Goal: Task Accomplishment & Management: Complete application form

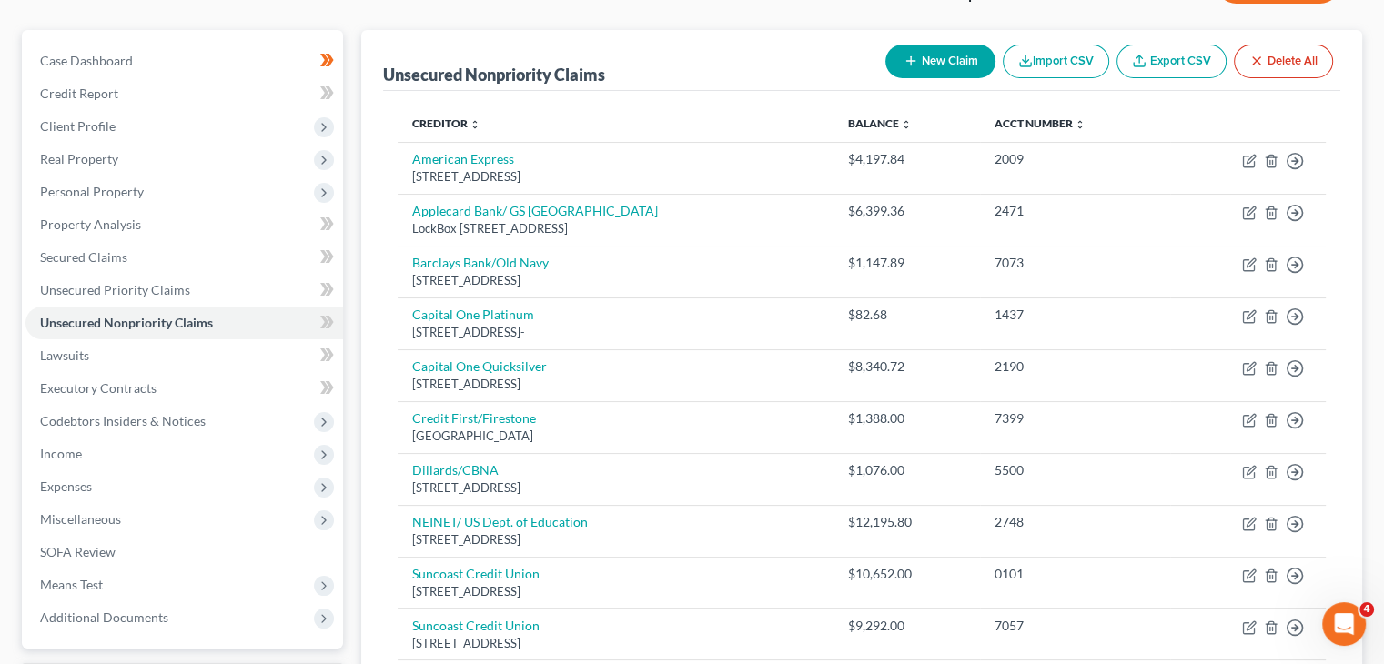
scroll to position [106, 0]
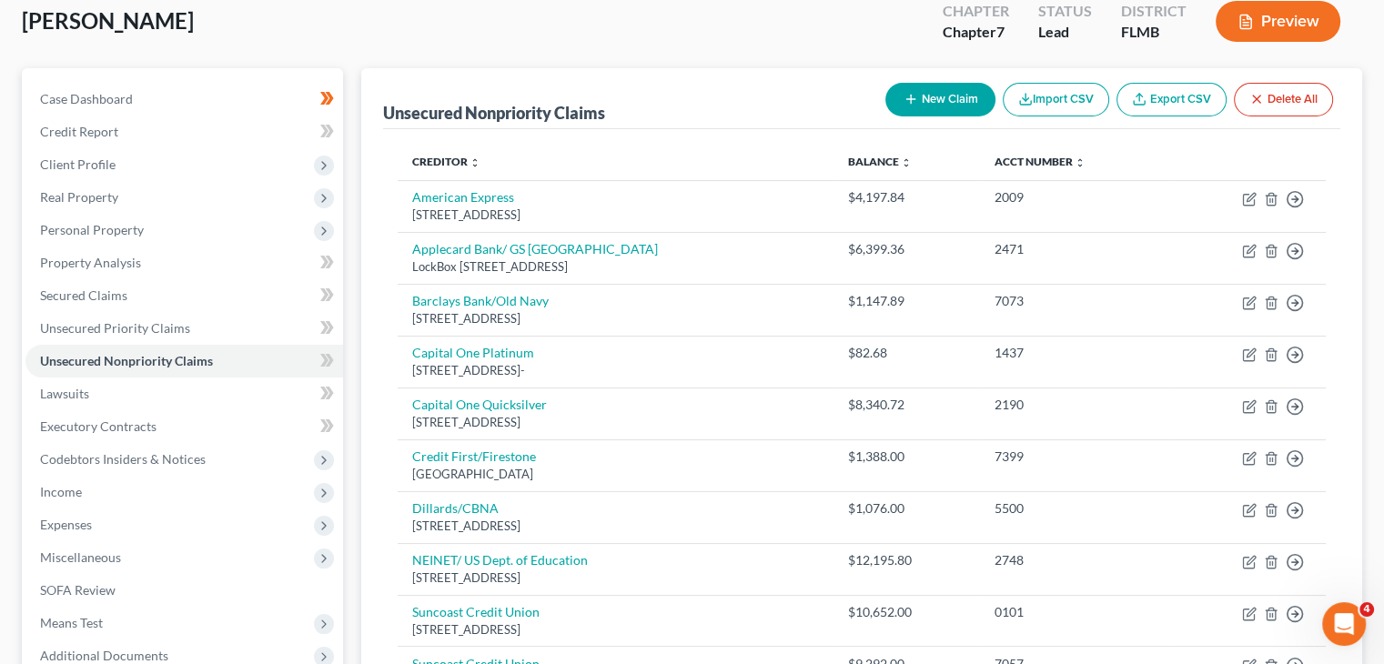
click at [936, 97] on button "New Claim" at bounding box center [940, 100] width 110 height 34
select select "0"
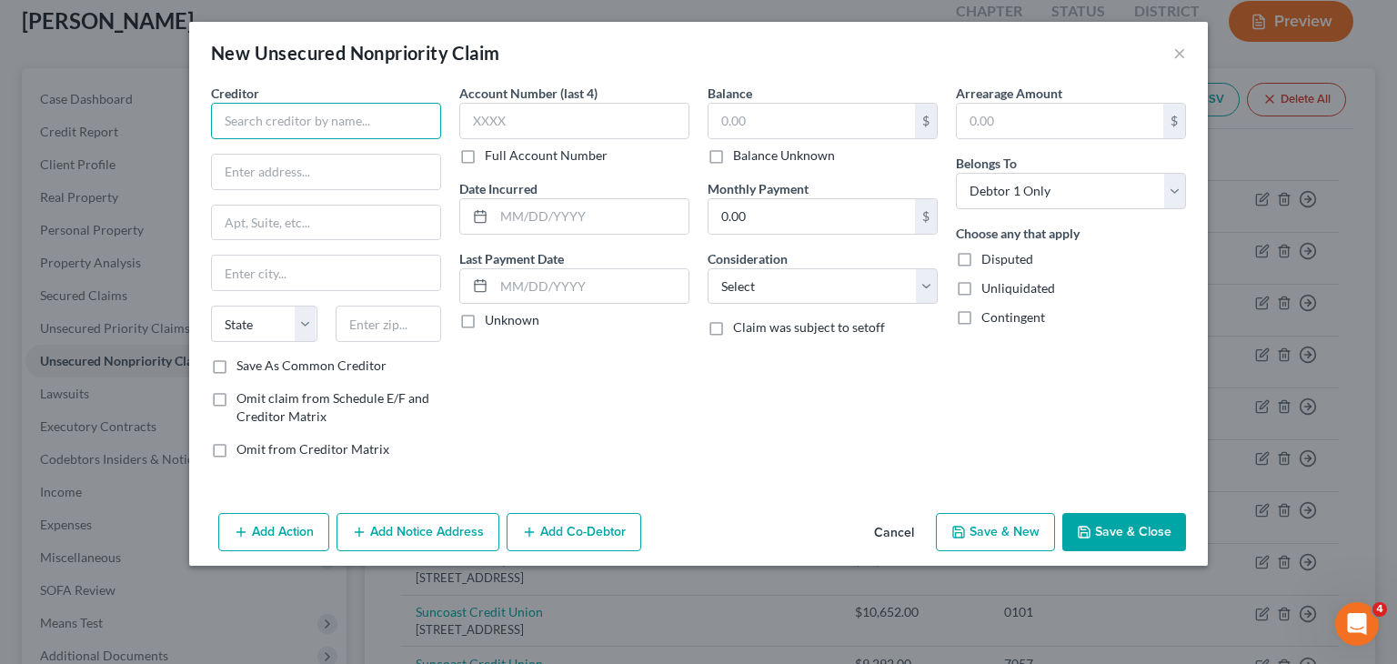
click at [365, 126] on input "text" at bounding box center [326, 121] width 230 height 36
type input "Conserve"
click at [270, 171] on input "text" at bounding box center [326, 172] width 228 height 35
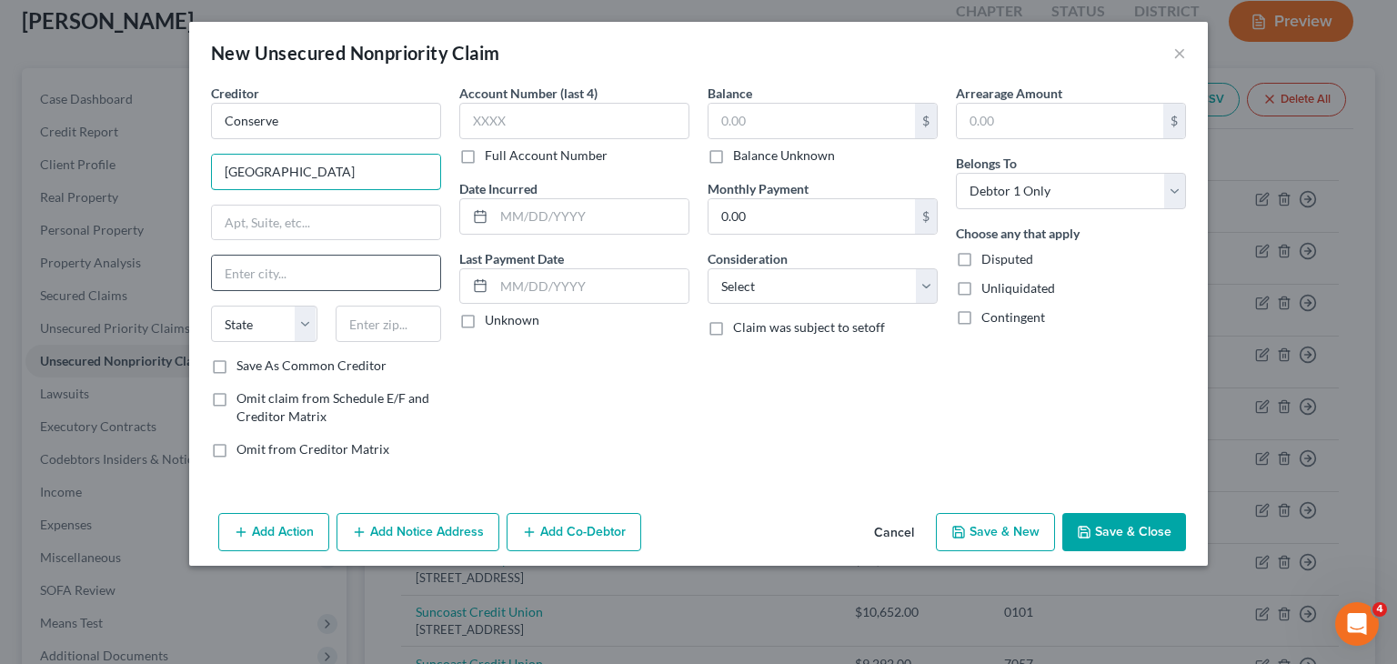
type input "[GEOGRAPHIC_DATA]"
click at [266, 263] on input "text" at bounding box center [326, 273] width 228 height 35
type input "Fairport"
click at [313, 332] on select "State [US_STATE] AK AR AZ CA CO CT DE DC [GEOGRAPHIC_DATA] [GEOGRAPHIC_DATA] GU…" at bounding box center [264, 324] width 106 height 36
select select "35"
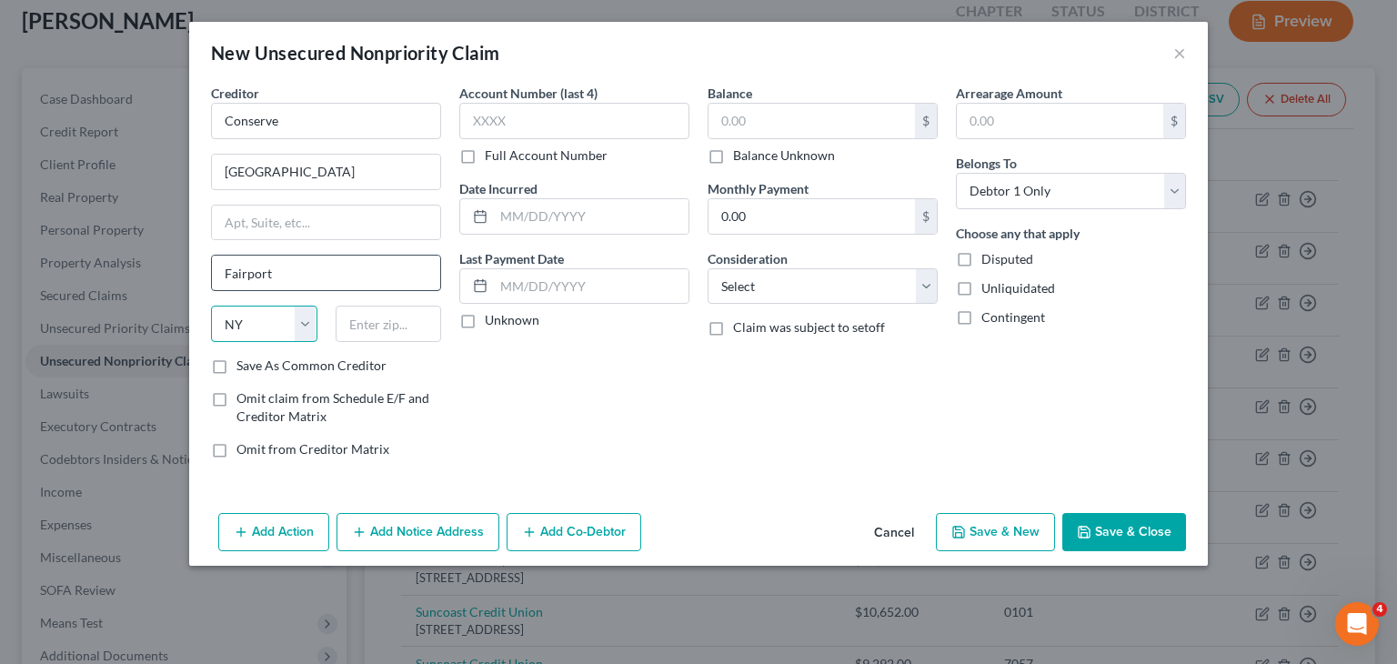
click at [211, 306] on select "State [US_STATE] AK AR AZ CA CO CT DE DC [GEOGRAPHIC_DATA] [GEOGRAPHIC_DATA] GU…" at bounding box center [264, 324] width 106 height 36
click at [393, 314] on input "text" at bounding box center [389, 324] width 106 height 36
type input "14450"
click at [237, 369] on label "Save As Common Creditor" at bounding box center [312, 366] width 150 height 18
click at [244, 368] on input "Save As Common Creditor" at bounding box center [250, 363] width 12 height 12
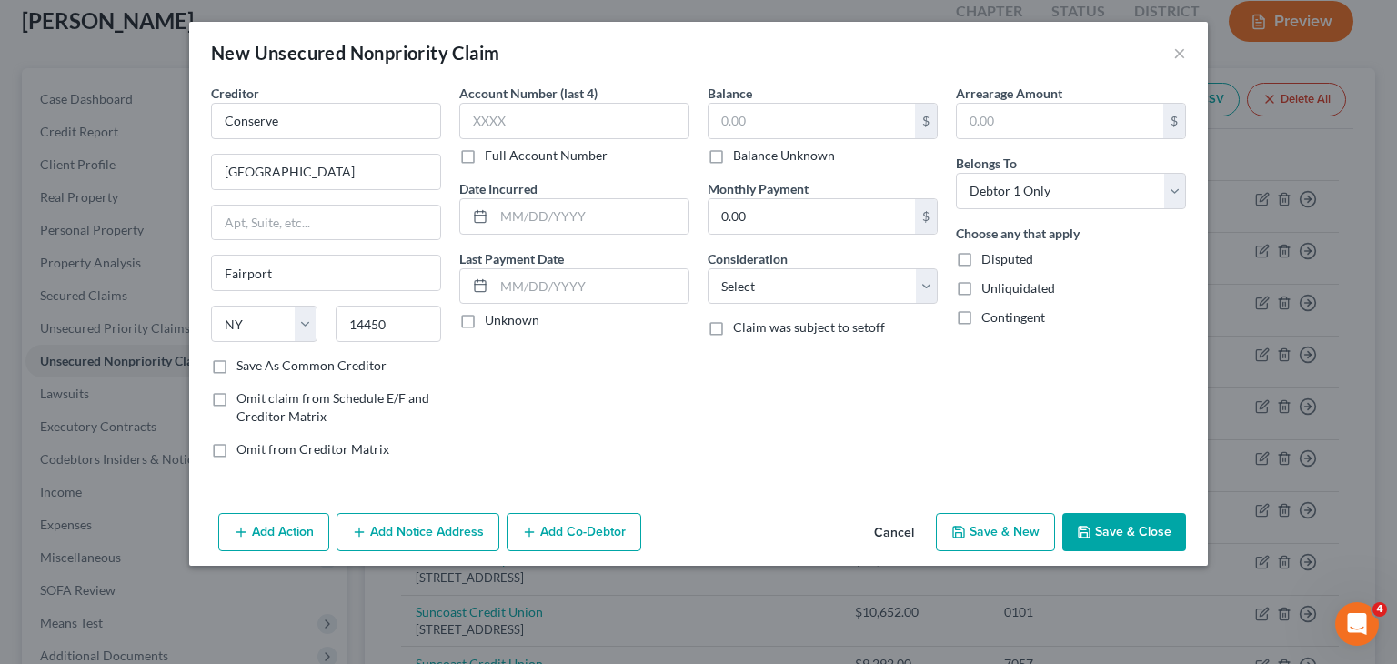
checkbox input "true"
click at [922, 292] on select "Select Cable / Satellite Services Collection Agency Credit Card Debt Debt Couns…" at bounding box center [823, 286] width 230 height 36
select select "1"
click at [708, 268] on select "Select Cable / Satellite Services Collection Agency Credit Card Debt Debt Couns…" at bounding box center [823, 286] width 230 height 36
click at [579, 120] on input "text" at bounding box center [574, 121] width 230 height 36
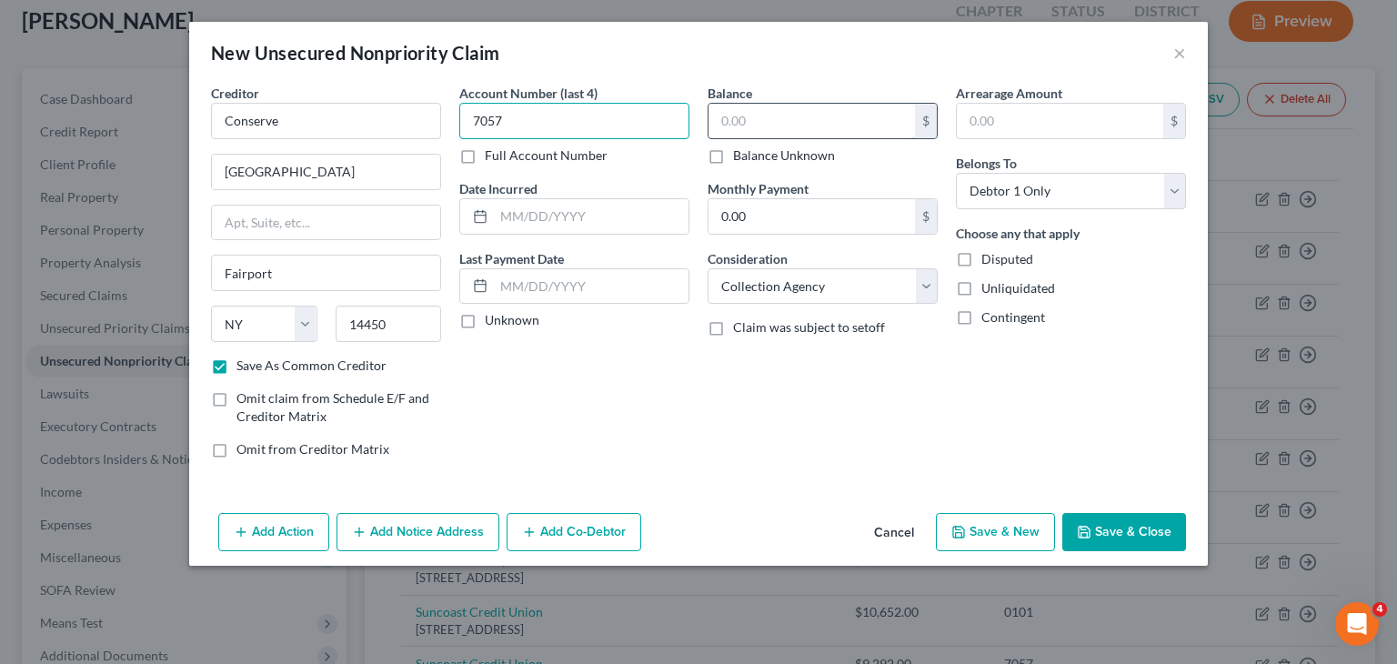
type input "7057"
click at [780, 116] on input "text" at bounding box center [812, 121] width 207 height 35
type input "9,292"
click at [997, 521] on button "Save & New" at bounding box center [995, 532] width 119 height 38
checkbox input "false"
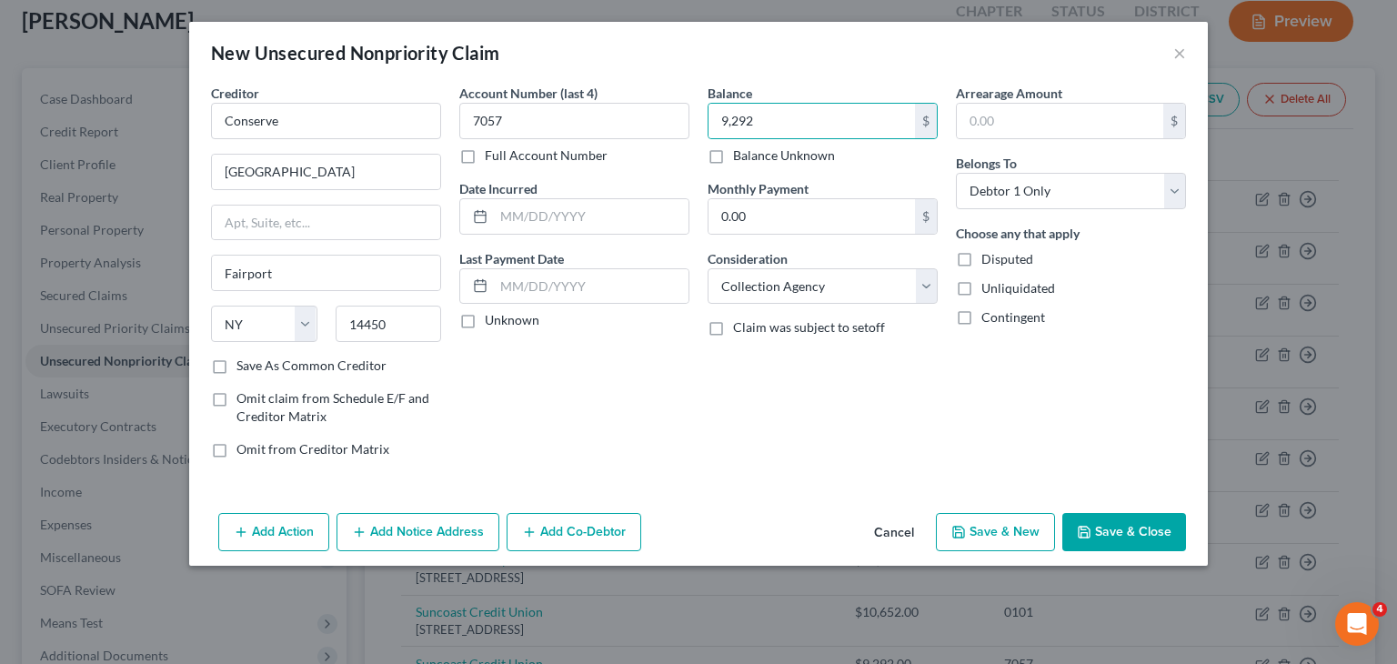
select select "0"
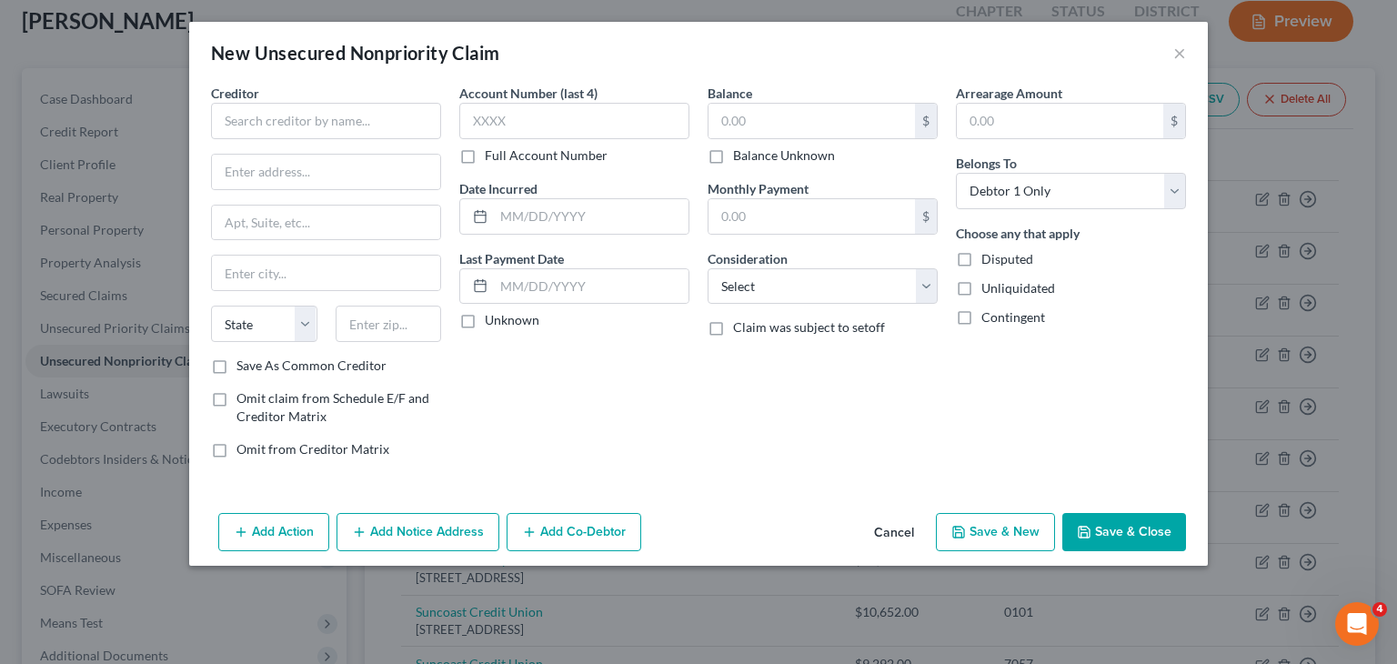
type input "9,292.00"
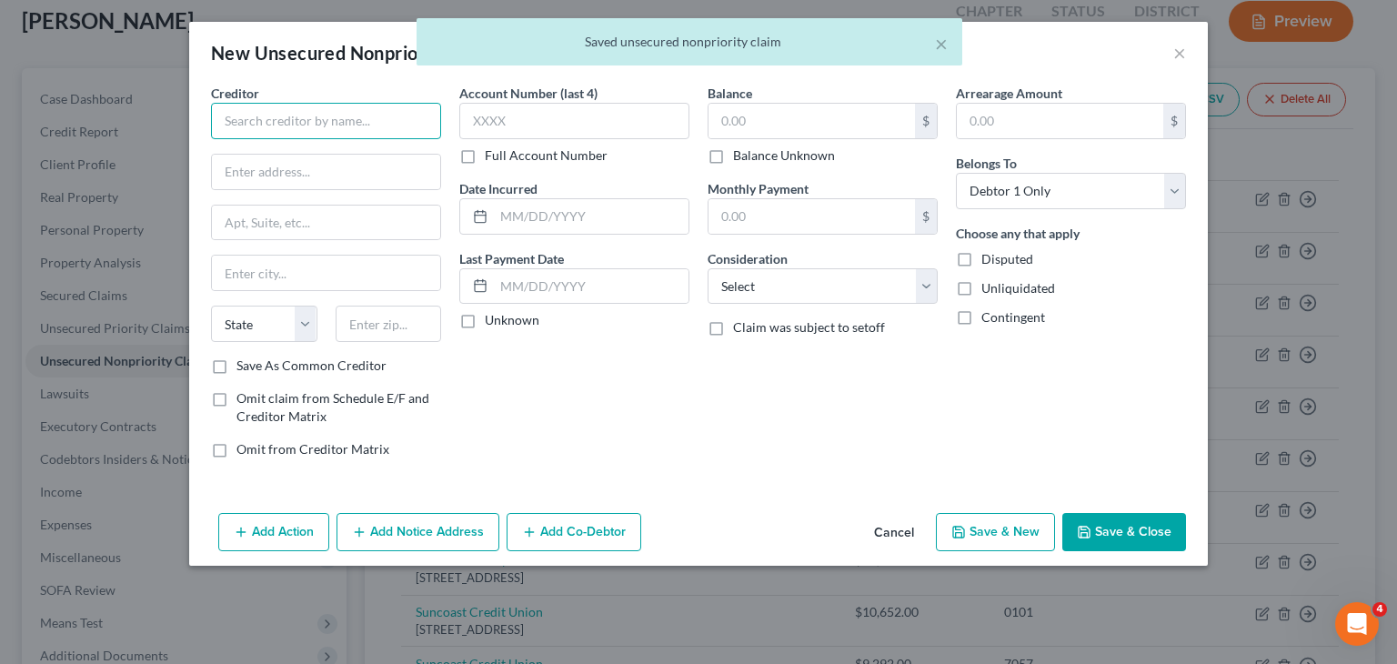
click at [358, 115] on input "text" at bounding box center [326, 121] width 230 height 36
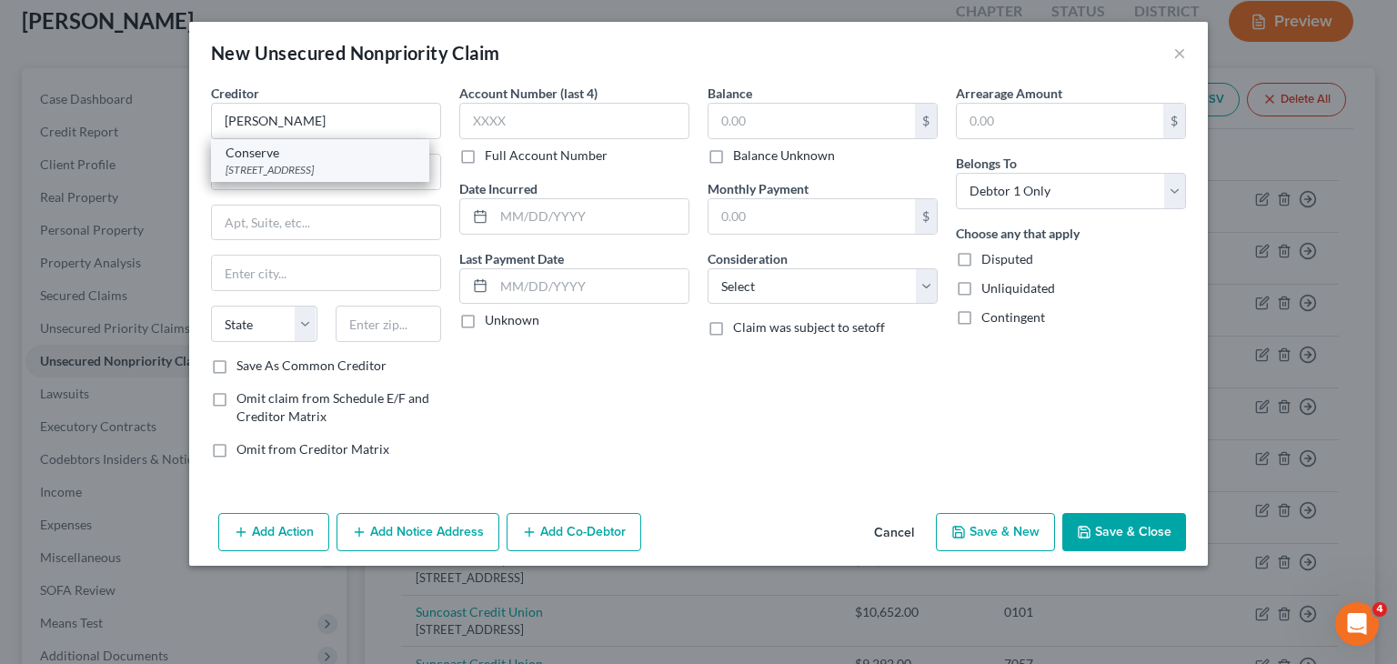
click at [348, 170] on div "[STREET_ADDRESS]" at bounding box center [320, 169] width 189 height 15
type input "Conserve"
type input "[GEOGRAPHIC_DATA]"
type input "Fairport"
select select "35"
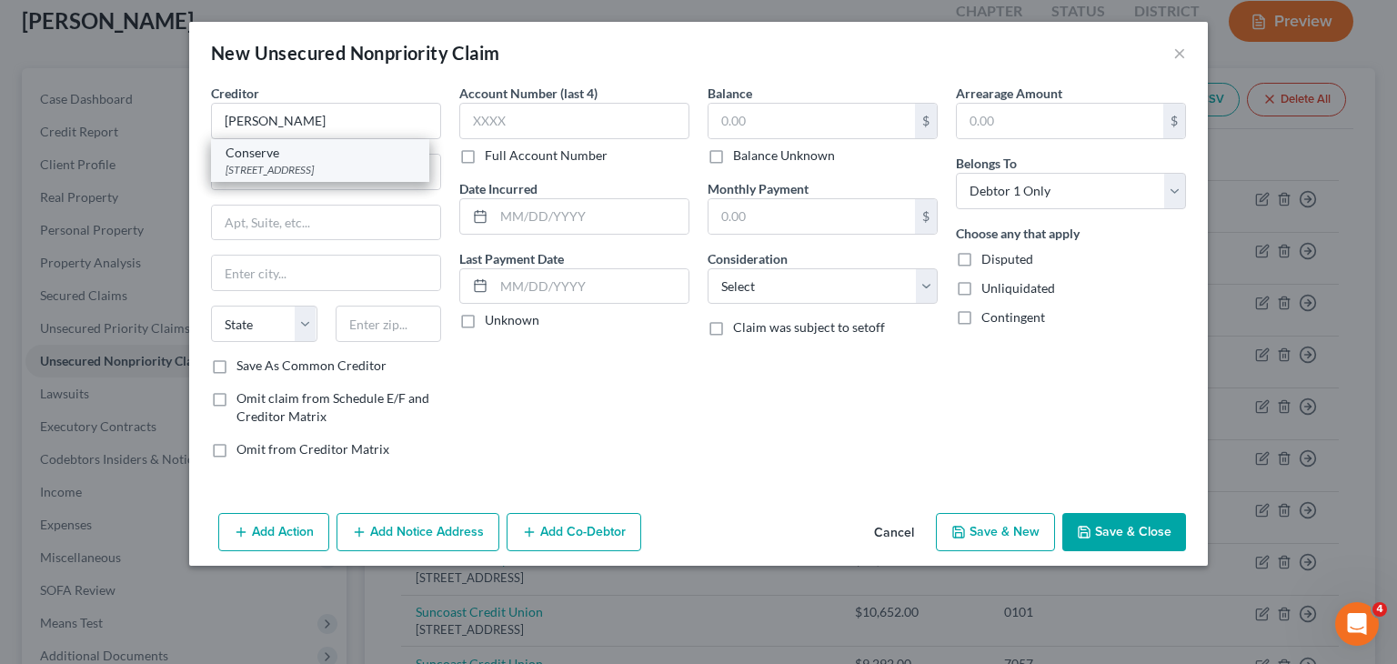
type input "14450"
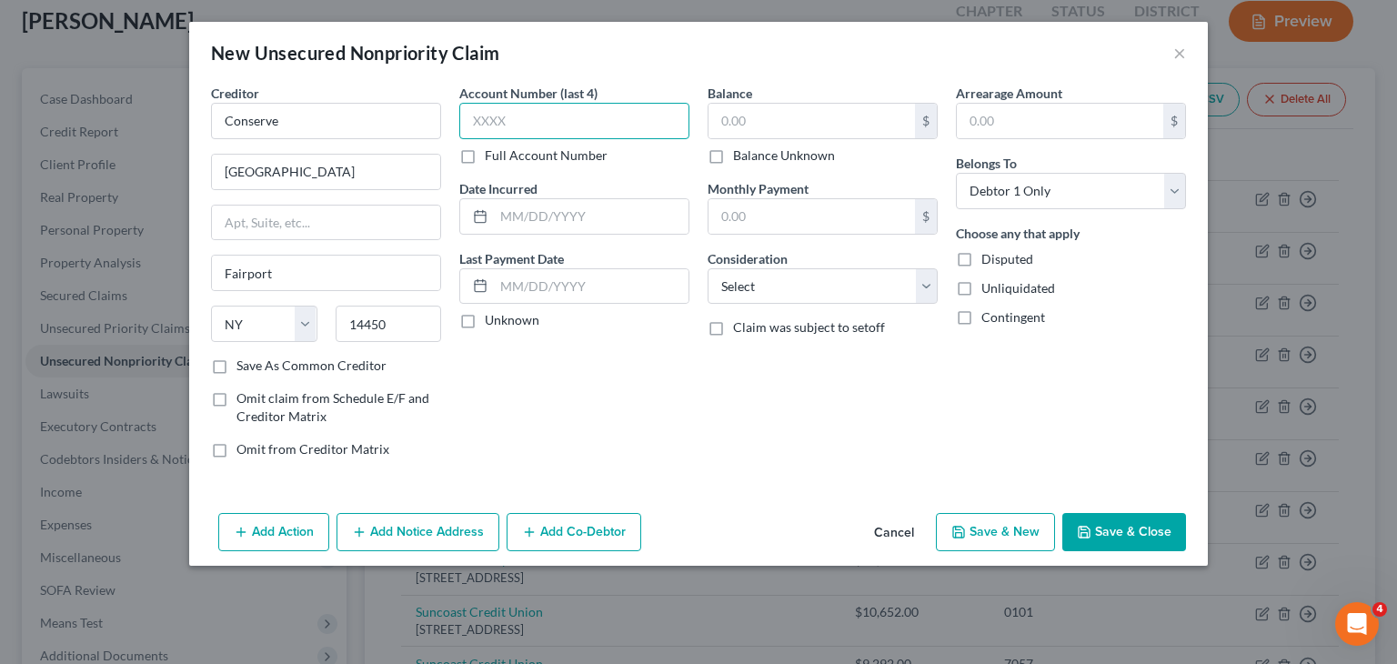
click at [532, 123] on input "text" at bounding box center [574, 121] width 230 height 36
type input "0101"
click at [788, 121] on input "text" at bounding box center [812, 121] width 207 height 35
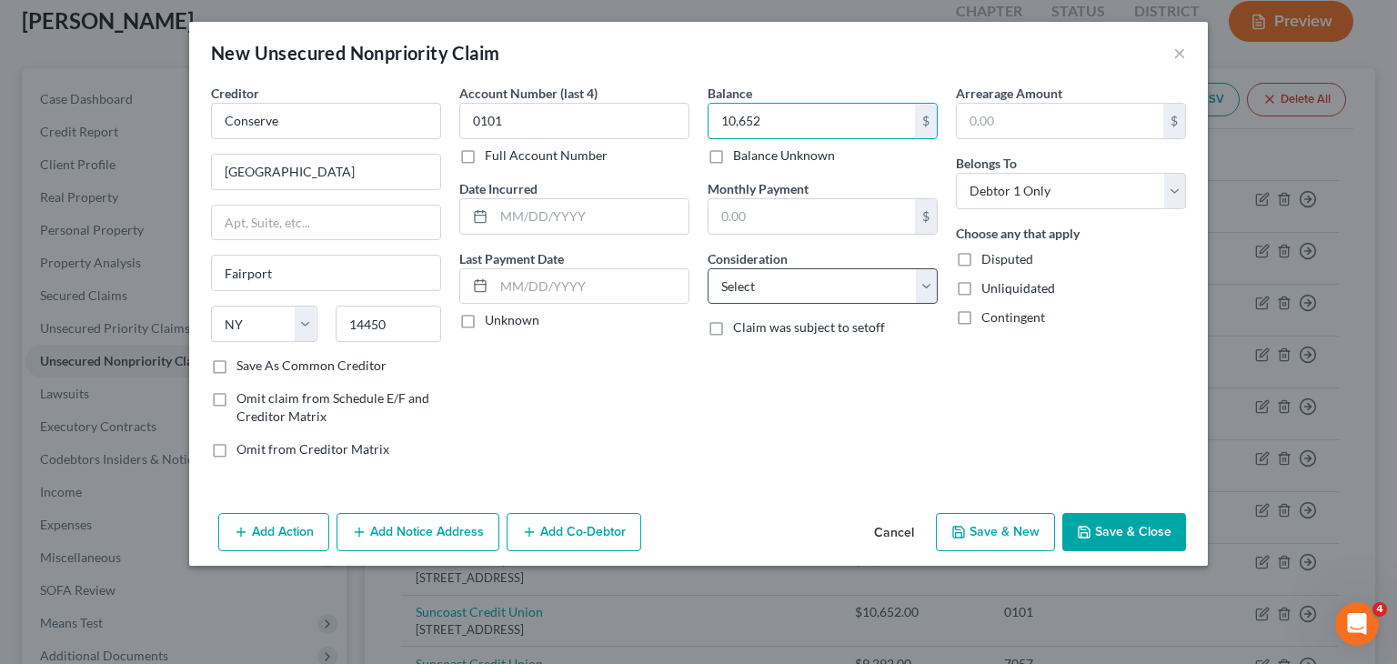
type input "10,652"
click at [921, 289] on select "Select Cable / Satellite Services Collection Agency Credit Card Debt Debt Couns…" at bounding box center [823, 286] width 230 height 36
select select "1"
click at [708, 268] on select "Select Cable / Satellite Services Collection Agency Credit Card Debt Debt Couns…" at bounding box center [823, 286] width 230 height 36
click at [1015, 539] on button "Save & New" at bounding box center [995, 532] width 119 height 38
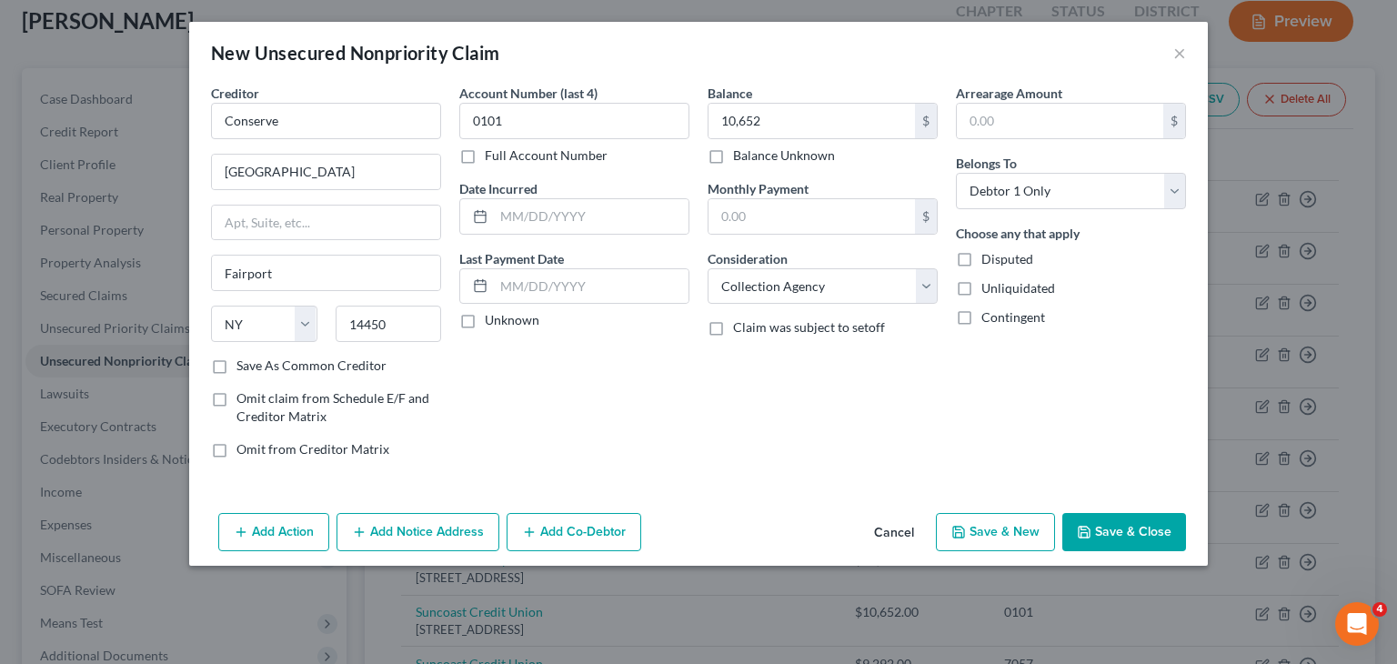
select select "0"
type input "10,652.00"
type input "0.00"
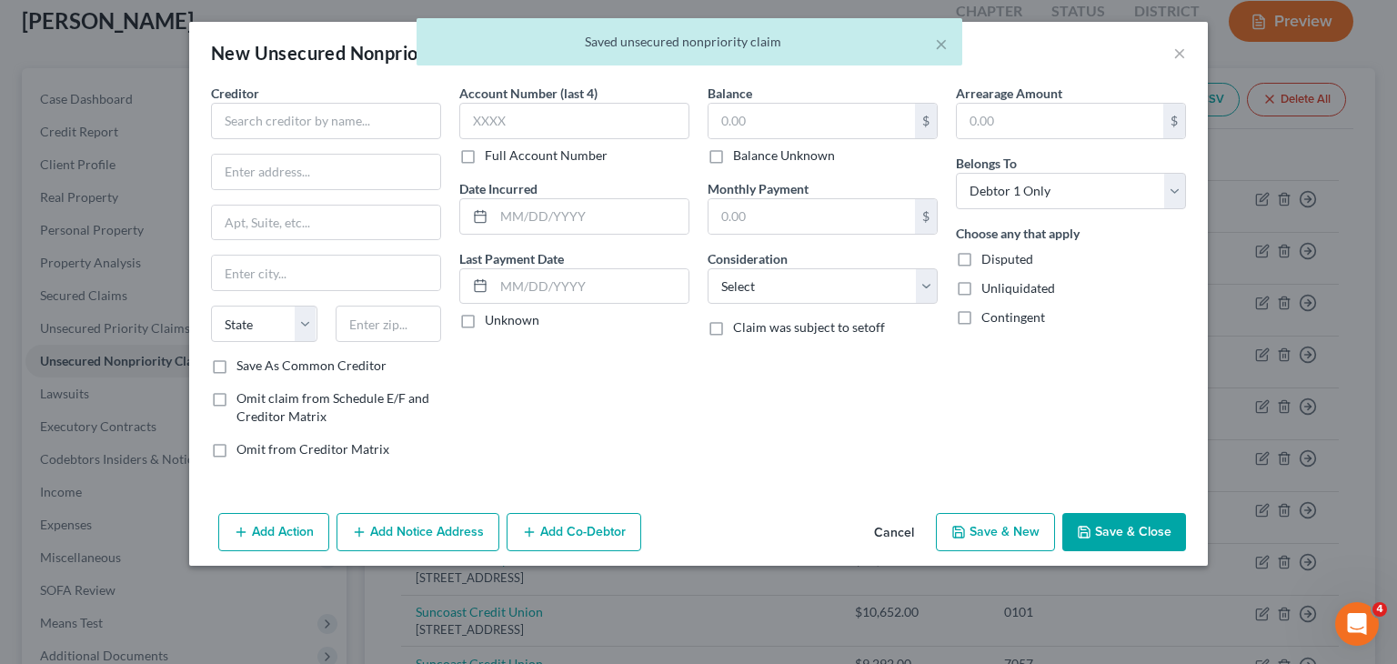
click at [1015, 539] on button "Save & New" at bounding box center [995, 532] width 119 height 38
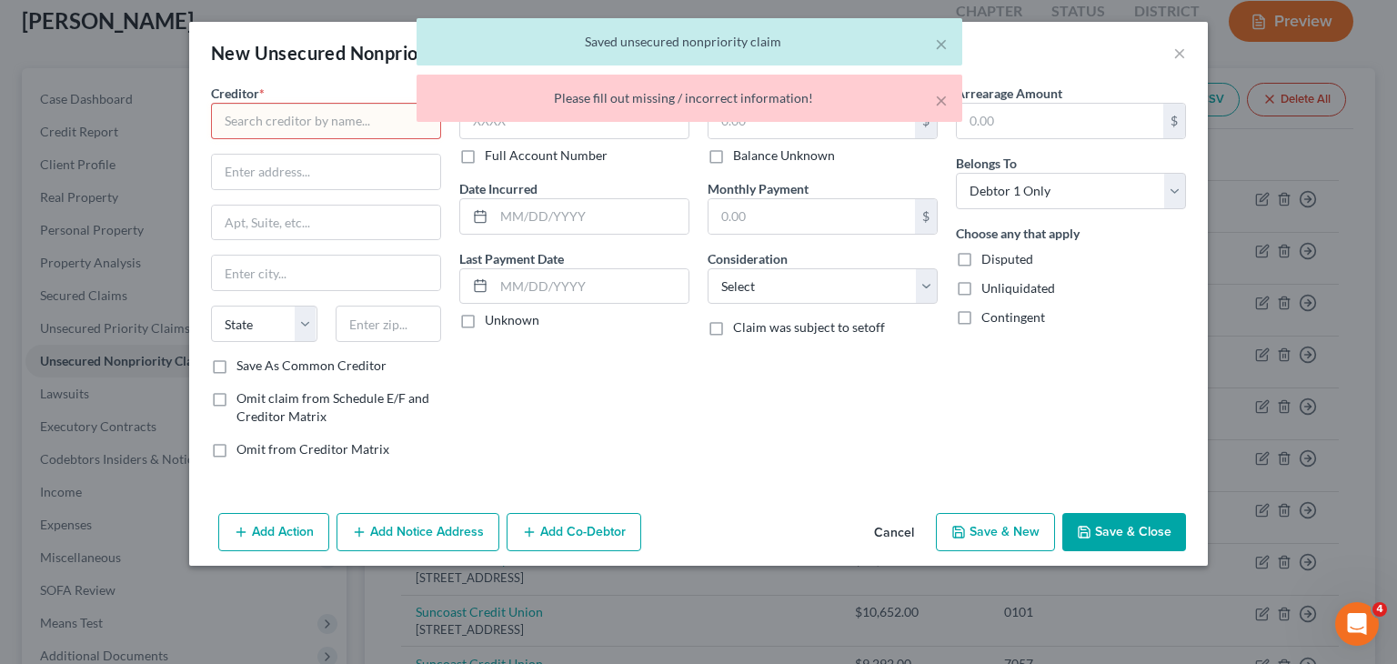
click at [1015, 539] on button "Save & New" at bounding box center [995, 532] width 119 height 38
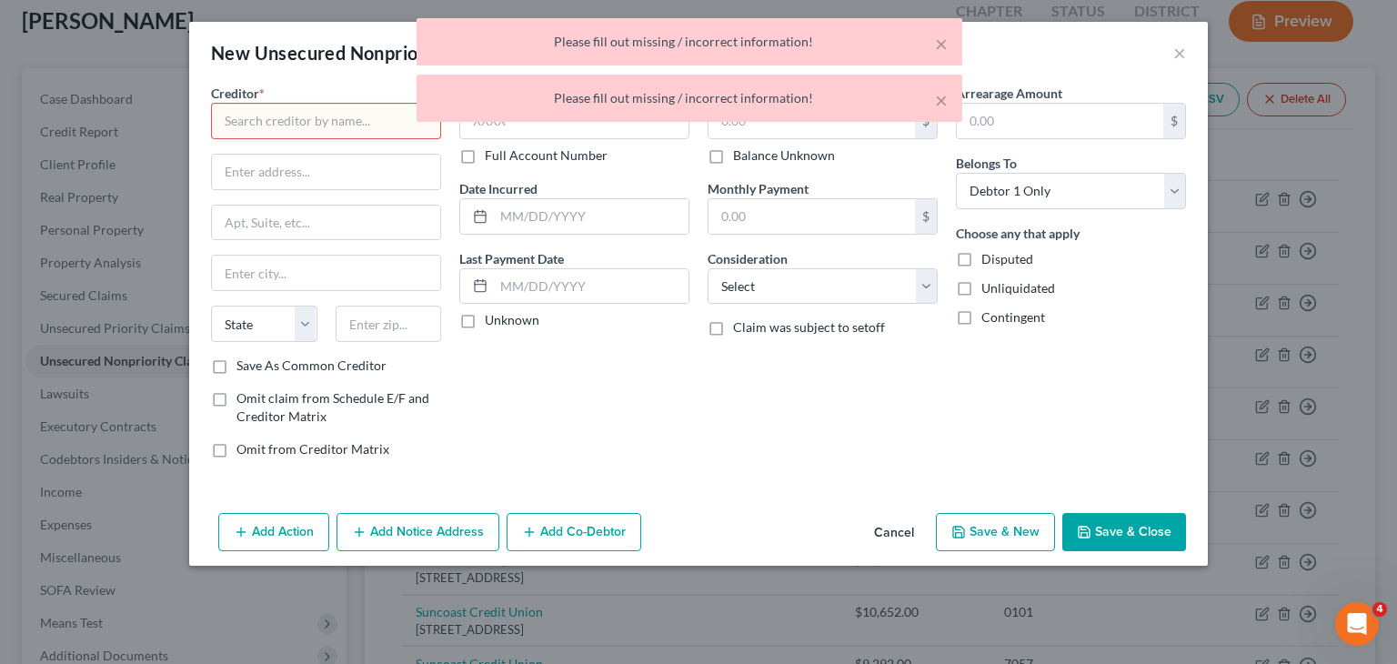
click at [271, 117] on div "× Please fill out missing / incorrect information! × Please fill out missing / …" at bounding box center [689, 74] width 1397 height 113
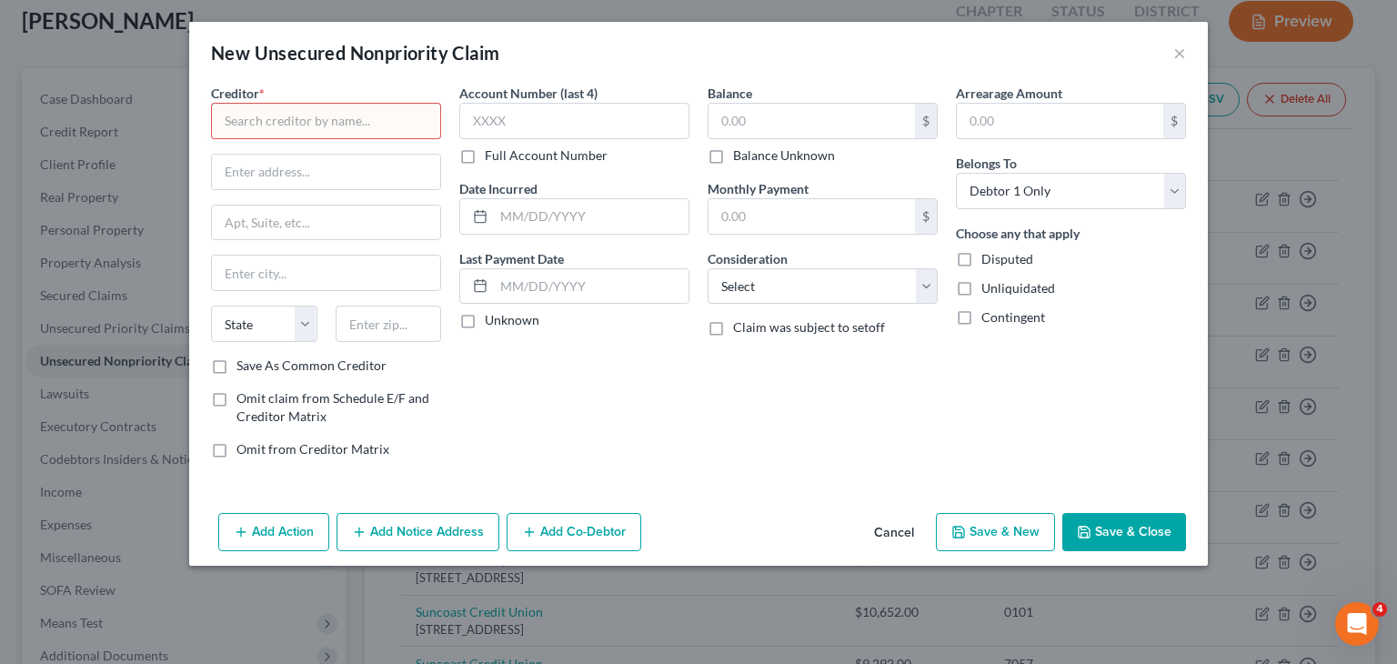
click at [278, 132] on input "text" at bounding box center [326, 121] width 230 height 36
type input "Allied International"
click at [280, 174] on input "text" at bounding box center [326, 172] width 228 height 35
click at [1037, 51] on div "New Unsecured Nonpriority Claim ×" at bounding box center [698, 53] width 1019 height 62
click at [233, 178] on input "text" at bounding box center [326, 172] width 228 height 35
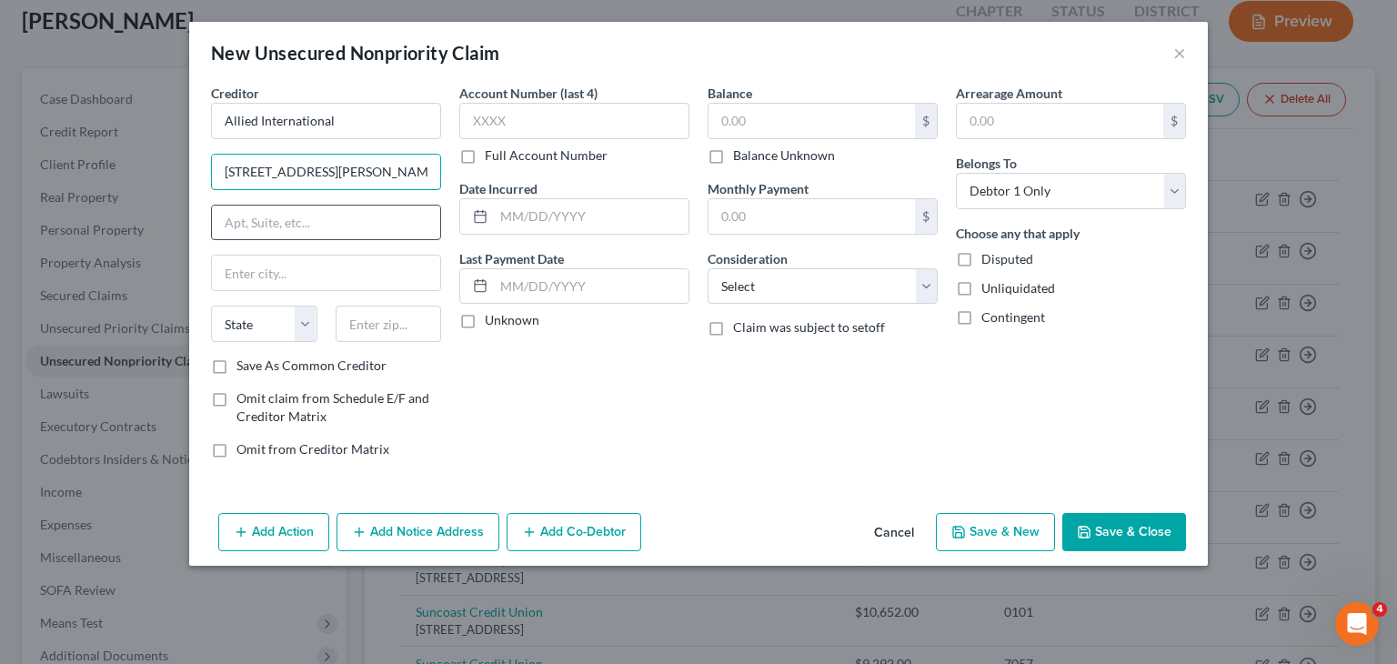
type input "[STREET_ADDRESS][PERSON_NAME]"
click at [263, 227] on input "text" at bounding box center [326, 223] width 228 height 35
click at [263, 263] on input "text" at bounding box center [326, 273] width 228 height 35
type input "Hampton"
click at [317, 321] on div "State [US_STATE] AK AR AZ CA CO CT DE DC [GEOGRAPHIC_DATA] [GEOGRAPHIC_DATA] GU…" at bounding box center [264, 324] width 125 height 36
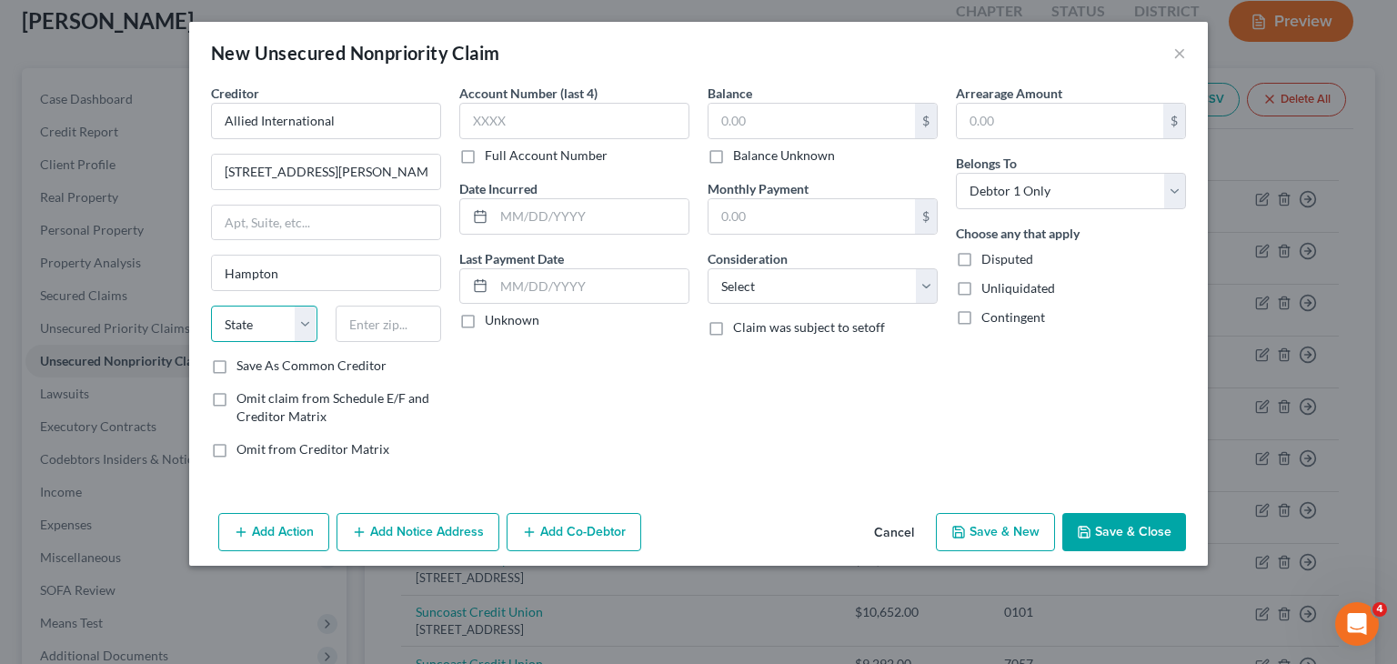
click at [311, 328] on select "State [US_STATE] AK AR AZ CA CO CT DE DC [GEOGRAPHIC_DATA] [GEOGRAPHIC_DATA] GU…" at bounding box center [264, 324] width 106 height 36
select select "48"
click at [211, 306] on select "State [US_STATE] AK AR AZ CA CO CT DE DC [GEOGRAPHIC_DATA] [GEOGRAPHIC_DATA] GU…" at bounding box center [264, 324] width 106 height 36
click at [370, 325] on input "text" at bounding box center [389, 324] width 106 height 36
type input "23666"
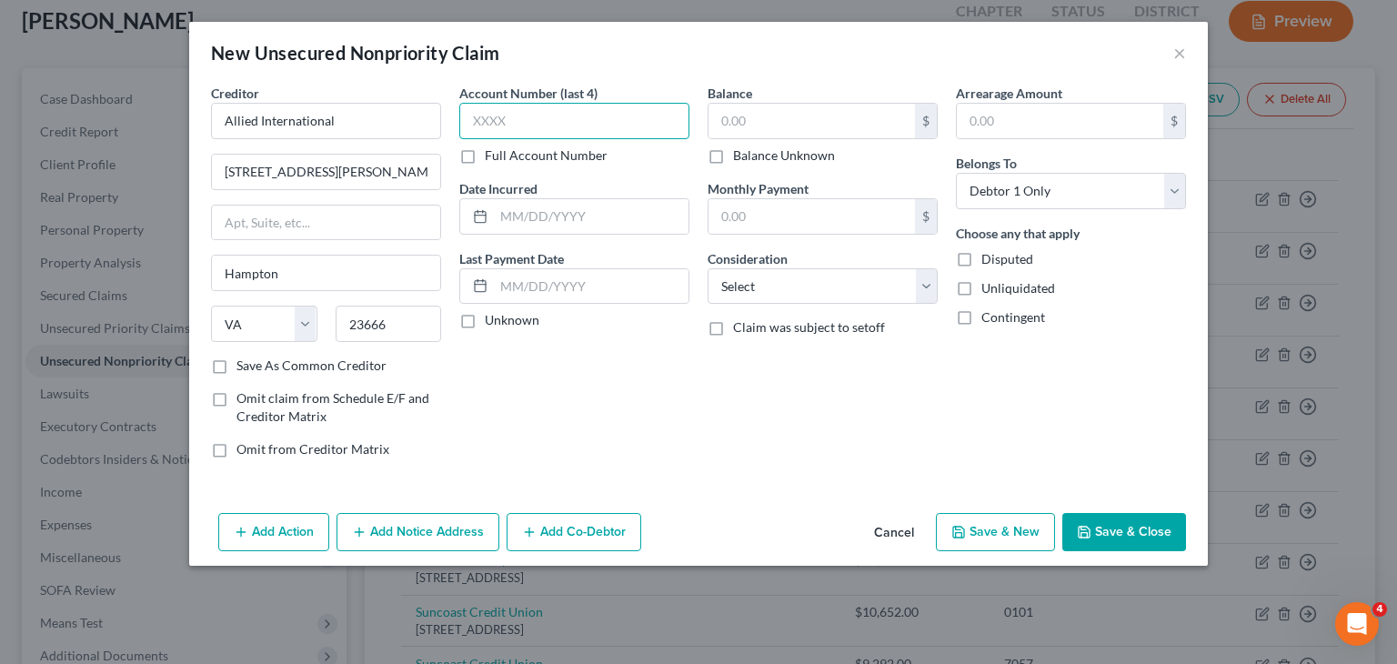
click at [538, 128] on input "text" at bounding box center [574, 121] width 230 height 36
type input "0102"
click at [862, 294] on select "Select Cable / Satellite Services Collection Agency Credit Card Debt Debt Couns…" at bounding box center [823, 286] width 230 height 36
click at [807, 135] on input "text" at bounding box center [812, 121] width 207 height 35
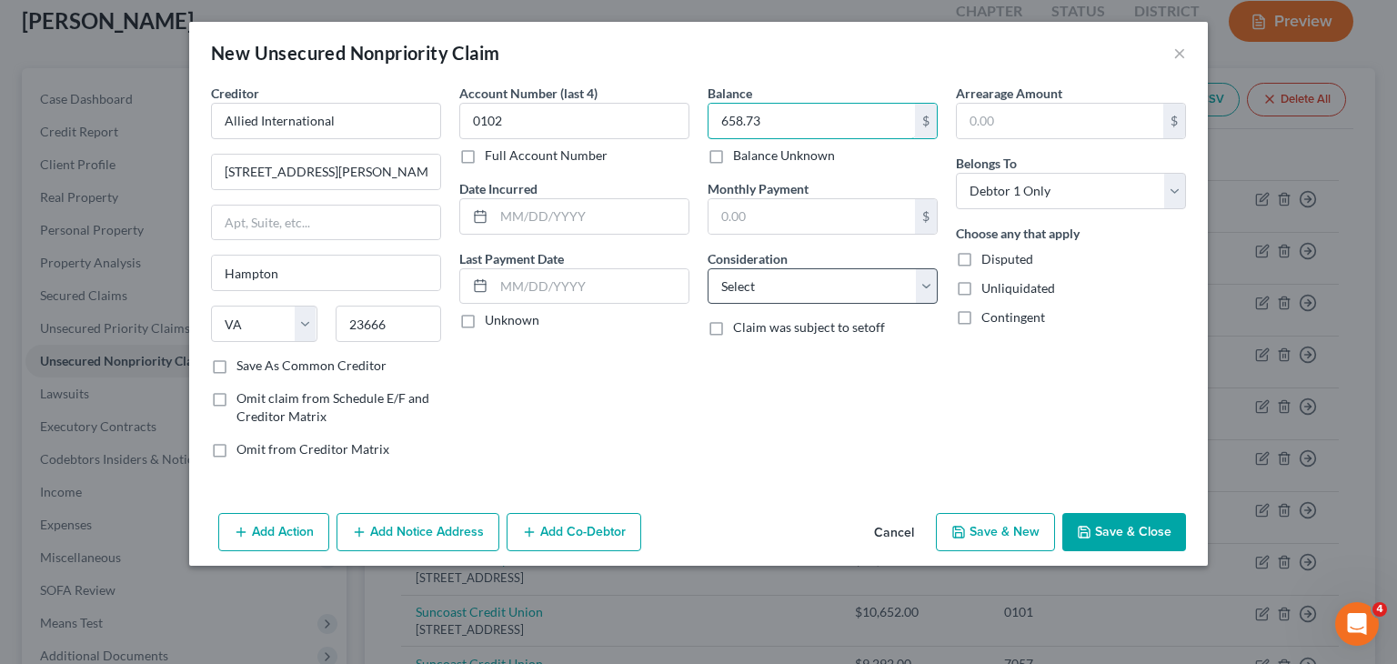
type input "658.73"
click at [931, 295] on select "Select Cable / Satellite Services Collection Agency Credit Card Debt Debt Couns…" at bounding box center [823, 286] width 230 height 36
select select "1"
click at [708, 268] on select "Select Cable / Satellite Services Collection Agency Credit Card Debt Debt Couns…" at bounding box center [823, 286] width 230 height 36
click at [978, 519] on button "Save & New" at bounding box center [995, 532] width 119 height 38
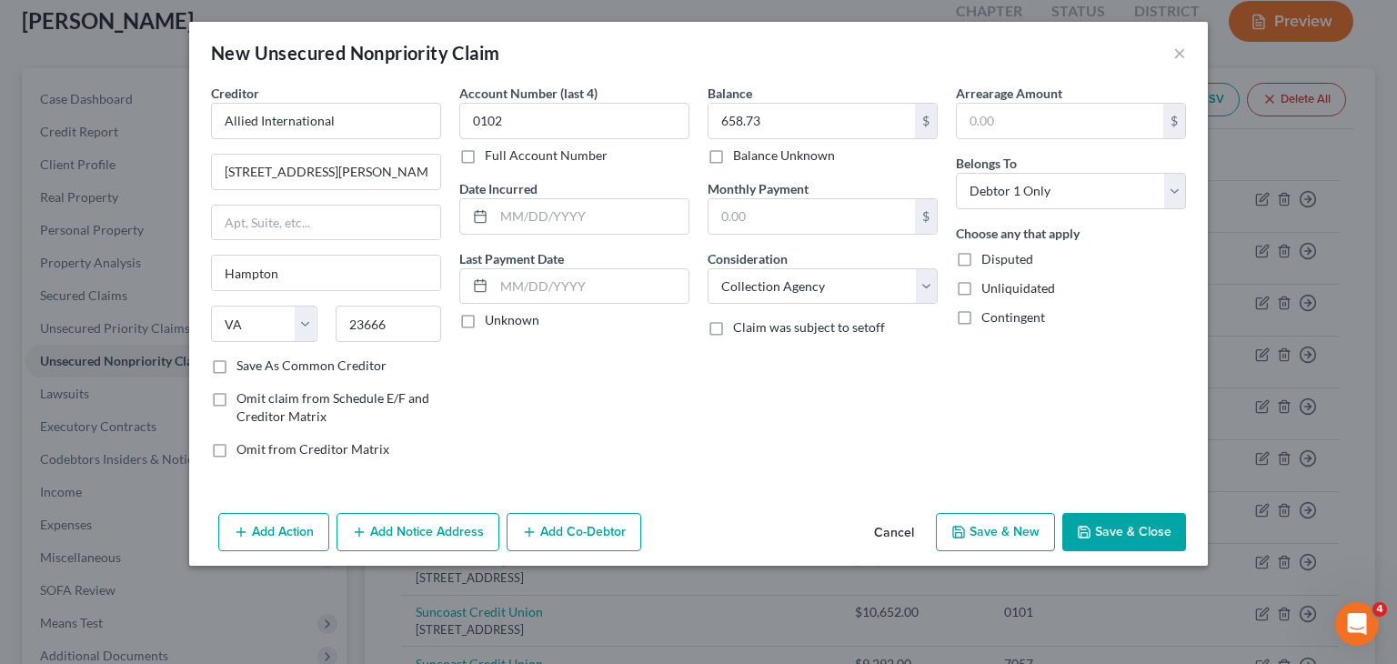
select select "0"
type input "0.00"
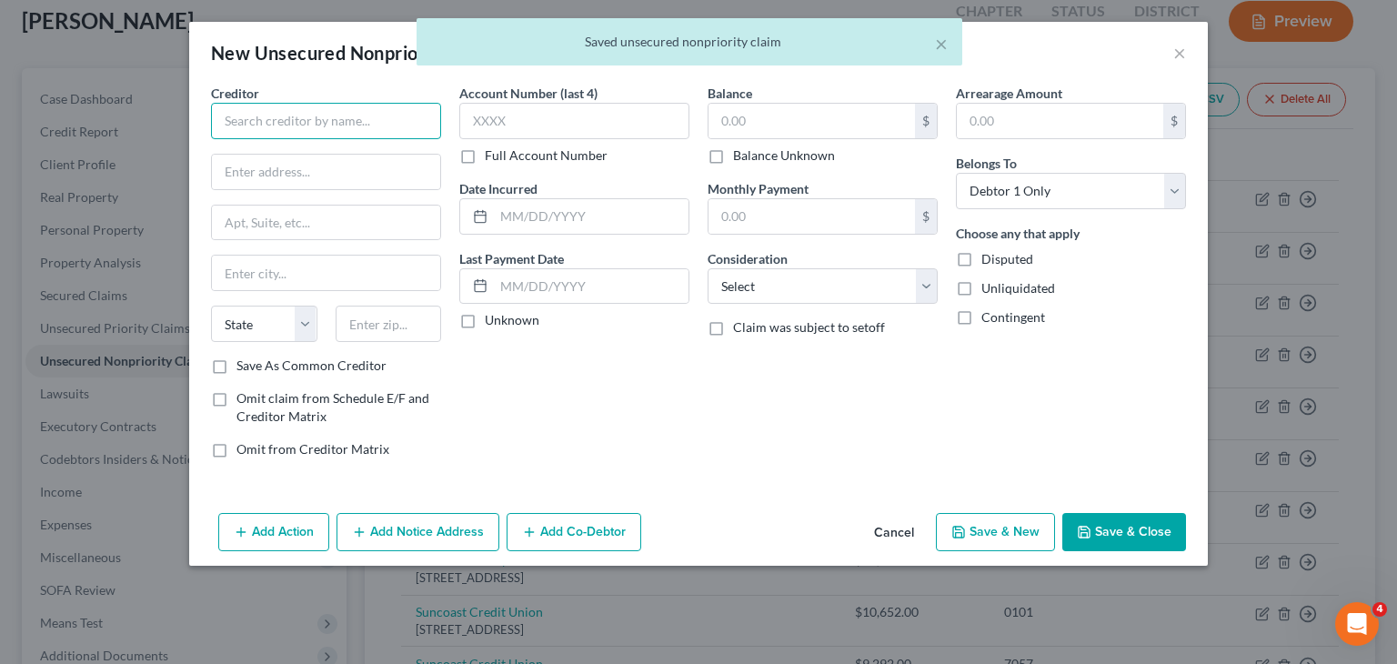
click at [317, 125] on input "text" at bounding box center [326, 121] width 230 height 36
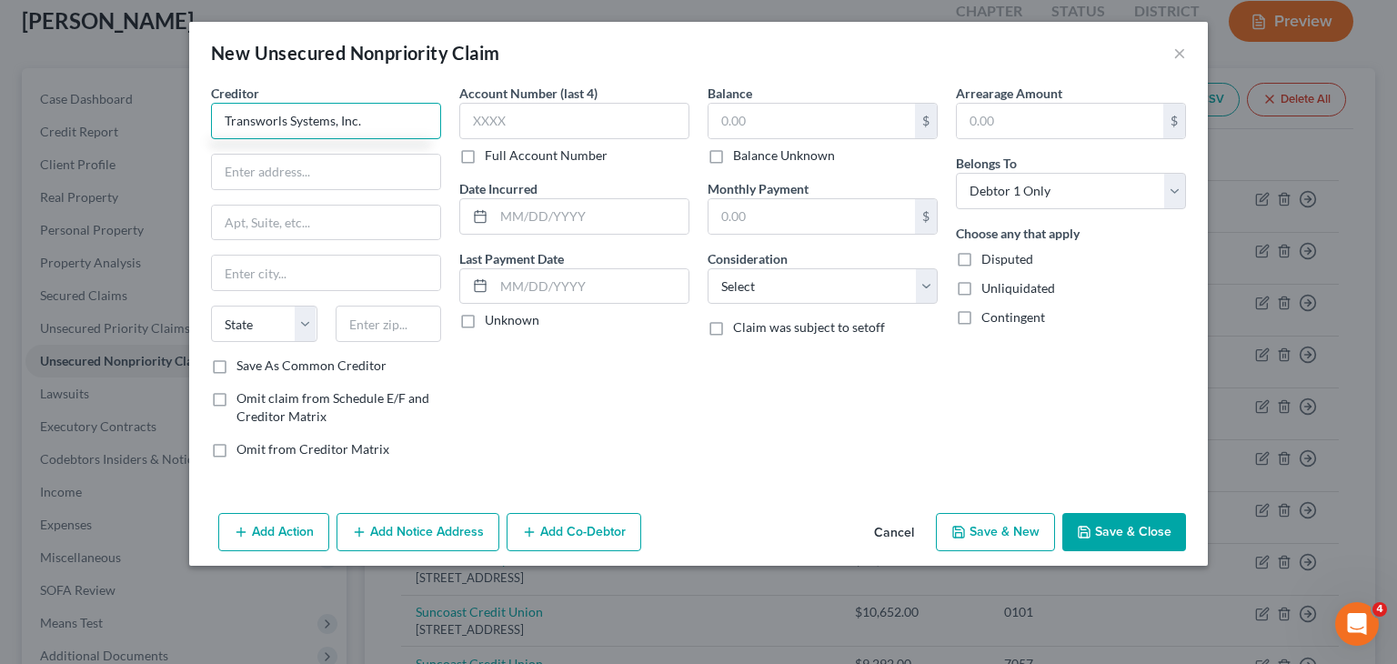
click at [284, 118] on input "Transworls Systems, Inc." at bounding box center [326, 121] width 230 height 36
type input "Transworld Systems, Inc."
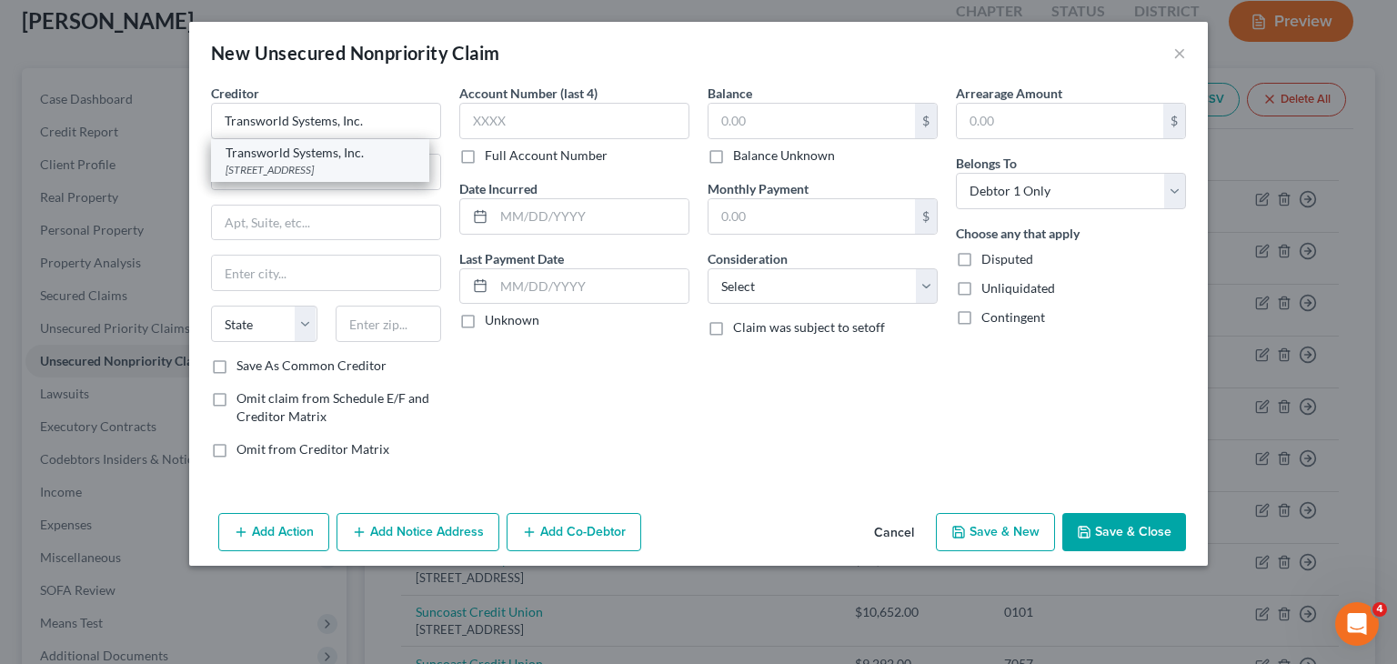
click at [304, 165] on div "[STREET_ADDRESS]" at bounding box center [320, 169] width 189 height 15
type input "PO Box 15618"
type input "Wilmington"
select select "7"
type input "19850"
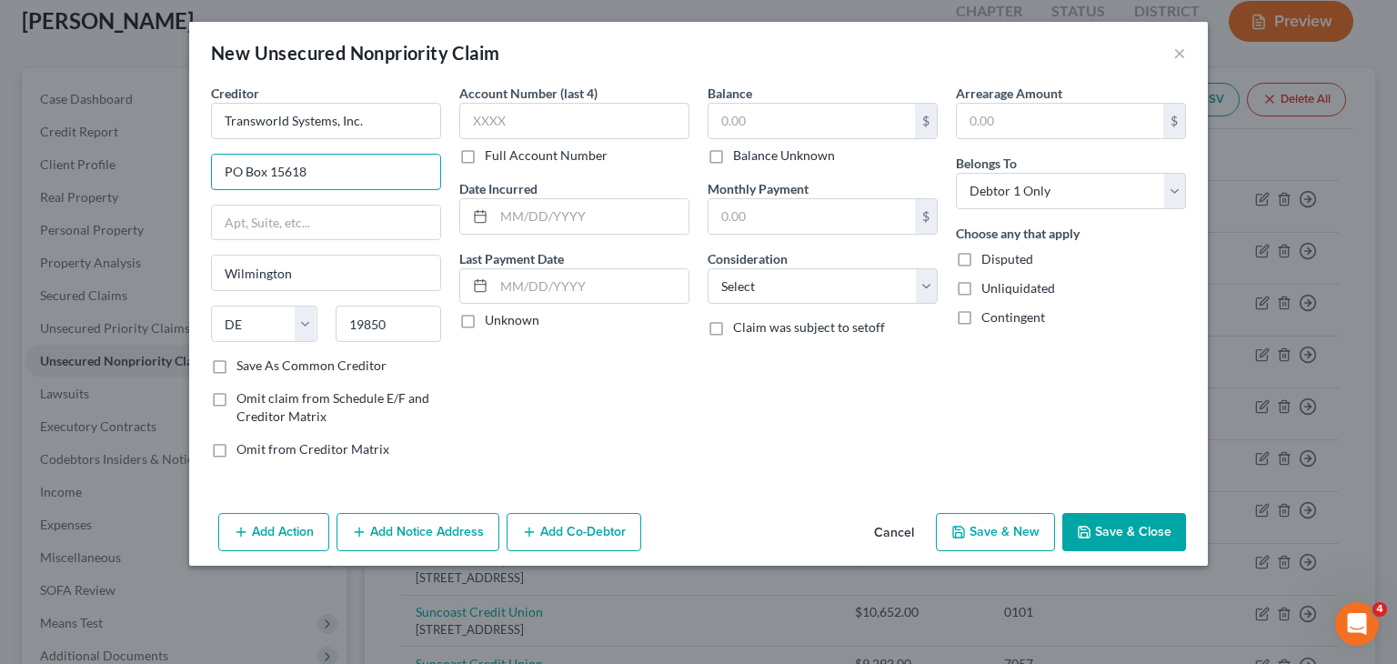
click at [304, 165] on input "PO Box 15618" at bounding box center [326, 172] width 228 height 35
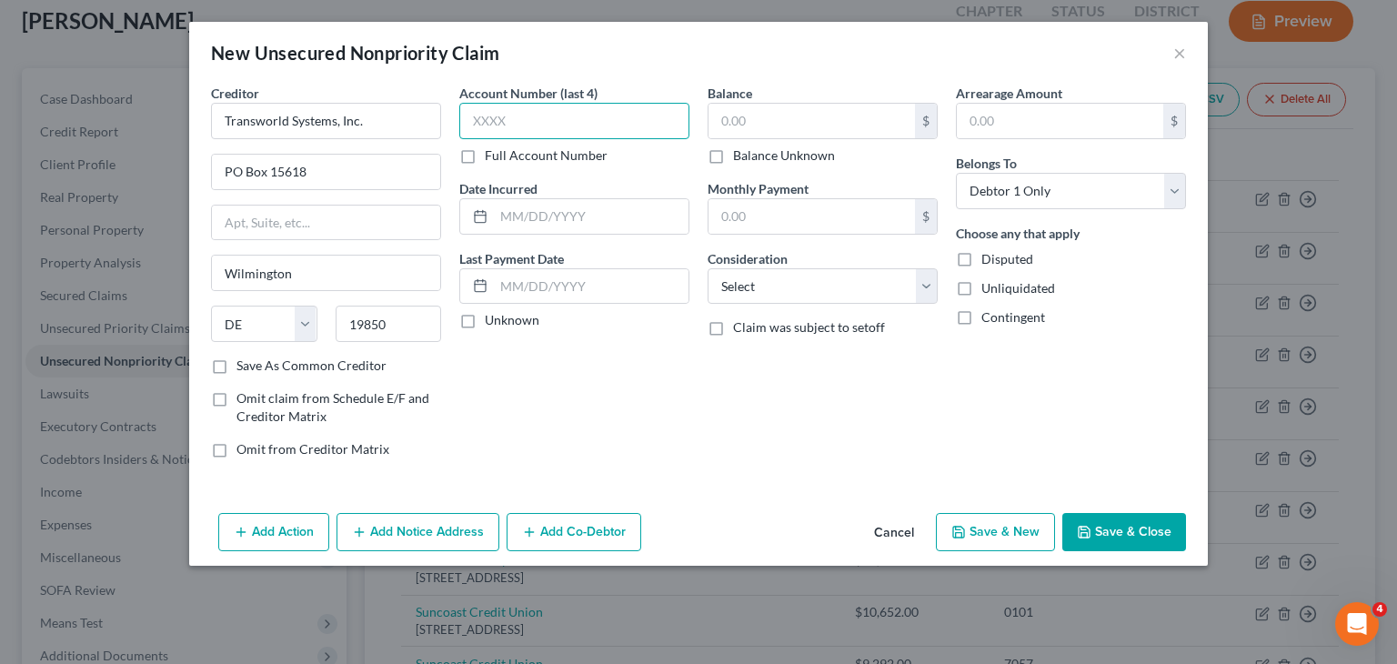
click at [524, 114] on input "text" at bounding box center [574, 121] width 230 height 36
type input "2009"
click at [931, 292] on select "Select Cable / Satellite Services Collection Agency Credit Card Debt Debt Couns…" at bounding box center [823, 286] width 230 height 36
select select "1"
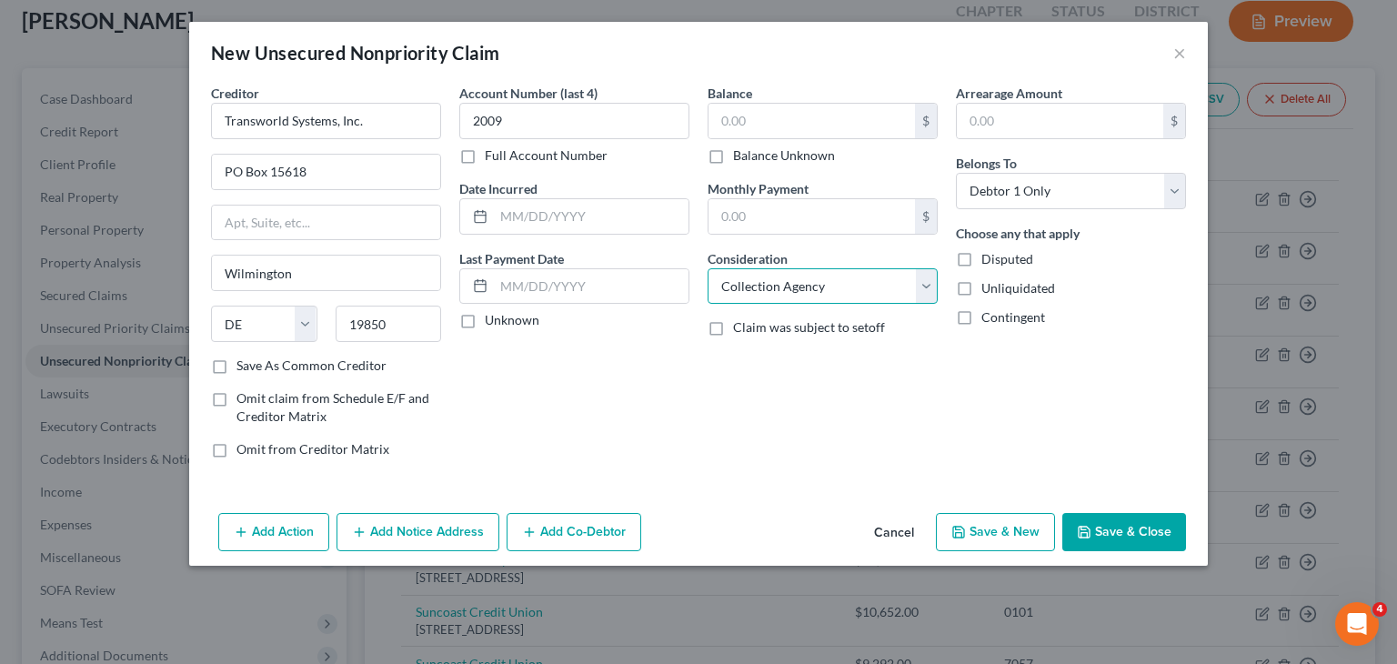
click at [708, 268] on select "Select Cable / Satellite Services Collection Agency Credit Card Debt Debt Couns…" at bounding box center [823, 286] width 230 height 36
click at [833, 104] on input "text" at bounding box center [812, 121] width 207 height 35
type input "4,197.84"
click at [1020, 535] on button "Save & New" at bounding box center [995, 532] width 119 height 38
select select "0"
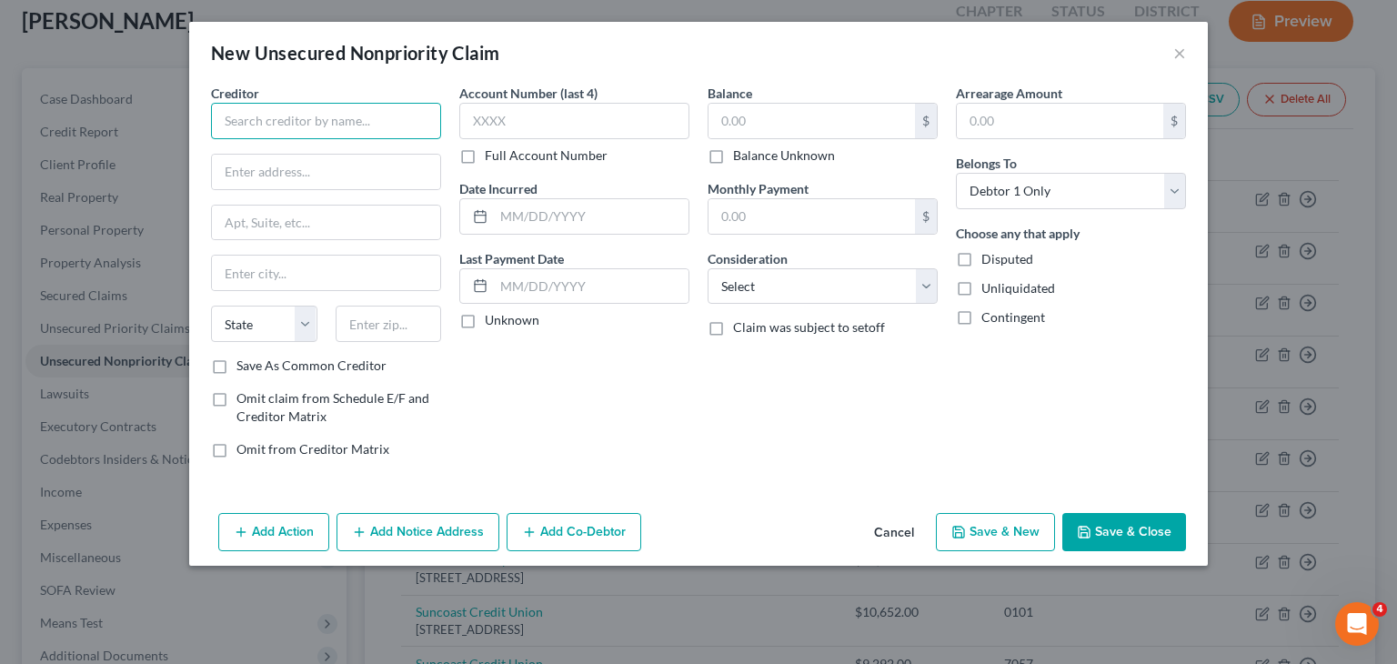
click at [352, 122] on input "text" at bounding box center [326, 121] width 230 height 36
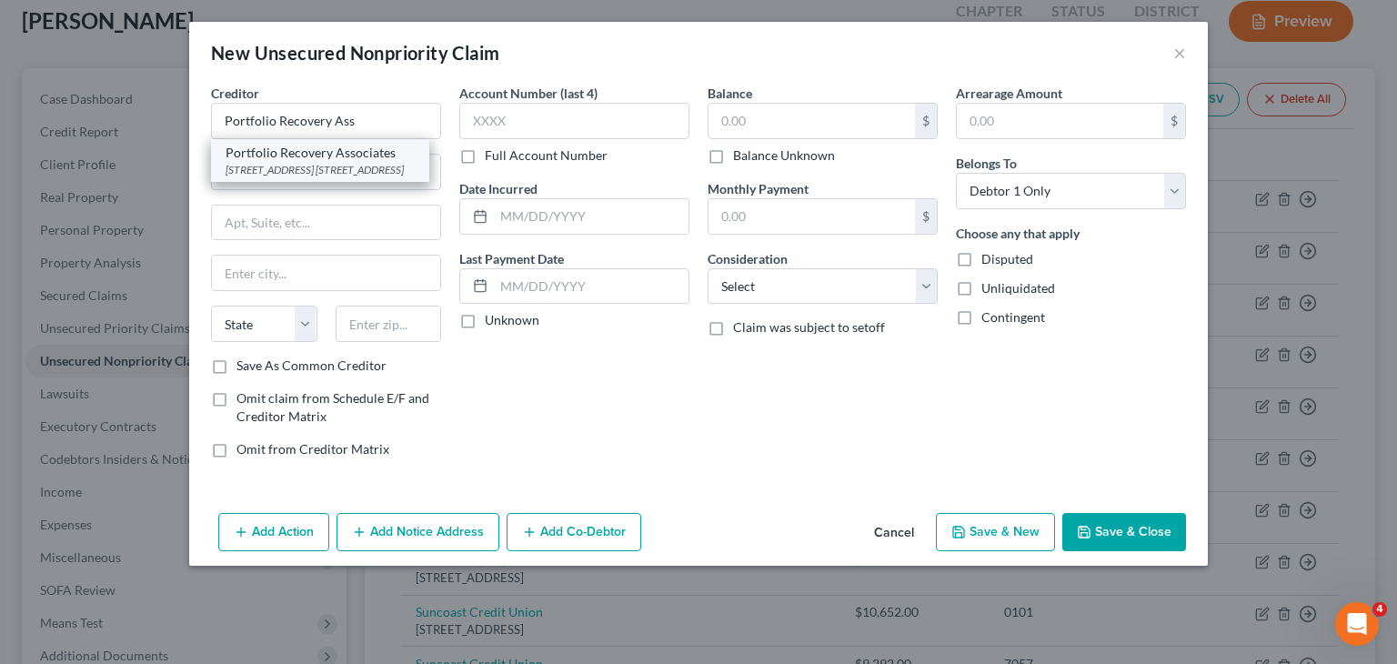
click at [358, 157] on div "Portfolio Recovery Associates" at bounding box center [320, 153] width 189 height 18
type input "Portfolio Recovery Associates"
type input "[STREET_ADDRESS]"
type input "Suite 100"
type input "[GEOGRAPHIC_DATA]"
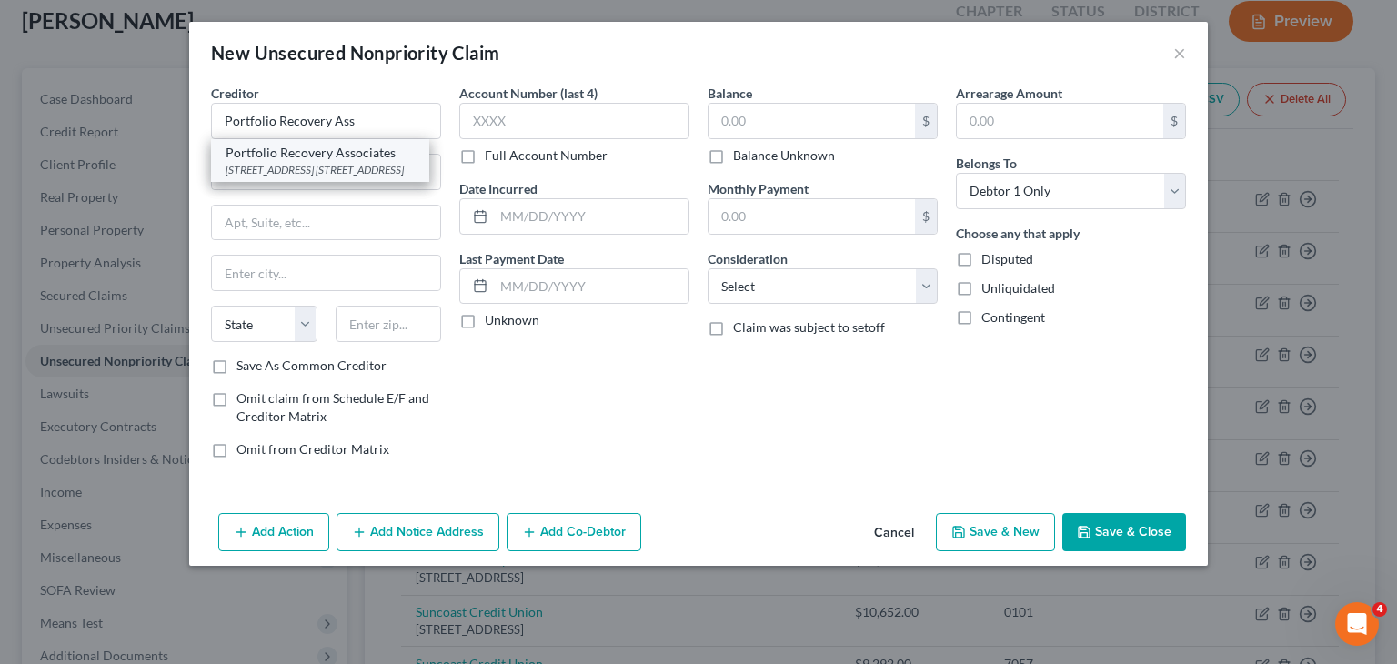
select select "48"
type input "23502"
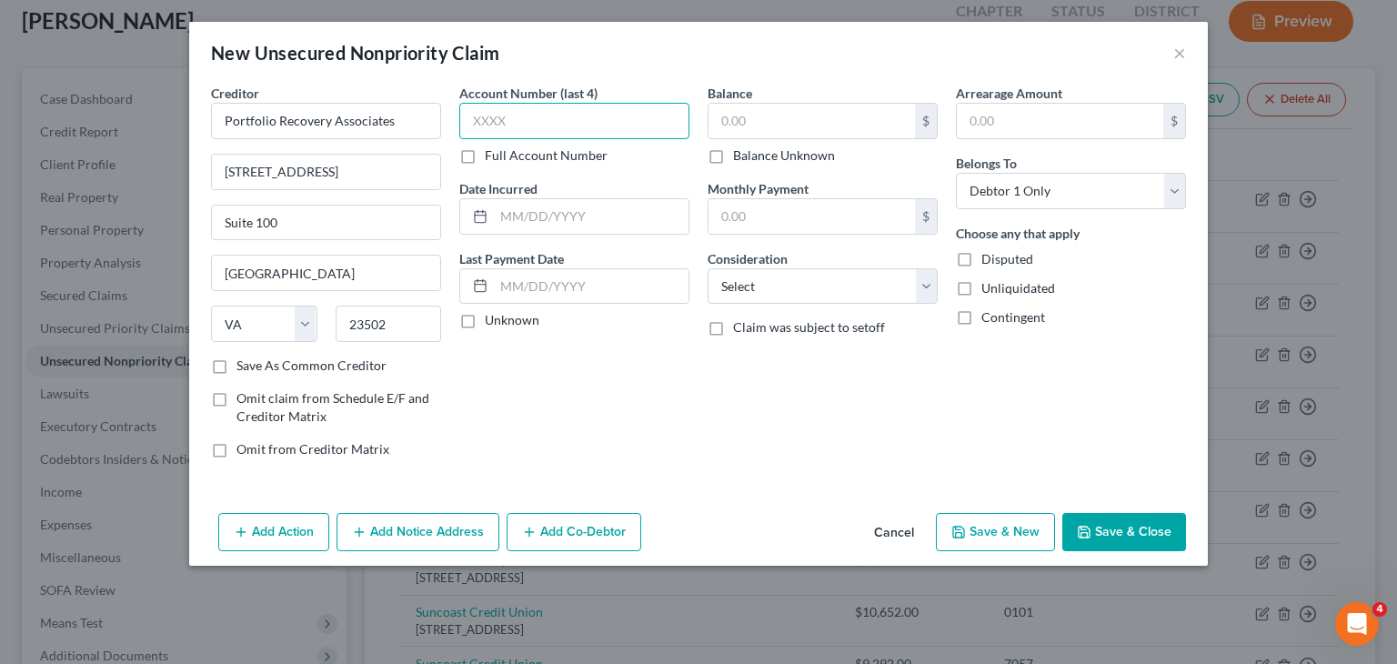
click at [531, 117] on input "text" at bounding box center [574, 121] width 230 height 36
type input "7073"
click at [781, 121] on input "text" at bounding box center [812, 121] width 207 height 35
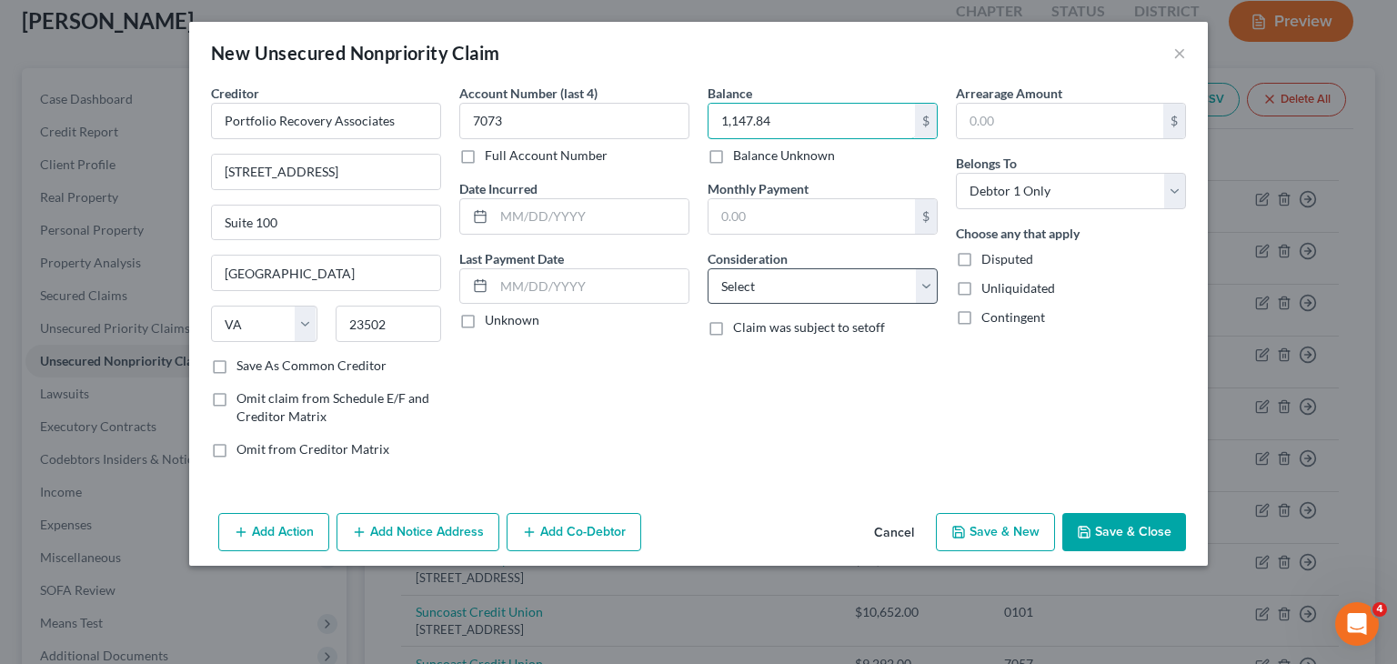
type input "1,147.84"
click at [933, 281] on select "Select Cable / Satellite Services Collection Agency Credit Card Debt Debt Couns…" at bounding box center [823, 286] width 230 height 36
select select "1"
click at [708, 268] on select "Select Cable / Satellite Services Collection Agency Credit Card Debt Debt Couns…" at bounding box center [823, 286] width 230 height 36
click at [1023, 536] on button "Save & New" at bounding box center [995, 532] width 119 height 38
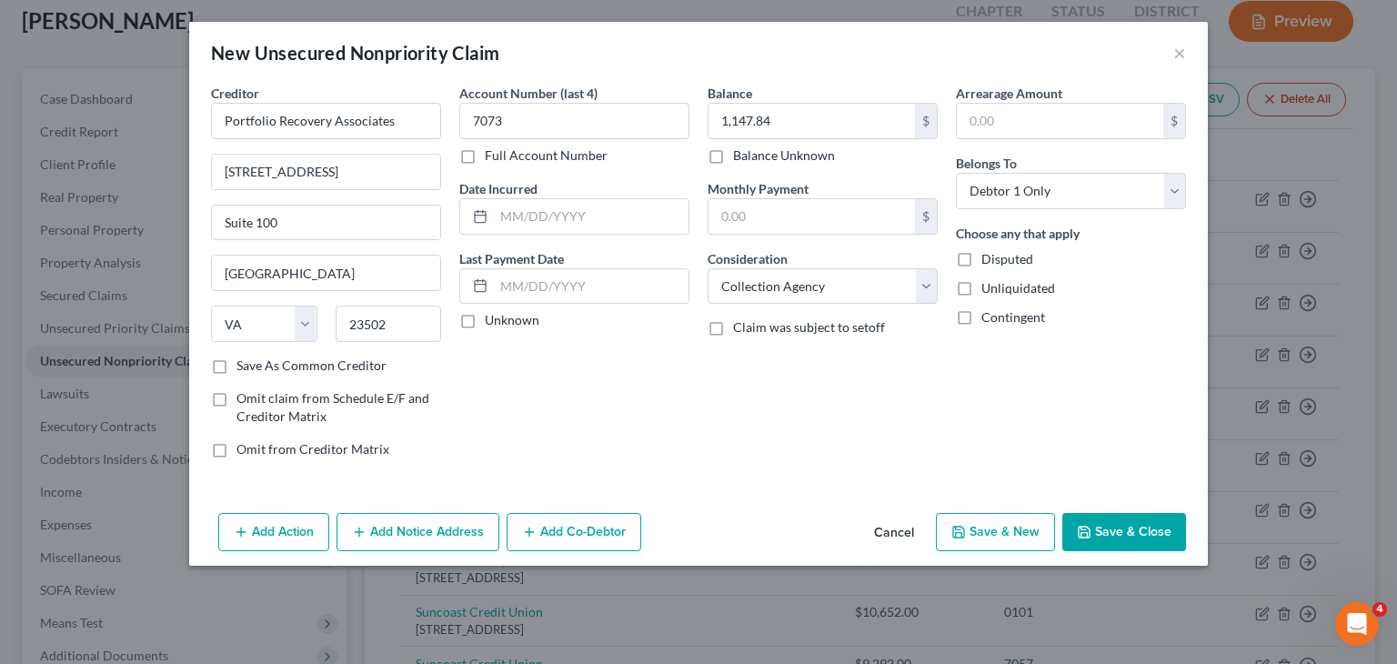
select select "0"
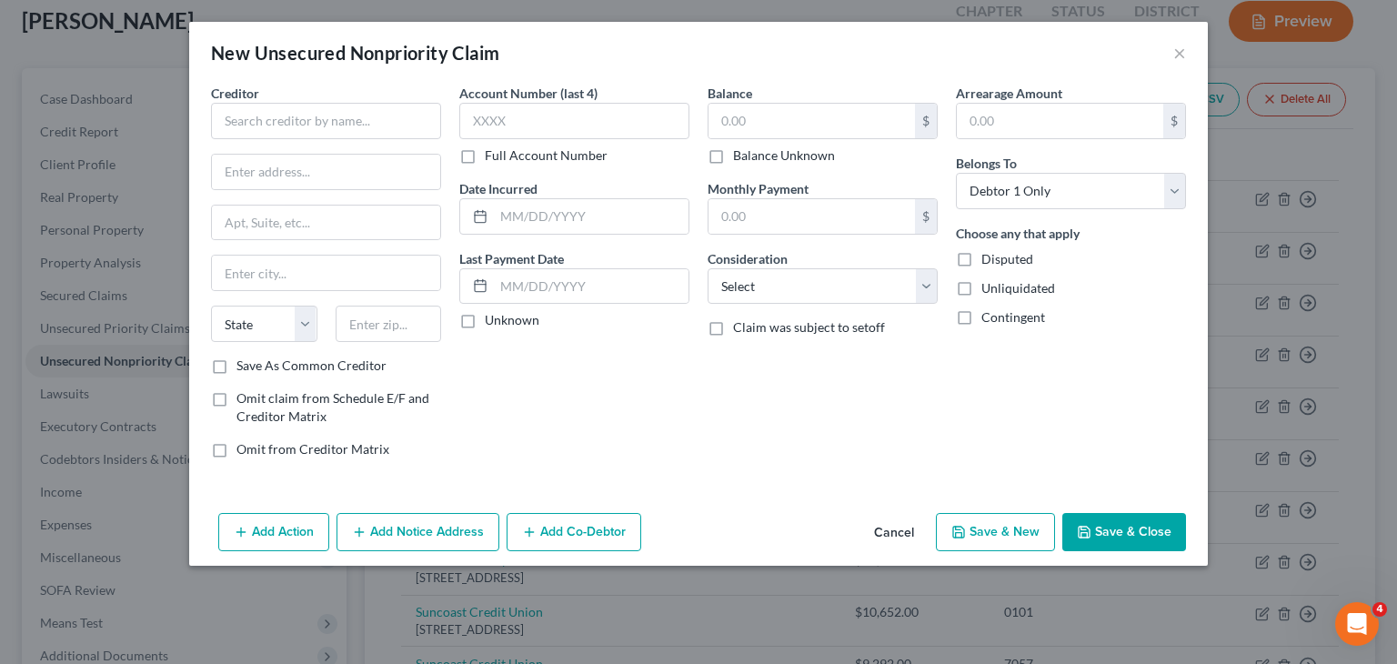
type input "0.00"
click at [217, 125] on input "text" at bounding box center [326, 121] width 230 height 36
type input "Credit Control, LLC"
click at [285, 184] on input "text" at bounding box center [326, 172] width 228 height 35
type input "[STREET_ADDRESS]"
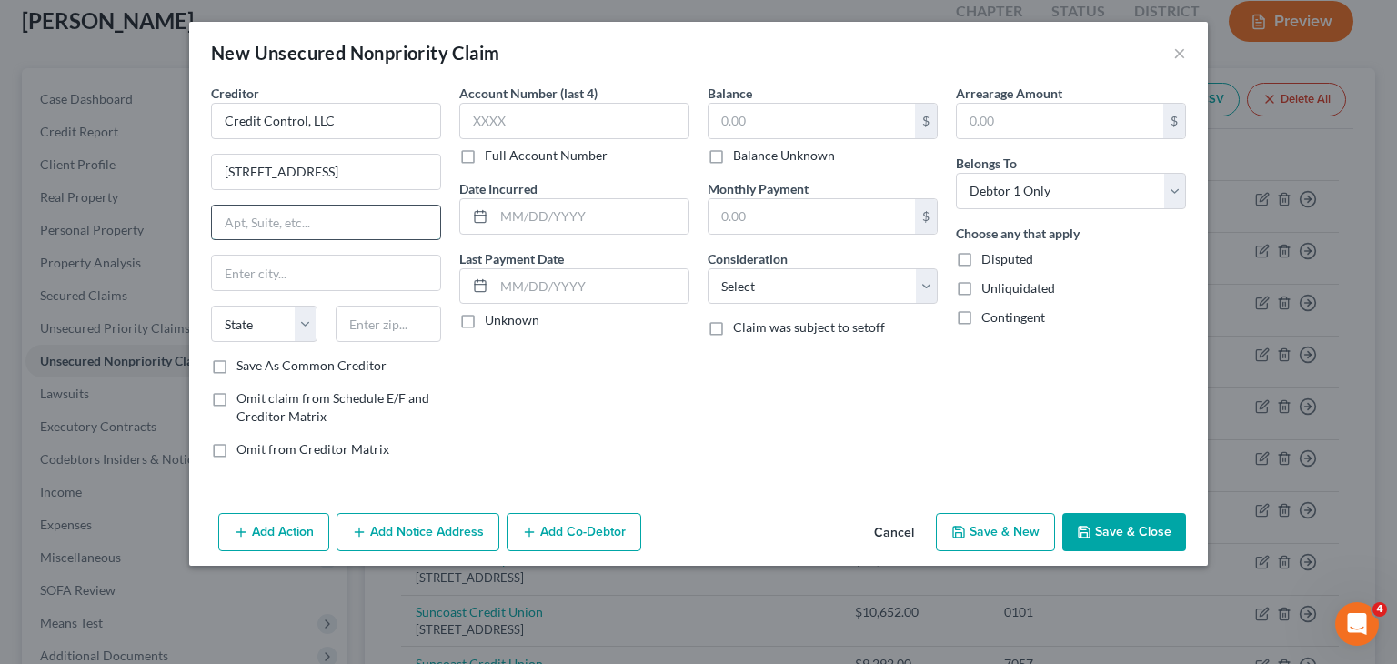
click at [269, 224] on input "text" at bounding box center [326, 223] width 228 height 35
type input "Suite 200"
click at [360, 282] on input "text" at bounding box center [326, 273] width 228 height 35
type input "[GEOGRAPHIC_DATA]"
click at [305, 333] on select "State [US_STATE] AK AR AZ CA CO CT DE DC [GEOGRAPHIC_DATA] [GEOGRAPHIC_DATA] GU…" at bounding box center [264, 324] width 106 height 36
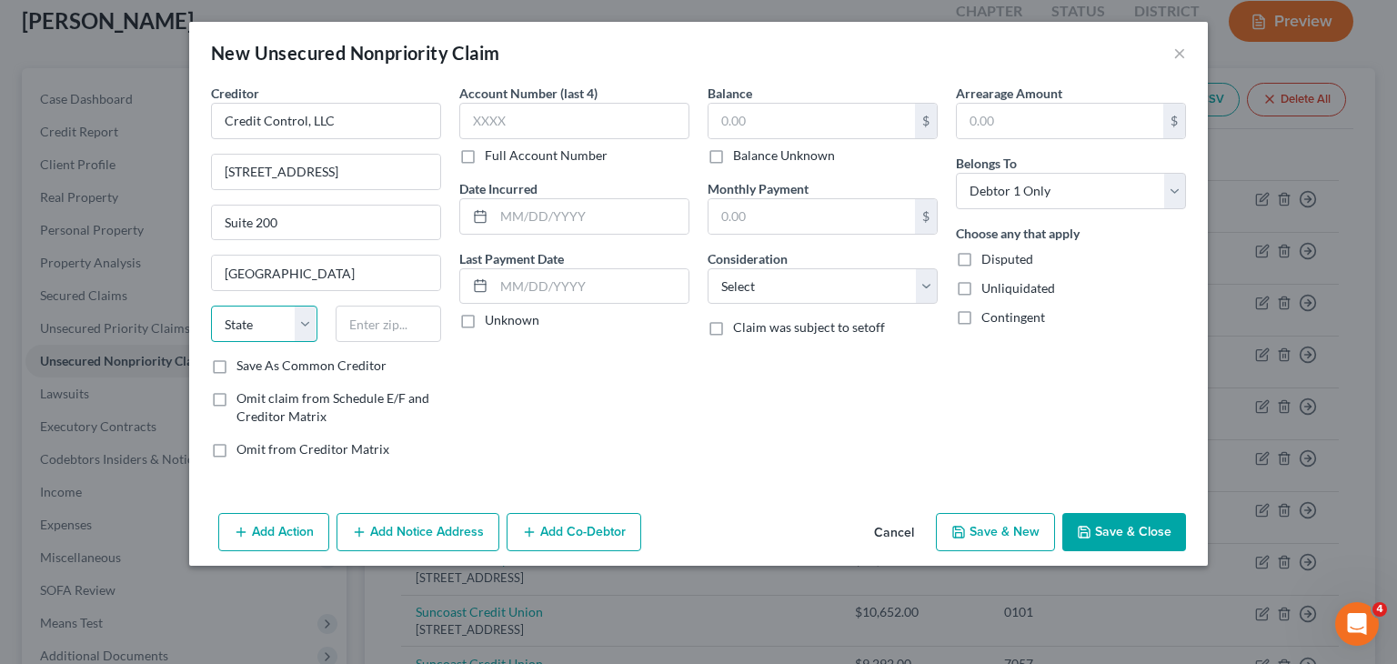
select select "9"
click at [211, 306] on select "State [US_STATE] AK AR AZ CA CO CT DE DC [GEOGRAPHIC_DATA] [GEOGRAPHIC_DATA] GU…" at bounding box center [264, 324] width 106 height 36
click at [360, 313] on input "text" at bounding box center [389, 324] width 106 height 36
type input "33614"
click at [579, 124] on input "text" at bounding box center [574, 121] width 230 height 36
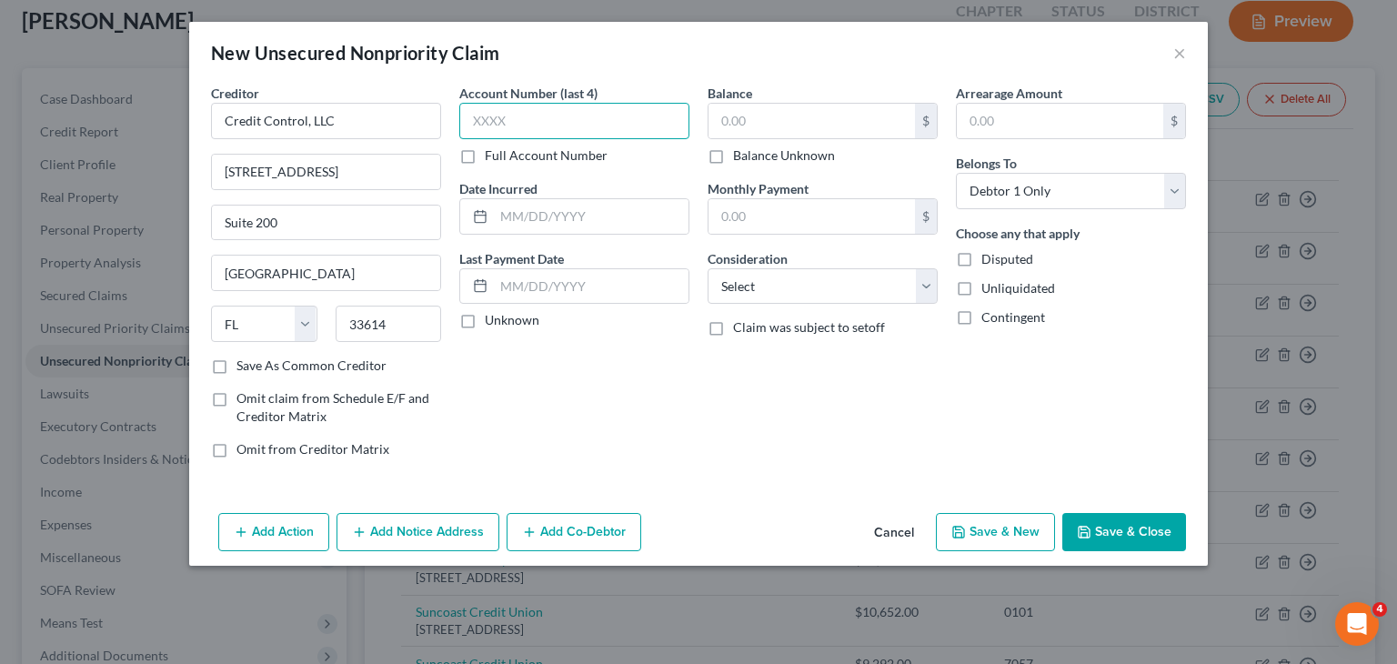
click at [579, 124] on input "text" at bounding box center [574, 121] width 230 height 36
click at [579, 124] on input "5500" at bounding box center [574, 121] width 230 height 36
type input "5500"
click at [753, 132] on input "text" at bounding box center [812, 121] width 207 height 35
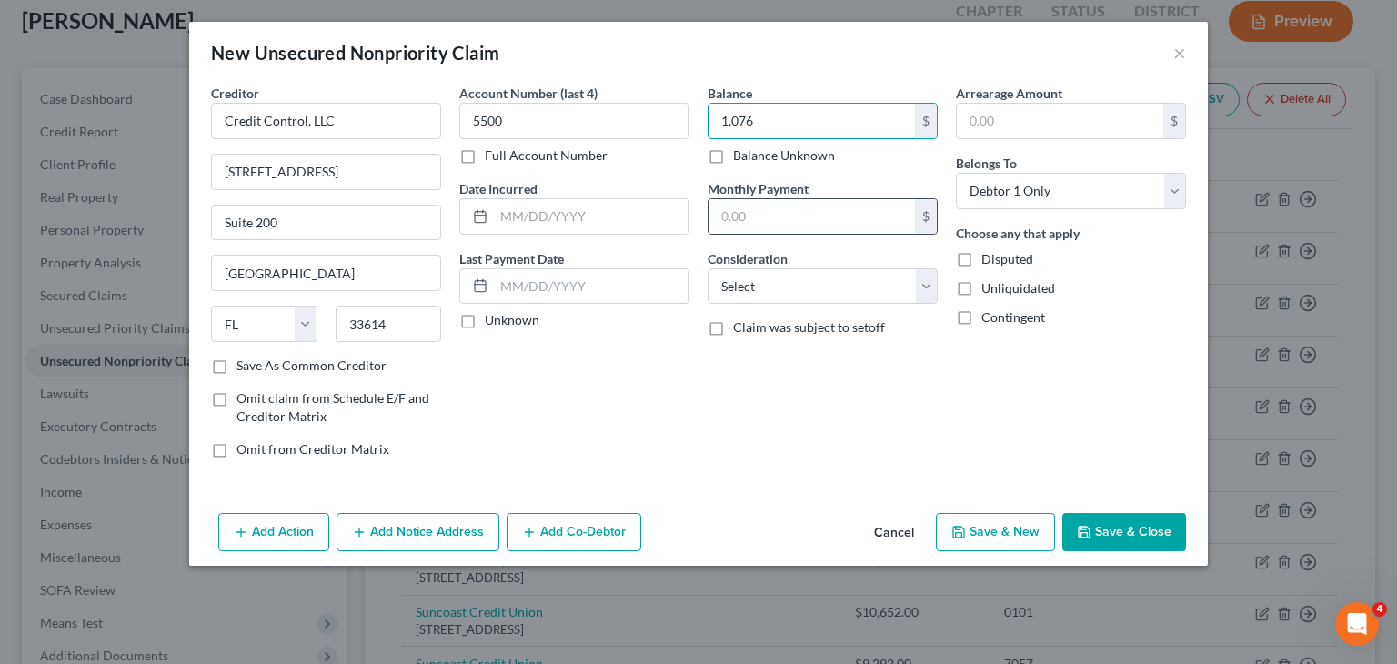
type input "1,076"
click at [795, 199] on input "text" at bounding box center [812, 216] width 207 height 35
click at [742, 270] on select "Select Cable / Satellite Services Collection Agency Credit Card Debt Debt Couns…" at bounding box center [823, 286] width 230 height 36
select select "1"
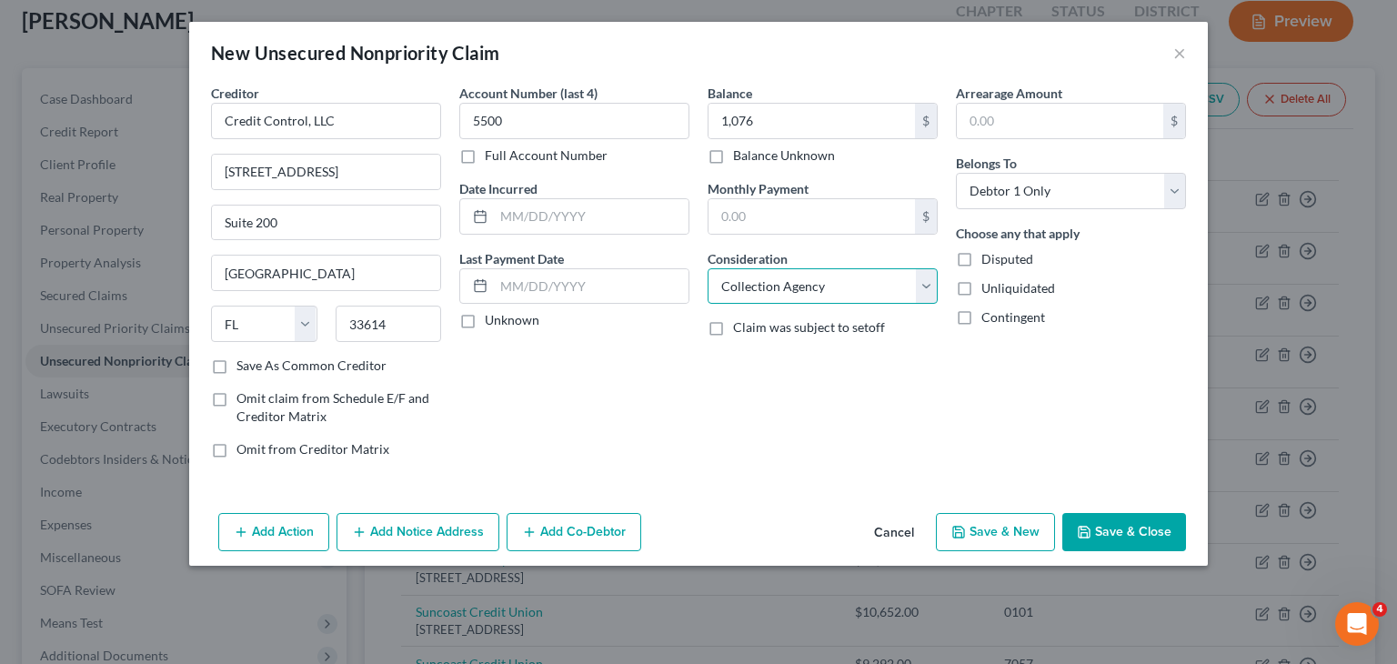
click at [708, 268] on select "Select Cable / Satellite Services Collection Agency Credit Card Debt Debt Couns…" at bounding box center [823, 286] width 230 height 36
click at [993, 531] on button "Save & New" at bounding box center [995, 532] width 119 height 38
select select "0"
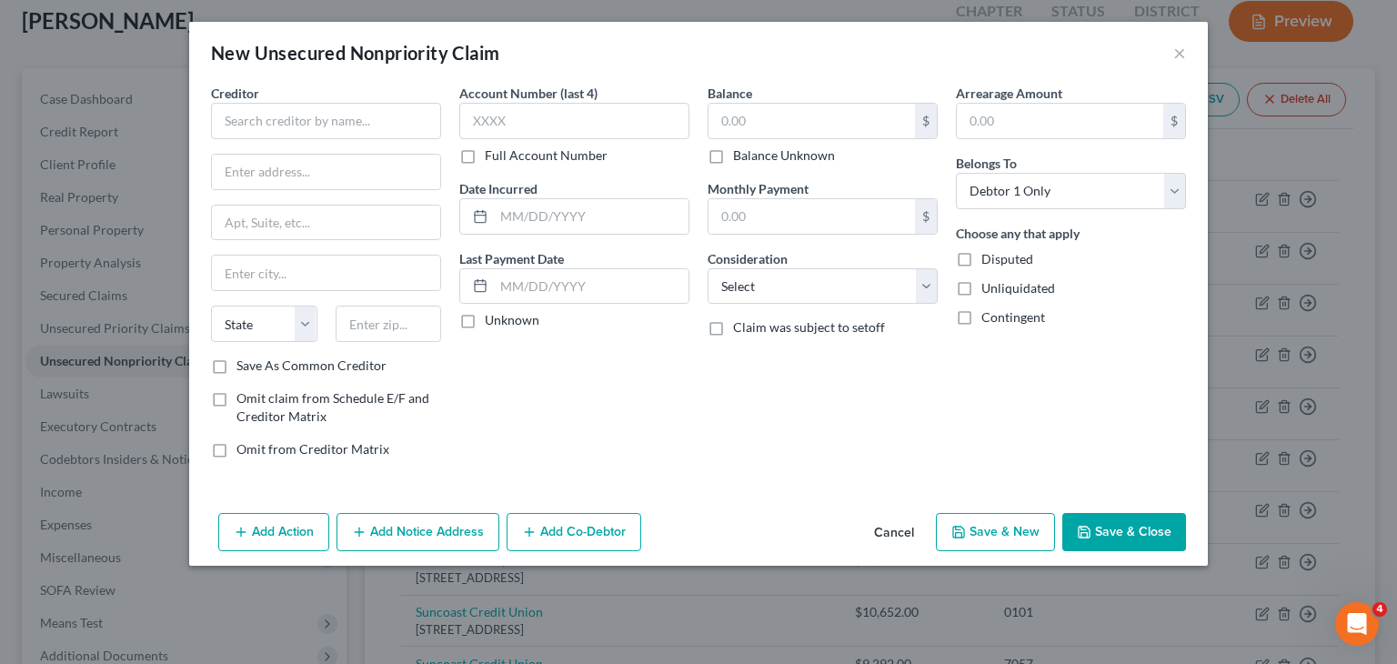
type input "1,076.00"
type input "0.00"
click at [342, 132] on input "text" at bounding box center [326, 121] width 230 height 36
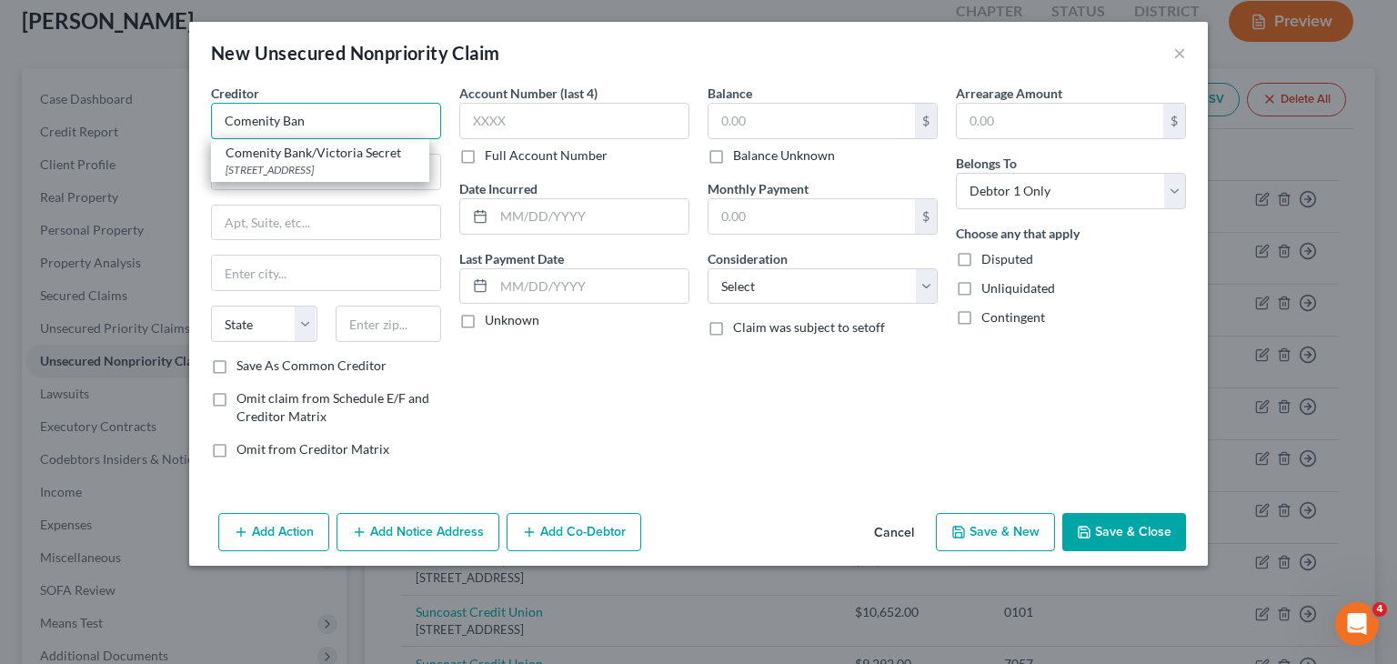
click at [342, 132] on input "Comenity Ban" at bounding box center [326, 121] width 230 height 36
type input "Comenity Bank/Bealls Outlet"
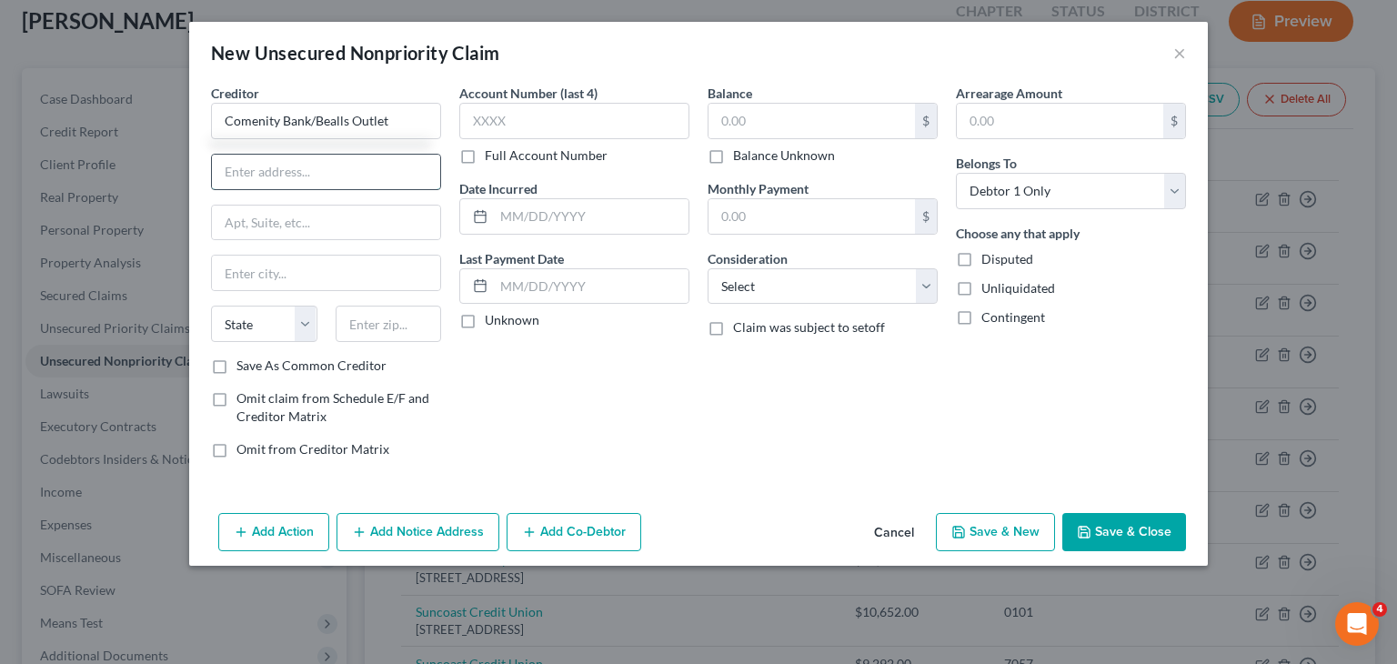
click at [353, 162] on input "text" at bounding box center [326, 172] width 228 height 35
type input "PO Box 182273"
click at [351, 263] on input "text" at bounding box center [326, 273] width 228 height 35
type input "Columbus"
click at [310, 317] on select "State [US_STATE] AK AR AZ CA CO CT DE DC [GEOGRAPHIC_DATA] [GEOGRAPHIC_DATA] GU…" at bounding box center [264, 324] width 106 height 36
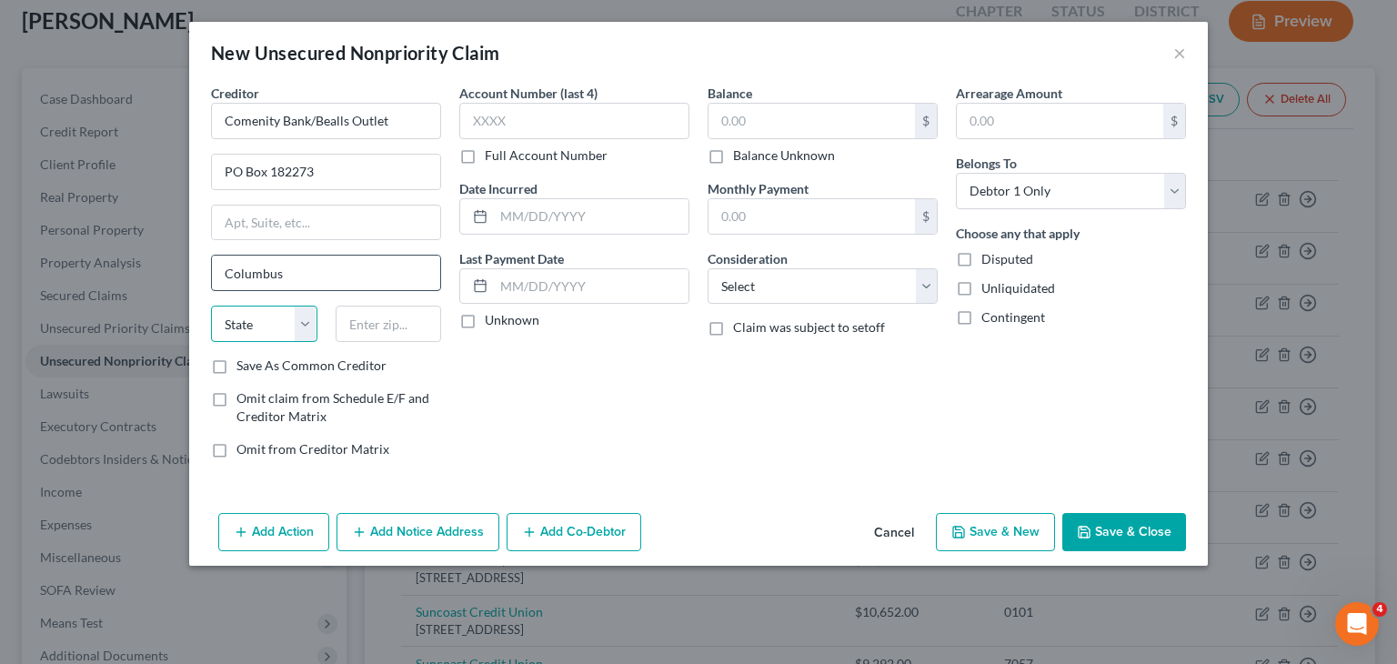
select select "36"
click at [211, 306] on select "State [US_STATE] AK AR AZ CA CO CT DE DC [GEOGRAPHIC_DATA] [GEOGRAPHIC_DATA] GU…" at bounding box center [264, 324] width 106 height 36
click at [383, 328] on input "text" at bounding box center [389, 324] width 106 height 36
click at [383, 328] on input "43218-2273" at bounding box center [389, 324] width 106 height 36
type input "43218-2273"
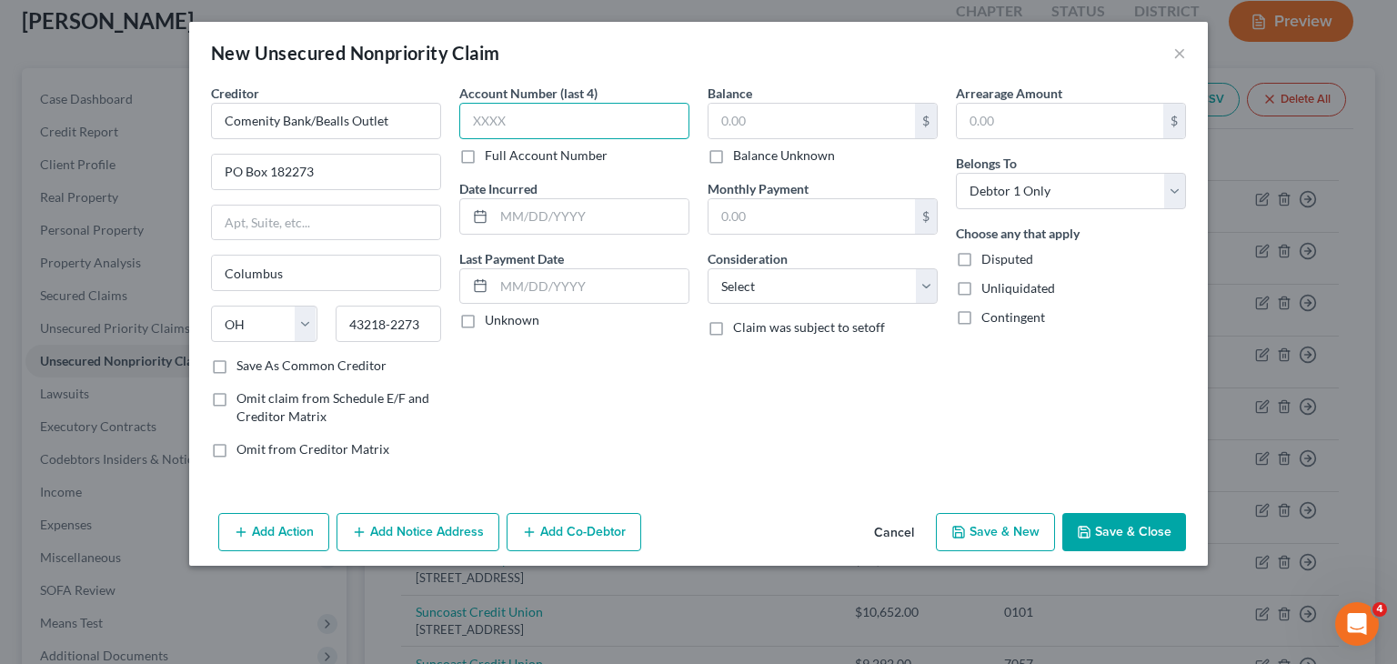
click at [582, 114] on input "text" at bounding box center [574, 121] width 230 height 36
type input "7677"
click at [867, 132] on input "text" at bounding box center [812, 121] width 207 height 35
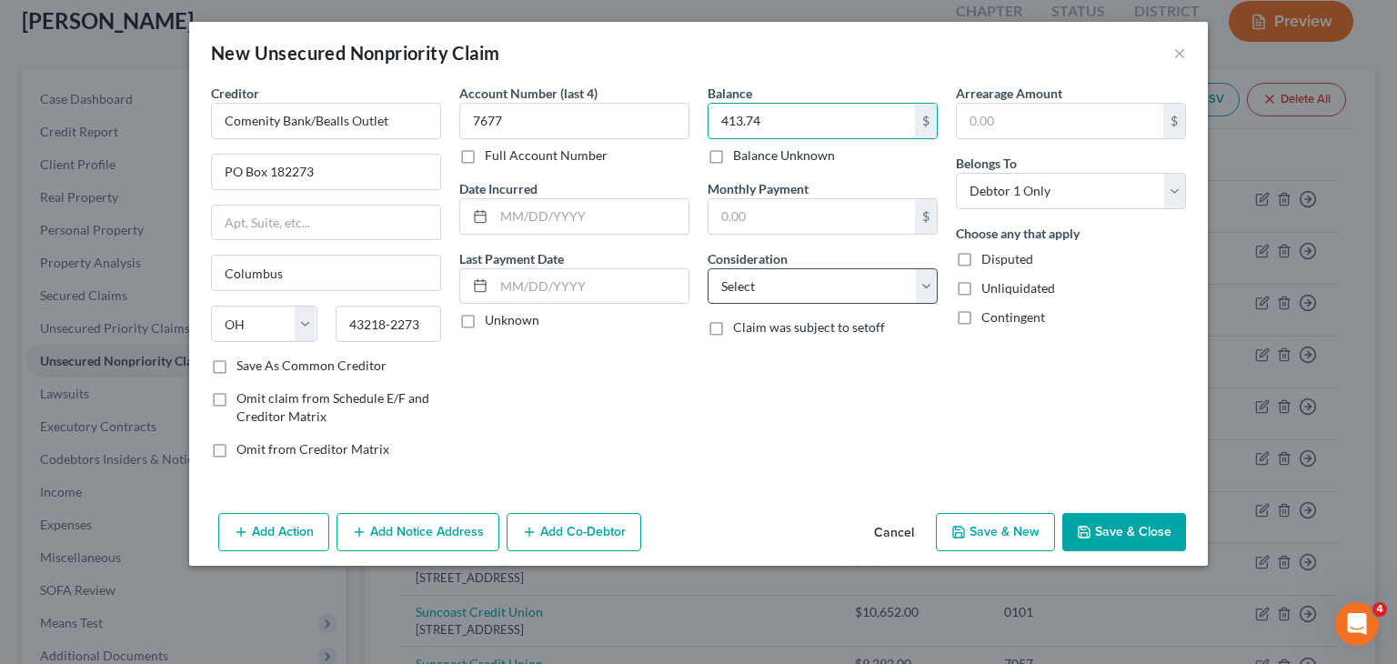
type input "413.74"
click at [922, 299] on select "Select Cable / Satellite Services Collection Agency Credit Card Debt Debt Couns…" at bounding box center [823, 286] width 230 height 36
select select "2"
click at [708, 268] on select "Select Cable / Satellite Services Collection Agency Credit Card Debt Debt Couns…" at bounding box center [823, 286] width 230 height 36
click at [1008, 529] on button "Save & New" at bounding box center [995, 532] width 119 height 38
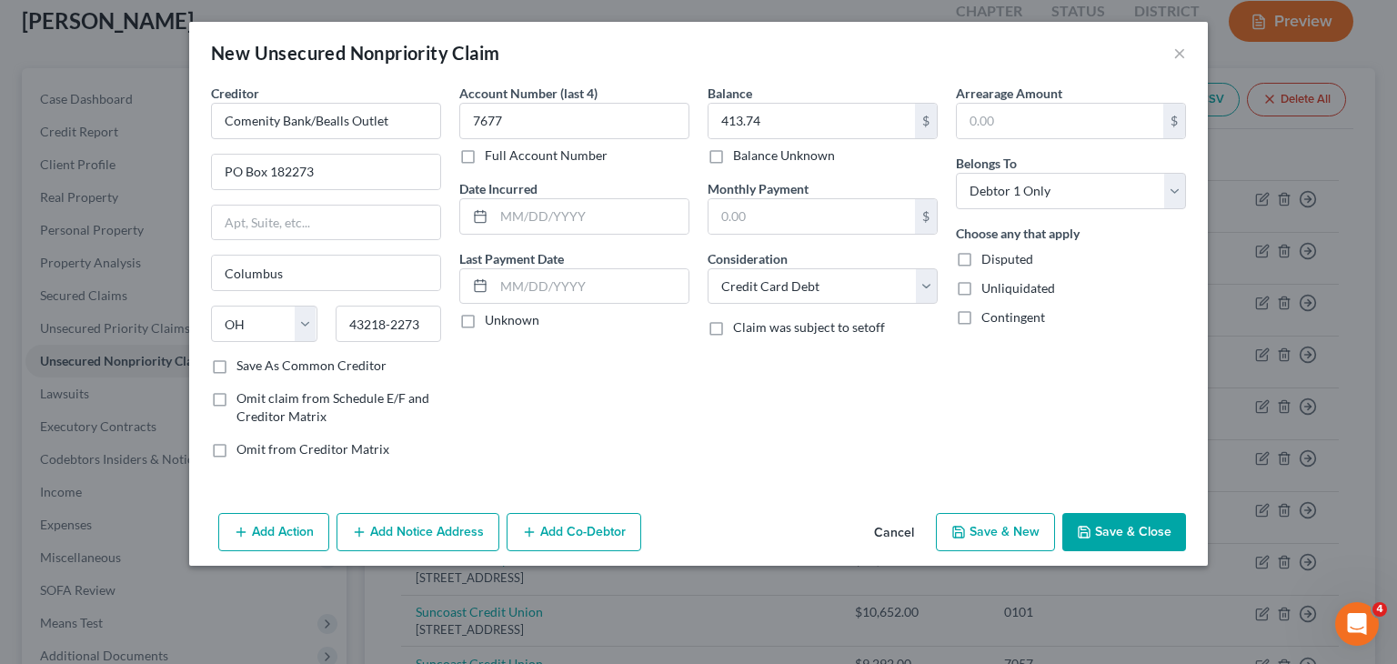
select select "0"
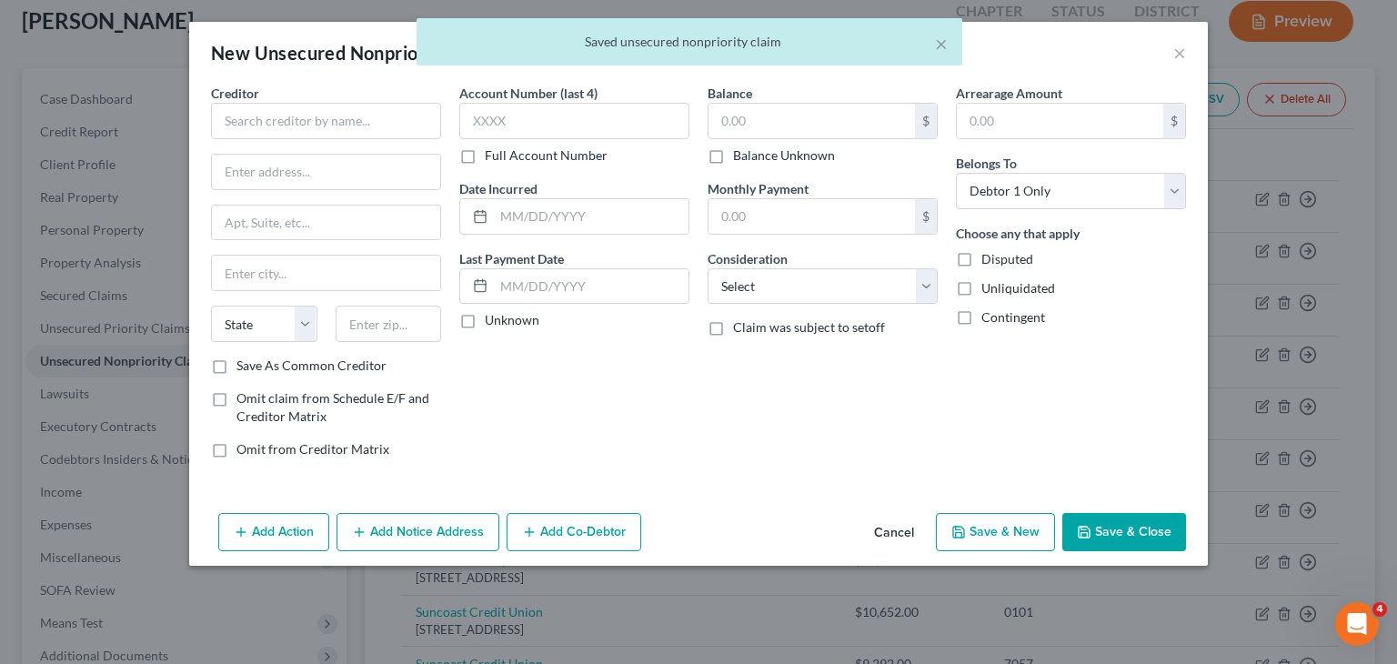
type input "0.00"
click at [414, 124] on input "text" at bounding box center [326, 121] width 230 height 36
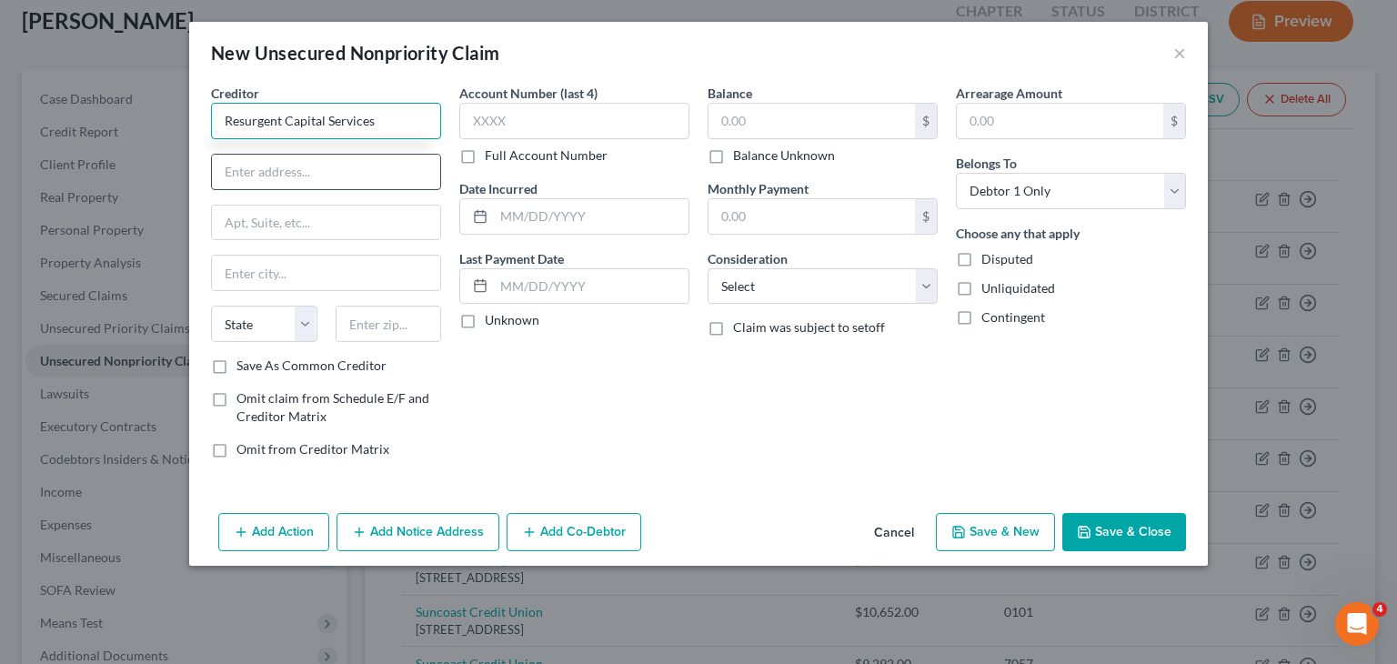
type input "Resurgent Capital Services"
click at [368, 171] on input "text" at bounding box center [326, 172] width 228 height 35
type input "PO Box 10466"
click at [352, 257] on input "text" at bounding box center [326, 273] width 228 height 35
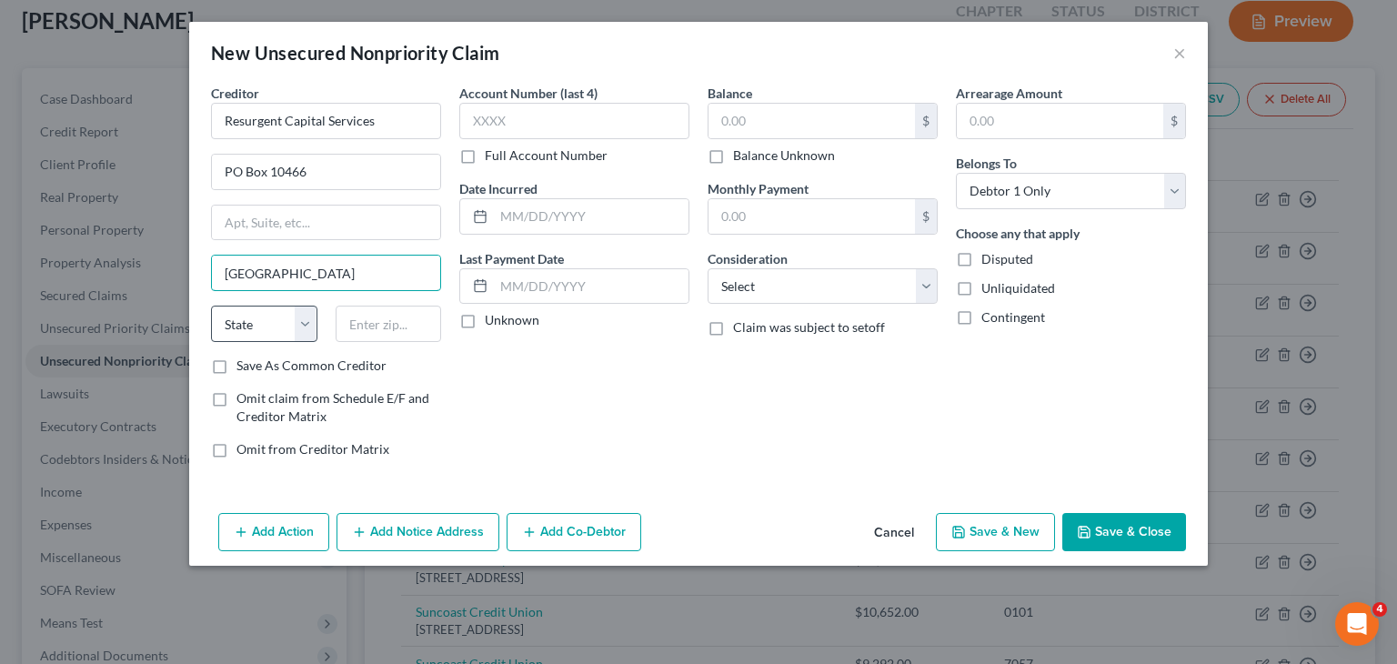
type input "[GEOGRAPHIC_DATA]"
click at [302, 317] on select "State [US_STATE] AK AR AZ CA CO CT DE DC [GEOGRAPHIC_DATA] [GEOGRAPHIC_DATA] GU…" at bounding box center [264, 324] width 106 height 36
select select "42"
click at [211, 306] on select "State [US_STATE] AK AR AZ CA CO CT DE DC [GEOGRAPHIC_DATA] [GEOGRAPHIC_DATA] GU…" at bounding box center [264, 324] width 106 height 36
click at [397, 325] on input "text" at bounding box center [389, 324] width 106 height 36
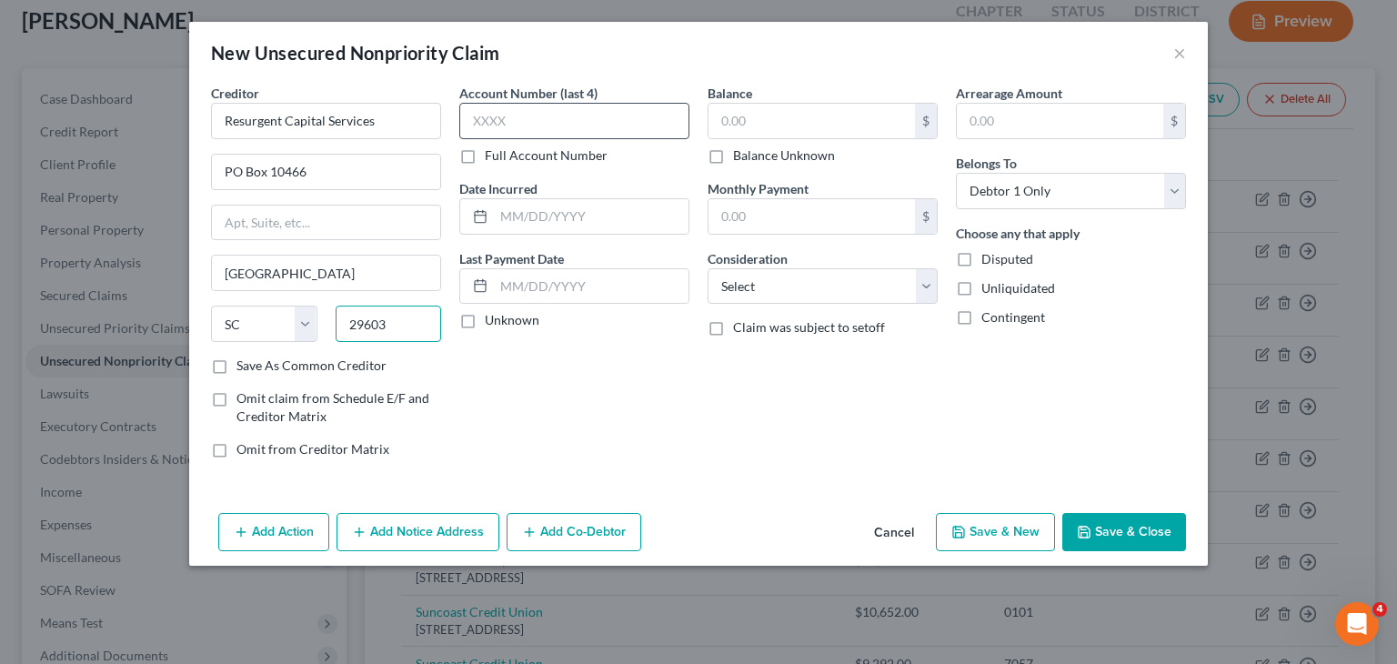
type input "29603"
click at [568, 115] on input "text" at bounding box center [574, 121] width 230 height 36
type input "7677"
click at [819, 112] on input "text" at bounding box center [812, 121] width 207 height 35
type input "413.74"
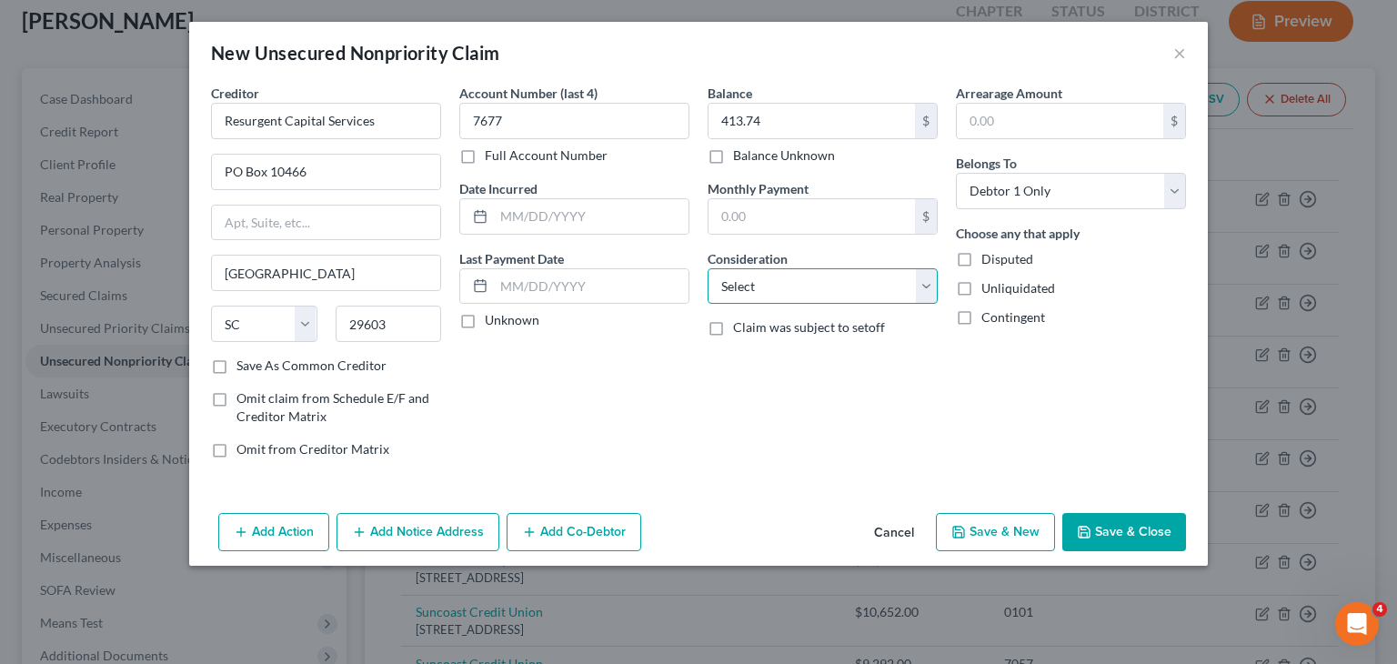
click at [924, 290] on select "Select Cable / Satellite Services Collection Agency Credit Card Debt Debt Couns…" at bounding box center [823, 286] width 230 height 36
select select "1"
click at [708, 268] on select "Select Cable / Satellite Services Collection Agency Credit Card Debt Debt Couns…" at bounding box center [823, 286] width 230 height 36
click at [994, 526] on button "Save & New" at bounding box center [995, 532] width 119 height 38
type input "0.00"
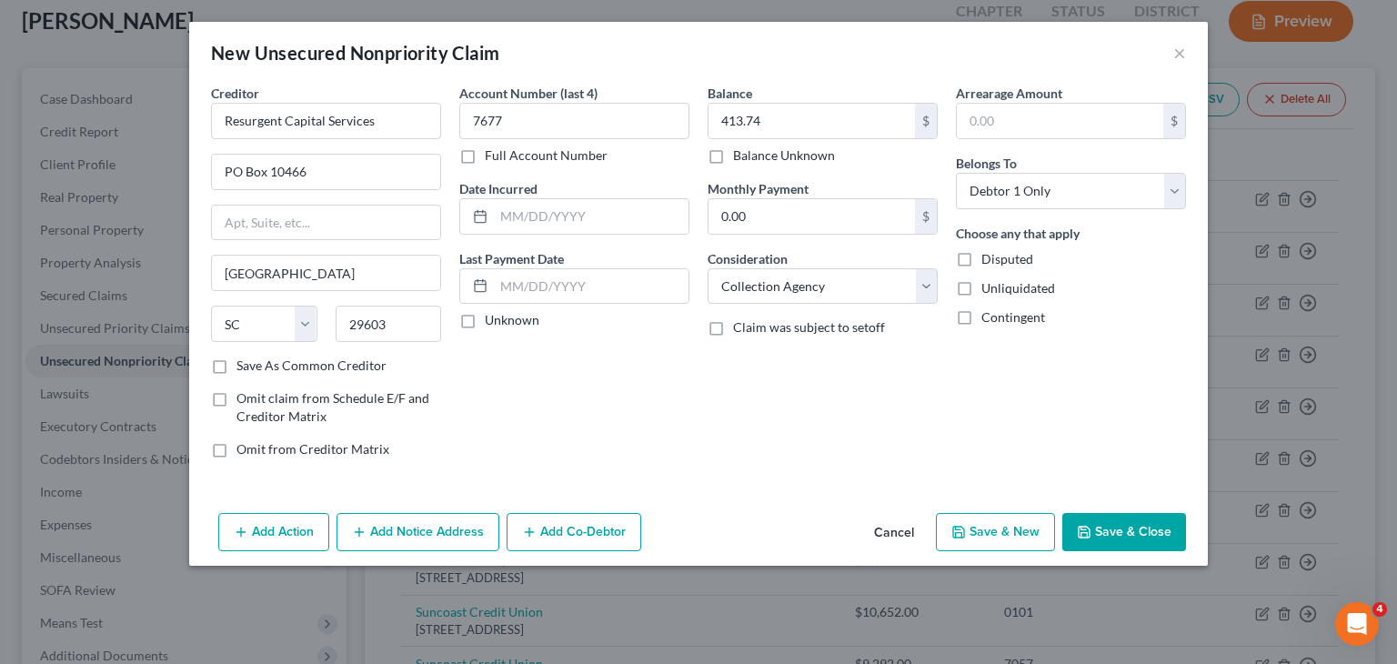
select select "0"
click at [1103, 528] on button "Save & Close" at bounding box center [1125, 532] width 124 height 38
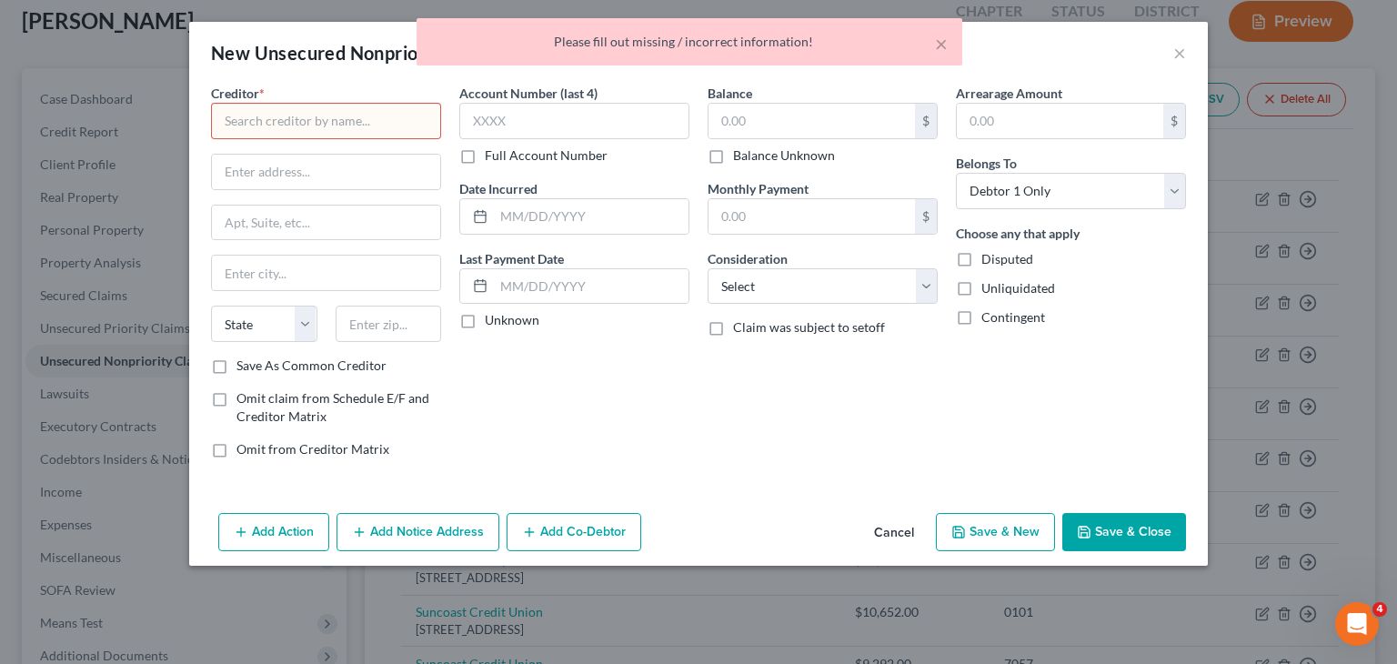
click at [1179, 53] on div "× Please fill out missing / incorrect information!" at bounding box center [689, 46] width 1397 height 56
click at [953, 39] on div "× Please fill out missing / incorrect information!" at bounding box center [690, 41] width 546 height 47
click at [935, 46] on button "×" at bounding box center [941, 44] width 13 height 22
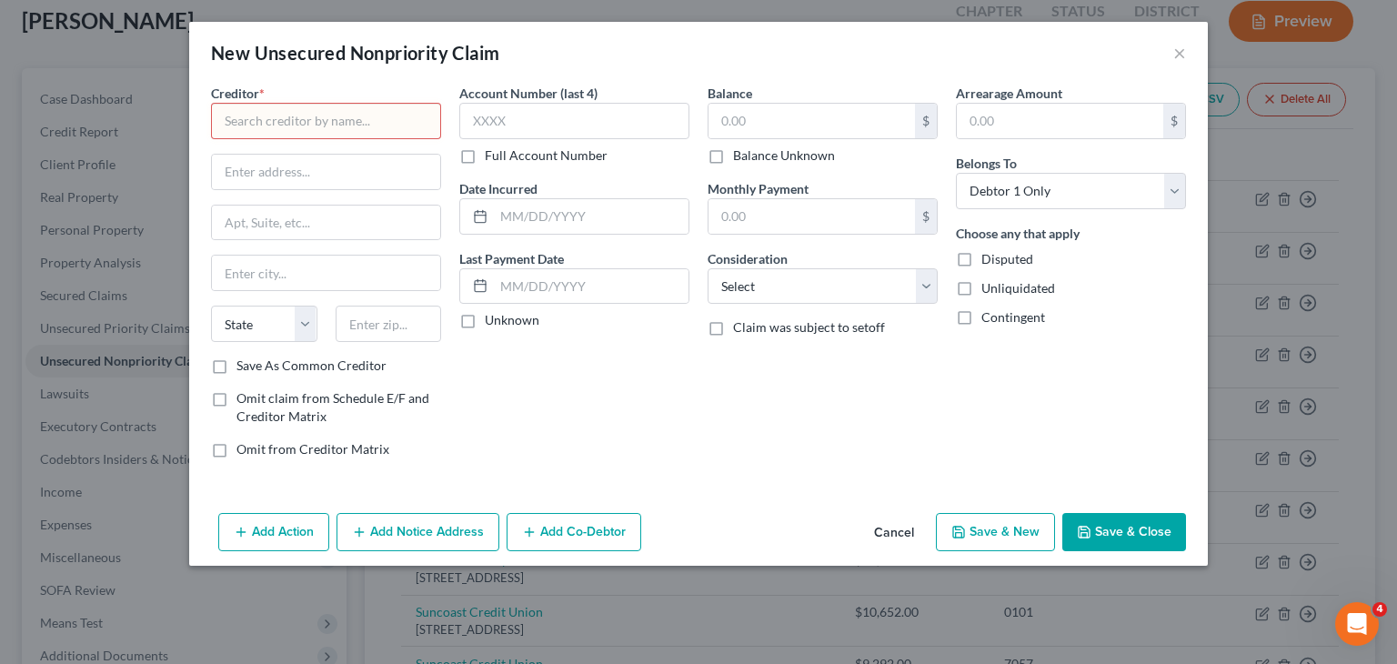
click at [883, 521] on button "Cancel" at bounding box center [894, 533] width 69 height 36
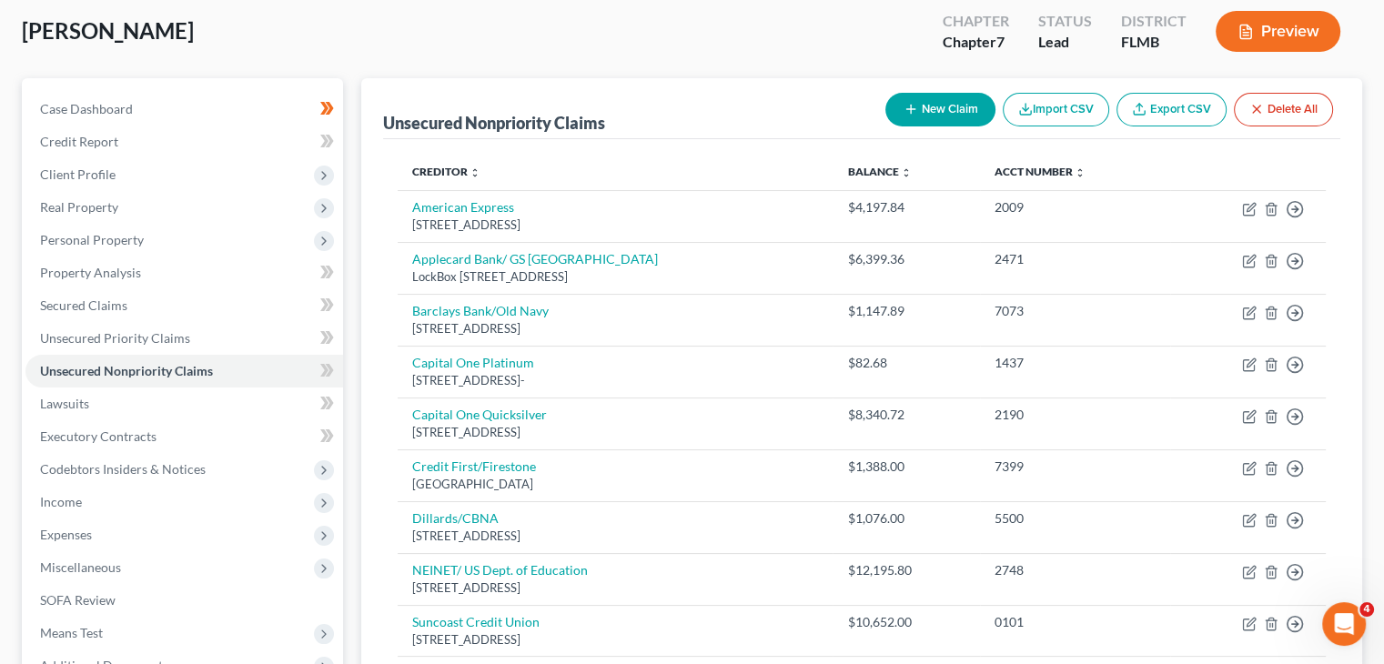
scroll to position [93, 0]
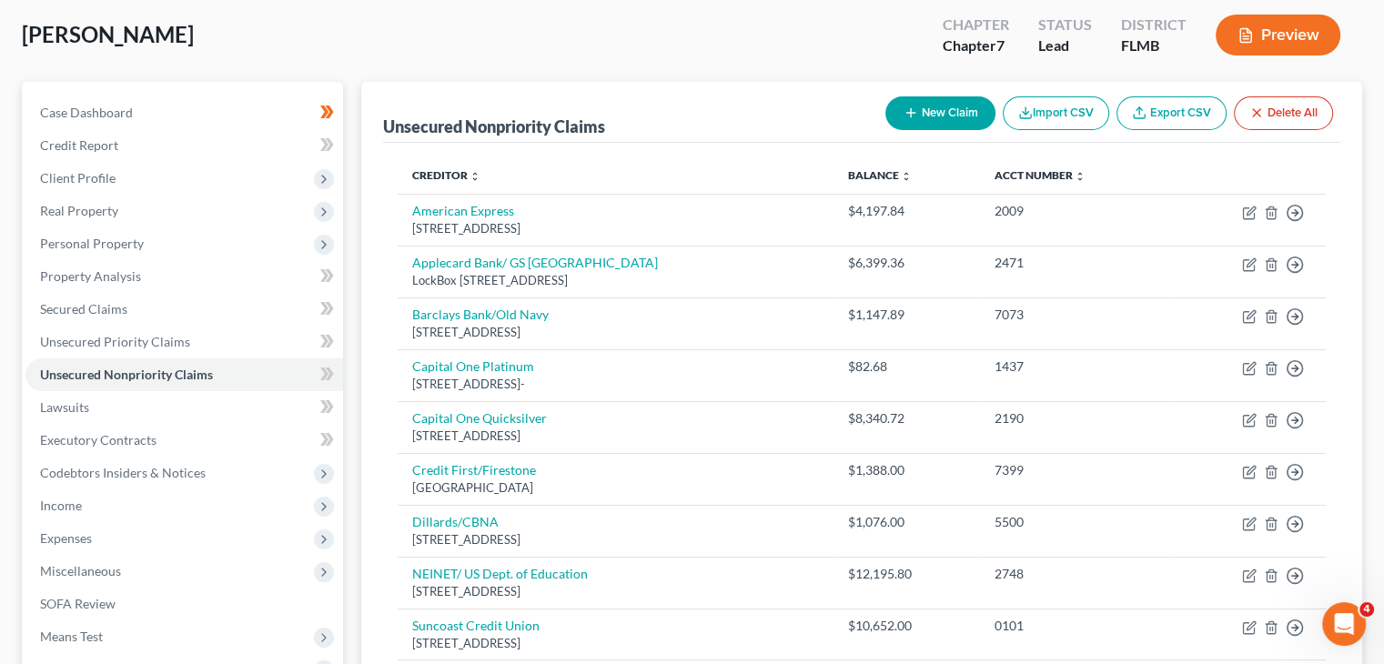
click at [1376, 321] on div "[PERSON_NAME] Upgraded Chapter Chapter 7 Status Lead District [GEOGRAPHIC_DATA]…" at bounding box center [692, 662] width 1384 height 1362
click at [1123, 131] on div "New Claim Import CSV Export CSV Delete All" at bounding box center [1109, 113] width 462 height 48
click at [950, 102] on button "New Claim" at bounding box center [940, 113] width 110 height 34
select select "0"
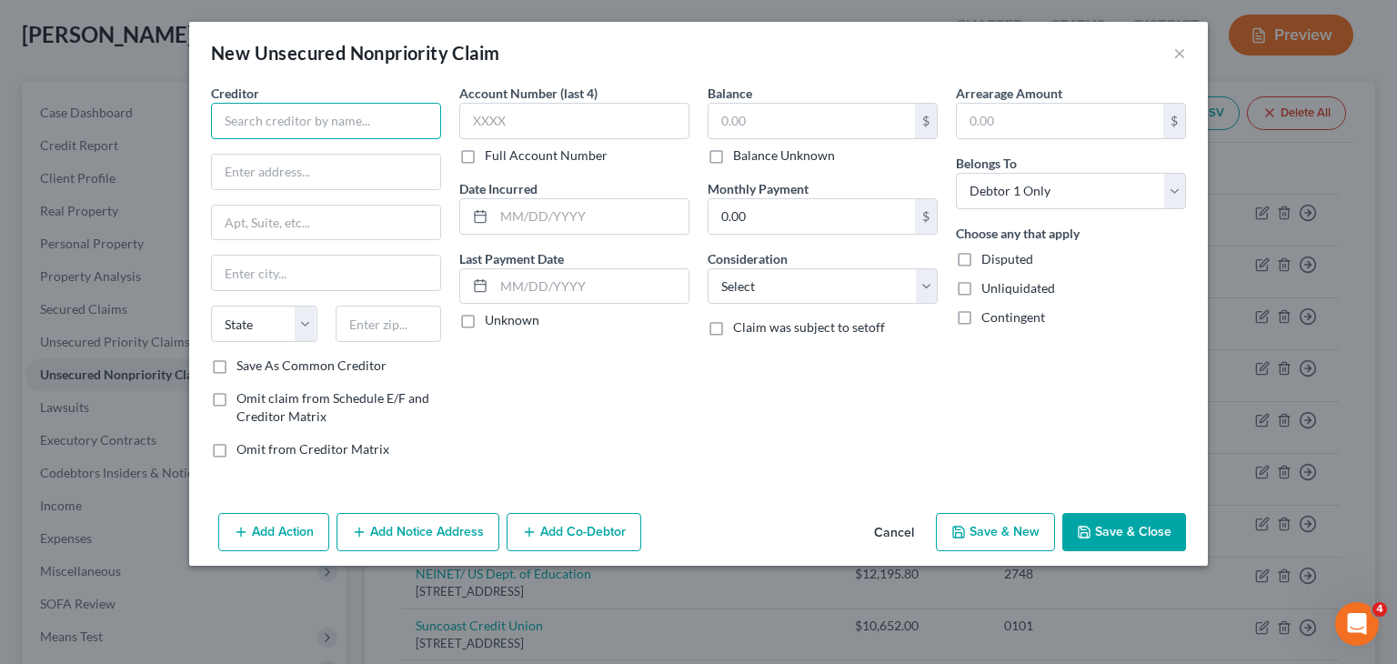
click at [304, 125] on input "text" at bounding box center [326, 121] width 230 height 36
type input "Citibank NA/Shell"
click at [263, 182] on input "text" at bounding box center [326, 172] width 228 height 35
click at [259, 168] on input "PO BOx 70606" at bounding box center [326, 172] width 228 height 35
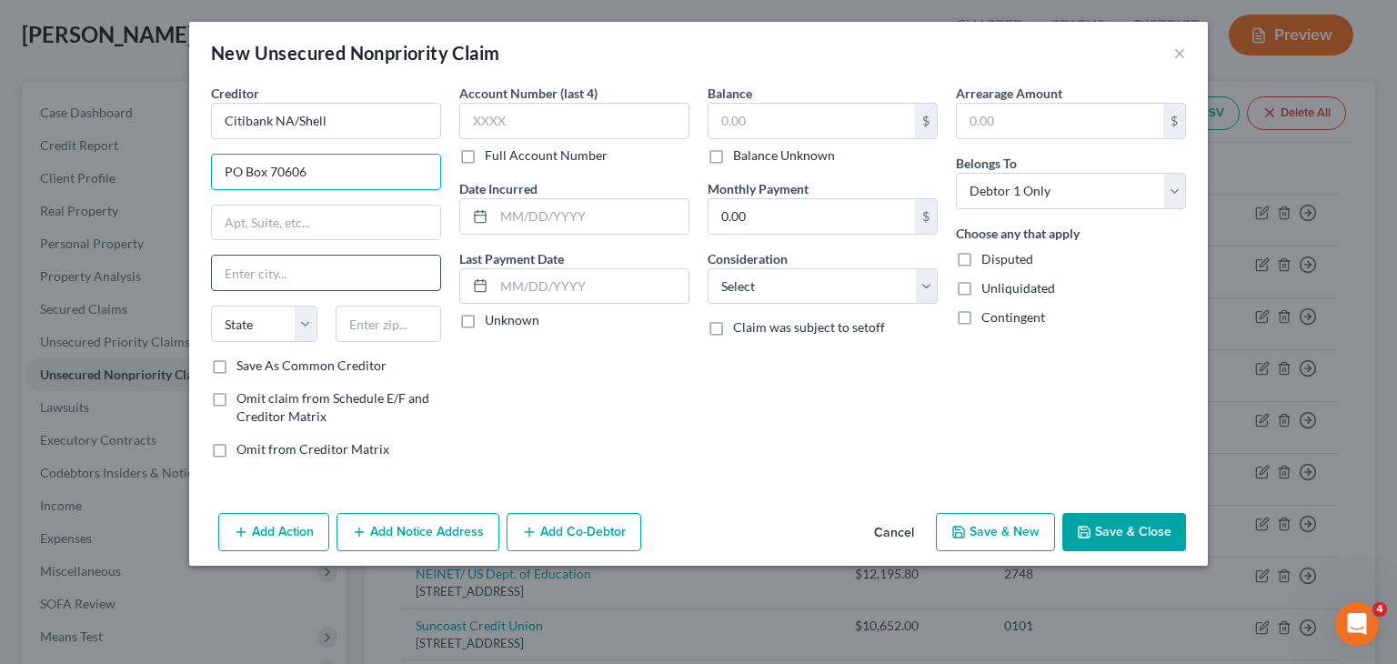
type input "PO Box 70606"
click at [282, 261] on input "text" at bounding box center [326, 273] width 228 height 35
type input "[GEOGRAPHIC_DATA]"
click at [312, 327] on select "State [US_STATE] AK AR AZ CA CO CT DE DC [GEOGRAPHIC_DATA] [GEOGRAPHIC_DATA] GU…" at bounding box center [264, 324] width 106 height 36
select select "39"
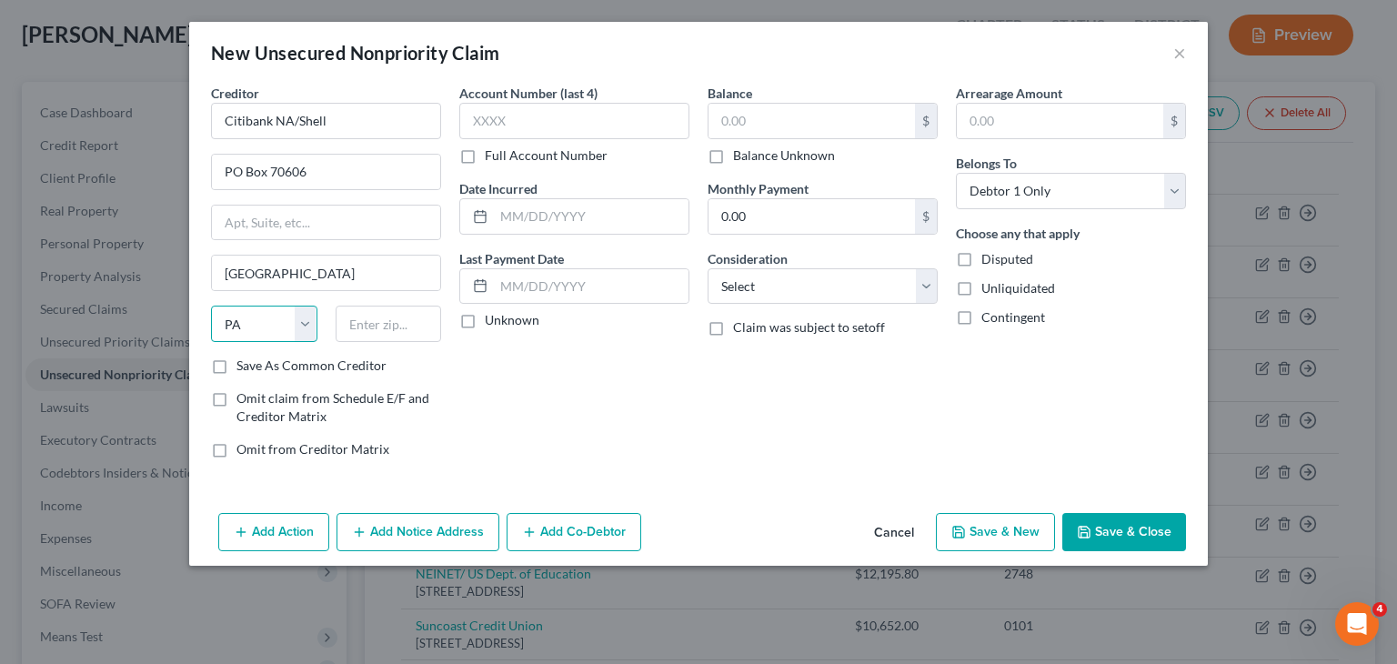
click at [211, 306] on select "State [US_STATE] AK AR AZ CA CO CT DE DC [GEOGRAPHIC_DATA] [GEOGRAPHIC_DATA] GU…" at bounding box center [264, 324] width 106 height 36
click at [362, 309] on input "text" at bounding box center [389, 324] width 106 height 36
type input "57117-0606"
click at [632, 128] on input "text" at bounding box center [574, 121] width 230 height 36
type input "6001"
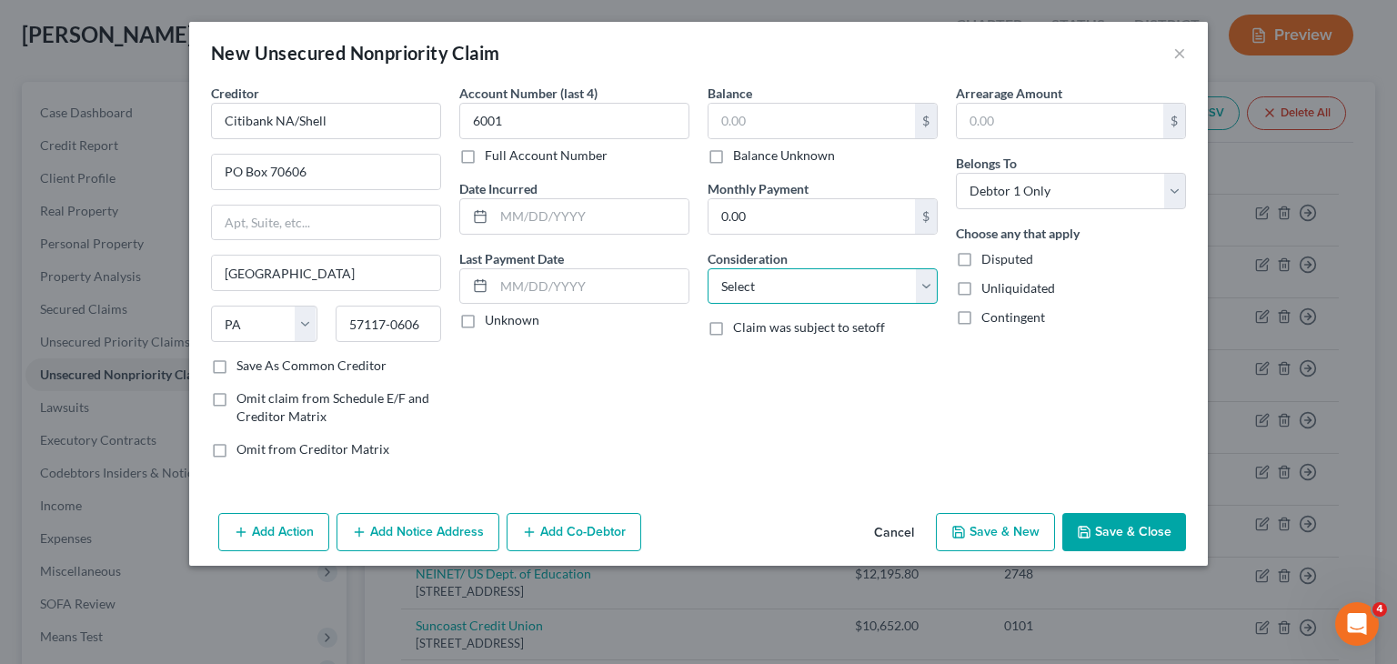
click at [925, 284] on select "Select Cable / Satellite Services Collection Agency Credit Card Debt Debt Couns…" at bounding box center [823, 286] width 230 height 36
select select "2"
click at [708, 268] on select "Select Cable / Satellite Services Collection Agency Credit Card Debt Debt Couns…" at bounding box center [823, 286] width 230 height 36
click at [873, 111] on input "text" at bounding box center [812, 121] width 207 height 35
click at [873, 111] on input "1,045.15" at bounding box center [812, 121] width 207 height 35
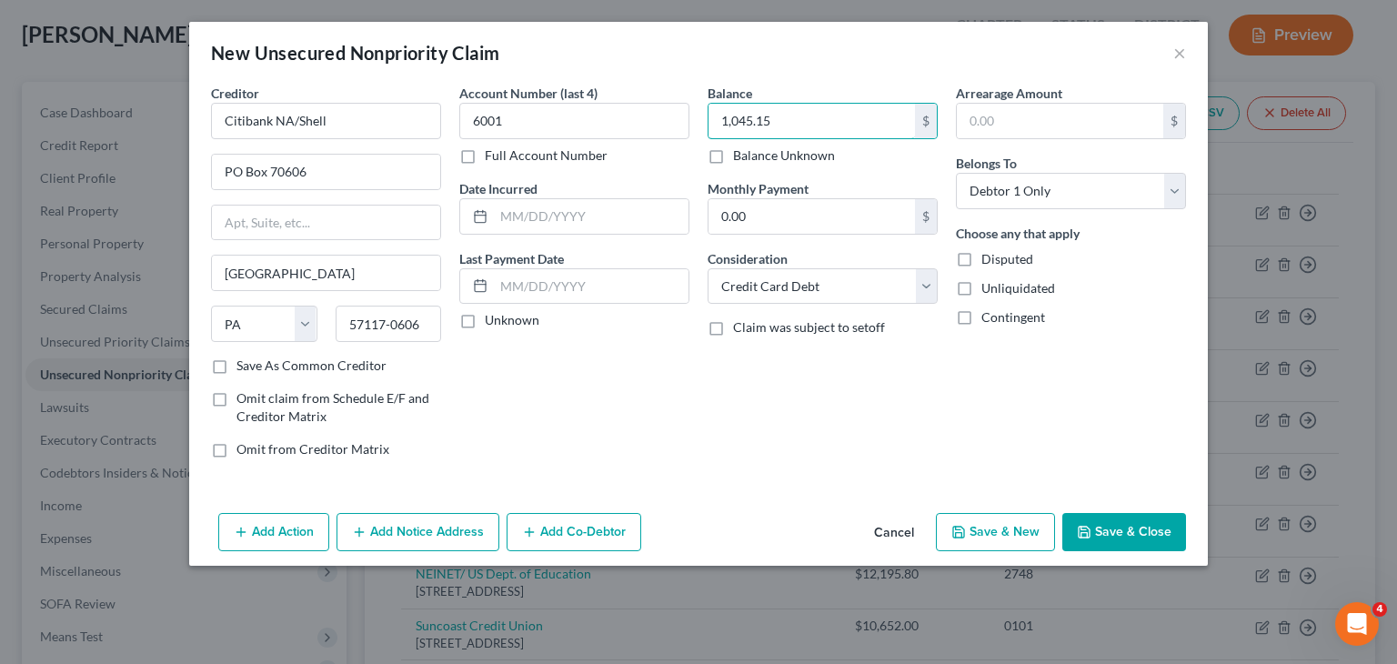
type input "1,045.15"
click at [1004, 540] on button "Save & New" at bounding box center [995, 532] width 119 height 38
select select "0"
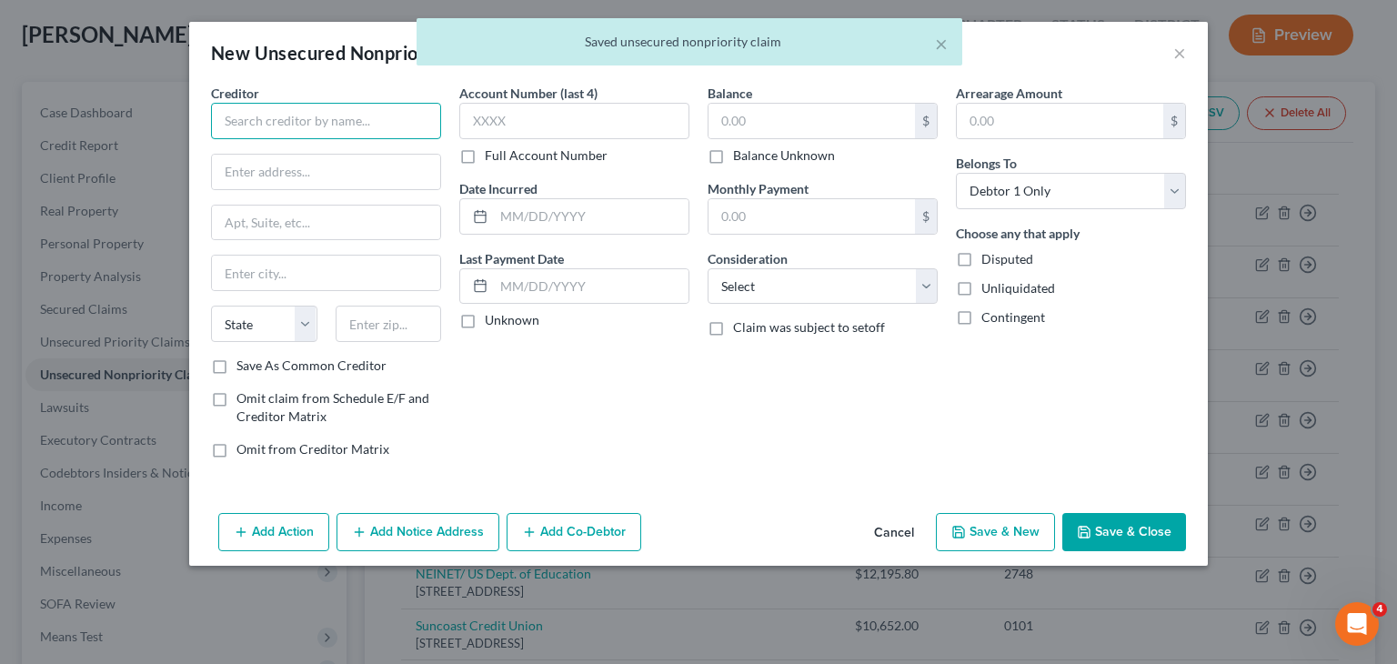
click at [389, 128] on input "text" at bounding box center [326, 121] width 230 height 36
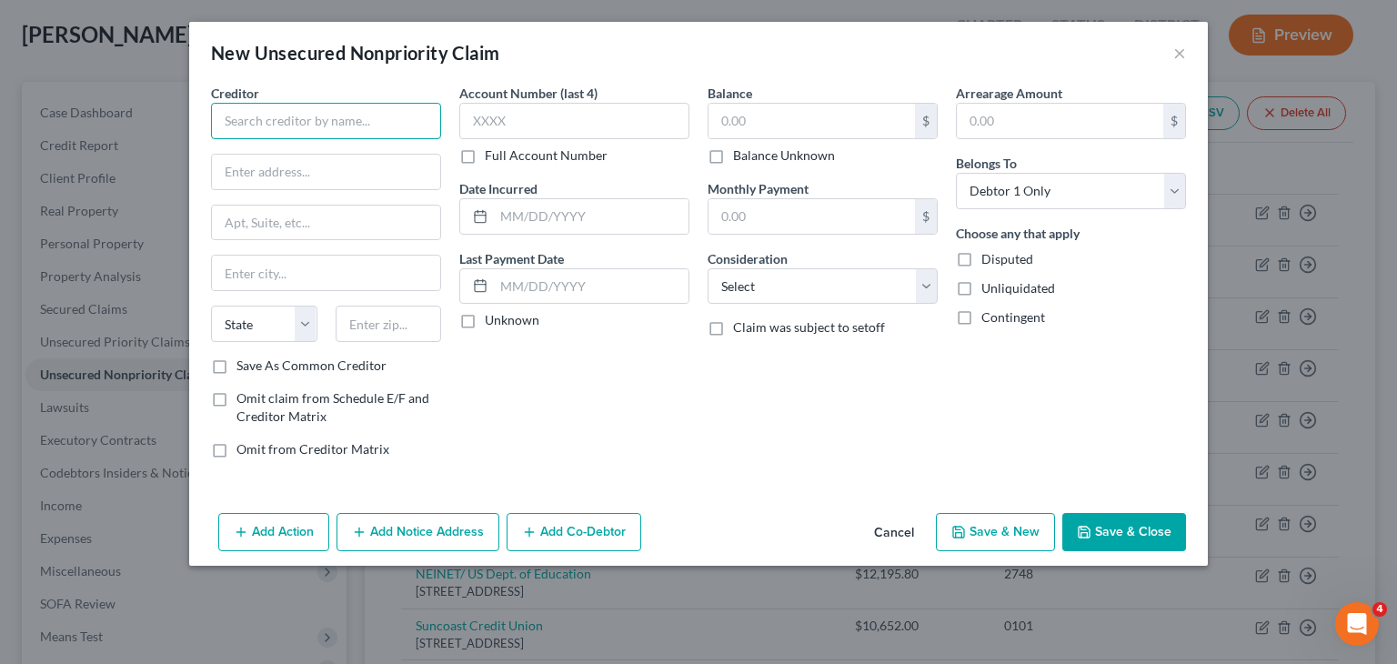
click at [393, 131] on input "text" at bounding box center [326, 121] width 230 height 36
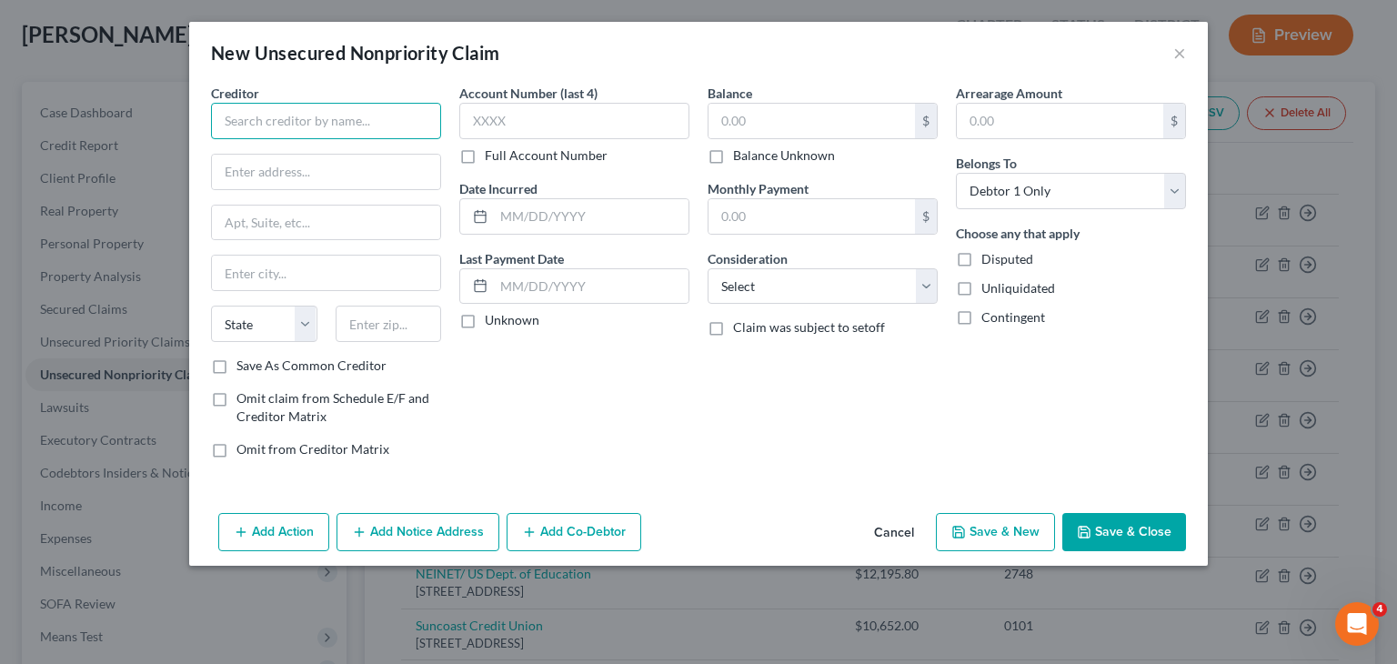
click at [393, 131] on input "text" at bounding box center [326, 121] width 230 height 36
click at [398, 125] on input "text" at bounding box center [326, 121] width 230 height 36
type input "R"
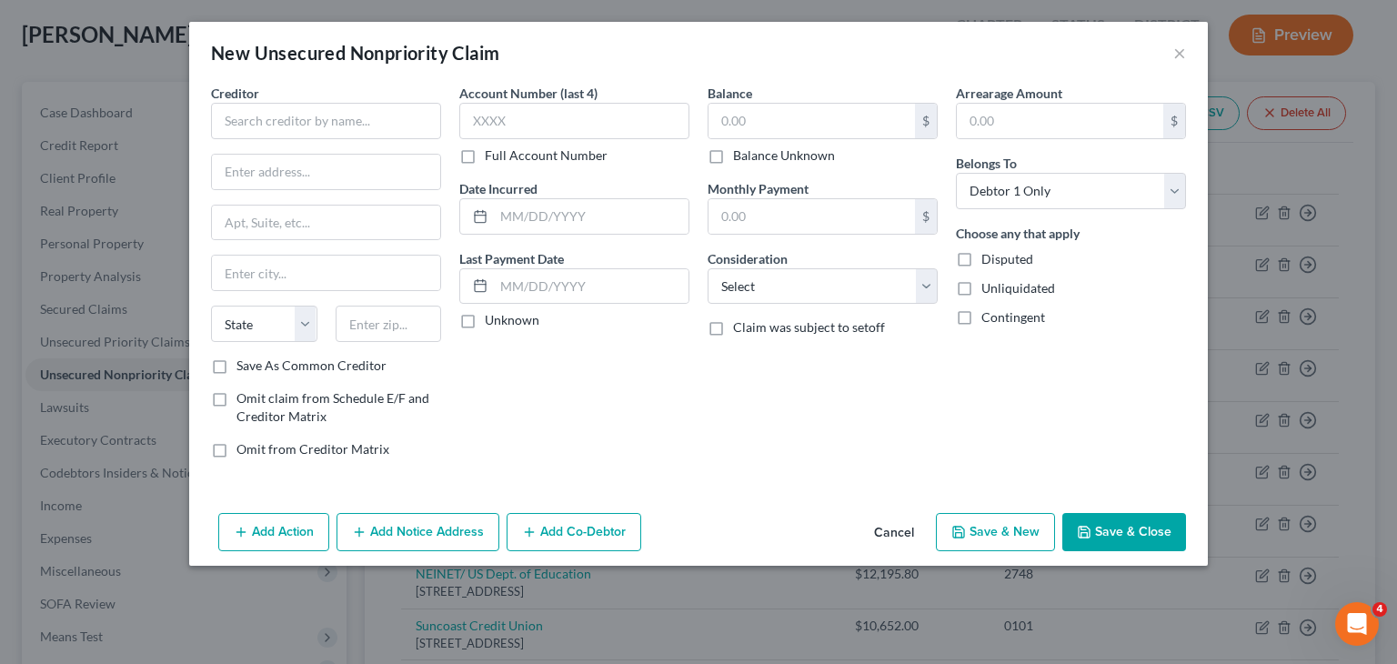
click at [902, 525] on button "Cancel" at bounding box center [894, 533] width 69 height 36
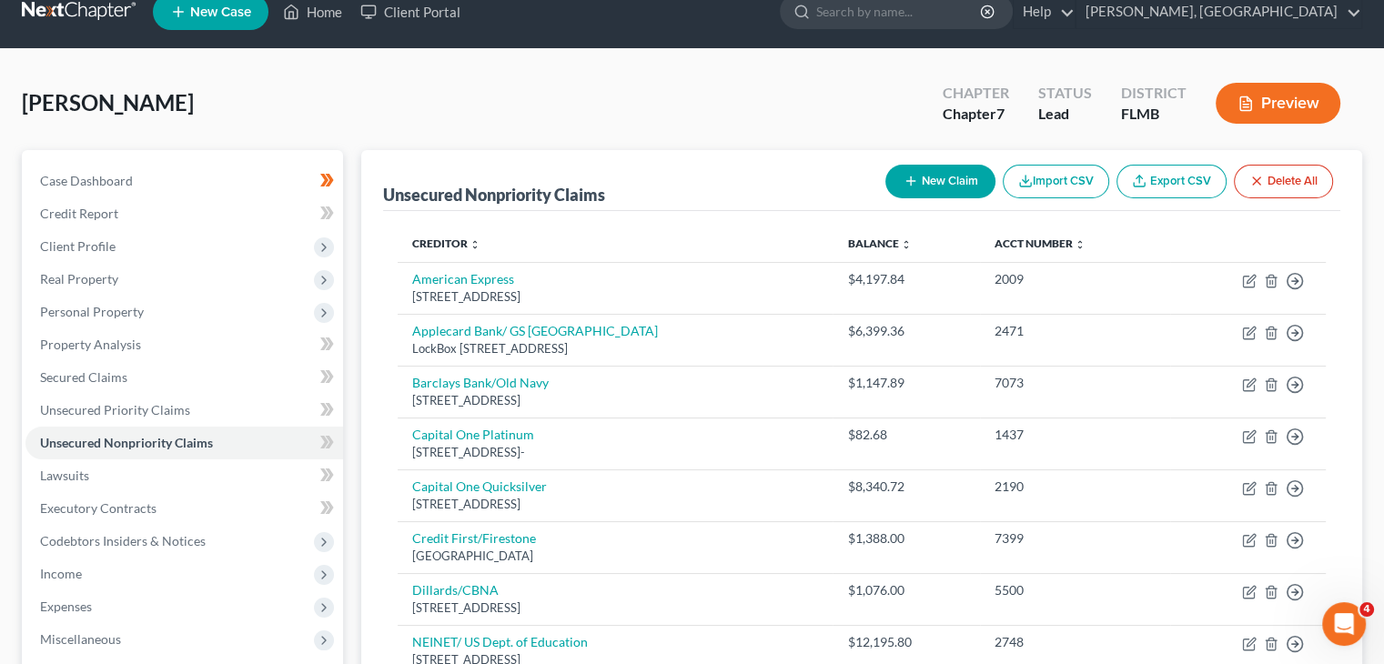
scroll to position [25, 0]
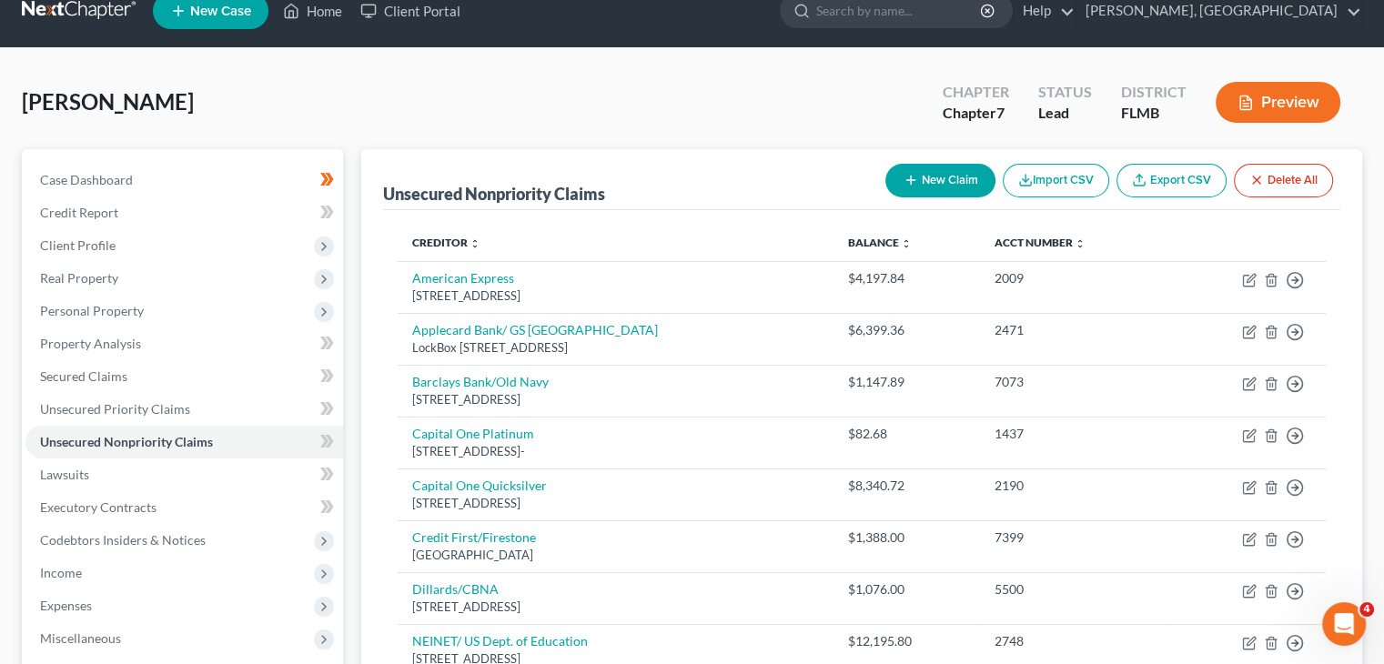
click at [969, 179] on button "New Claim" at bounding box center [940, 181] width 110 height 34
select select "0"
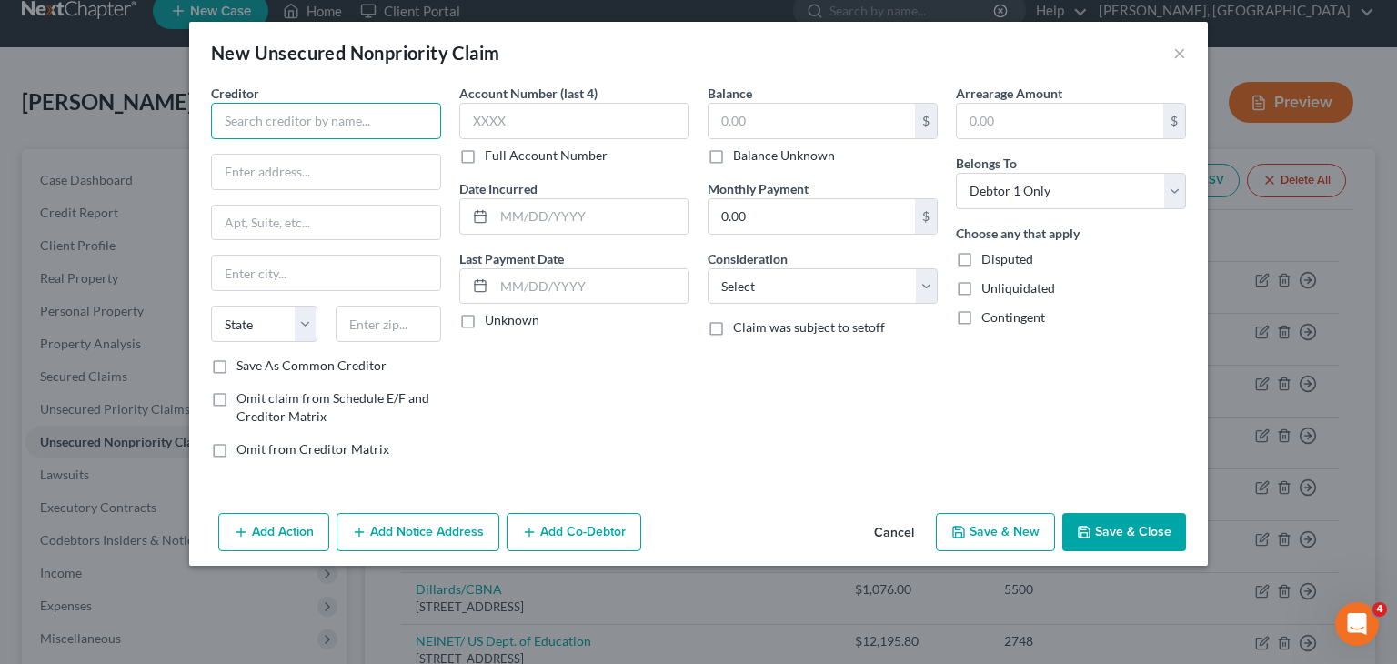
click at [320, 126] on input "text" at bounding box center [326, 121] width 230 height 36
type input "Resurgent Capital Services"
click at [280, 184] on input "text" at bounding box center [326, 172] width 228 height 35
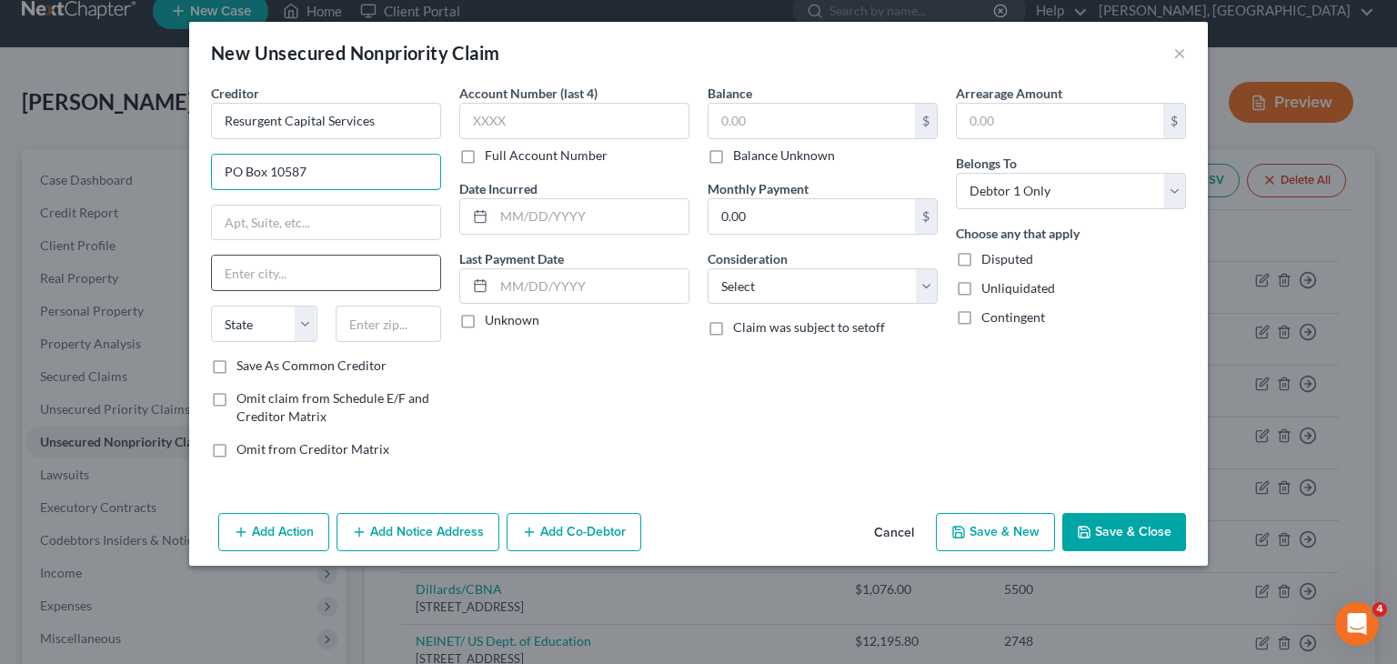
type input "PO Box 10587"
click at [289, 264] on input "text" at bounding box center [326, 273] width 228 height 35
type input "[GEOGRAPHIC_DATA]"
click at [311, 327] on select "State [US_STATE] AK AR AZ CA CO CT DE DC [GEOGRAPHIC_DATA] [GEOGRAPHIC_DATA] GU…" at bounding box center [264, 324] width 106 height 36
select select "42"
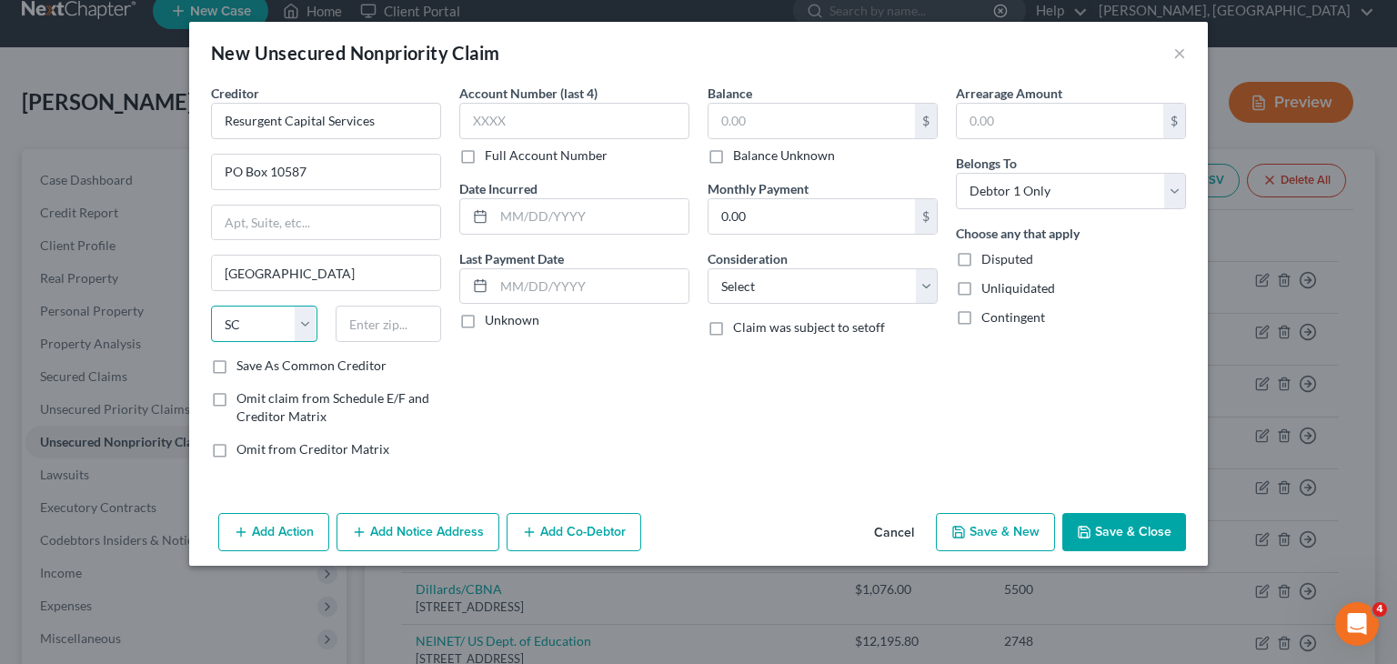
click at [211, 306] on select "State [US_STATE] AK AR AZ CA CO CT DE DC [GEOGRAPHIC_DATA] [GEOGRAPHIC_DATA] GU…" at bounding box center [264, 324] width 106 height 36
click at [376, 328] on input "text" at bounding box center [389, 324] width 106 height 36
type input "29603"
click at [575, 113] on input "text" at bounding box center [574, 121] width 230 height 36
type input "7956"
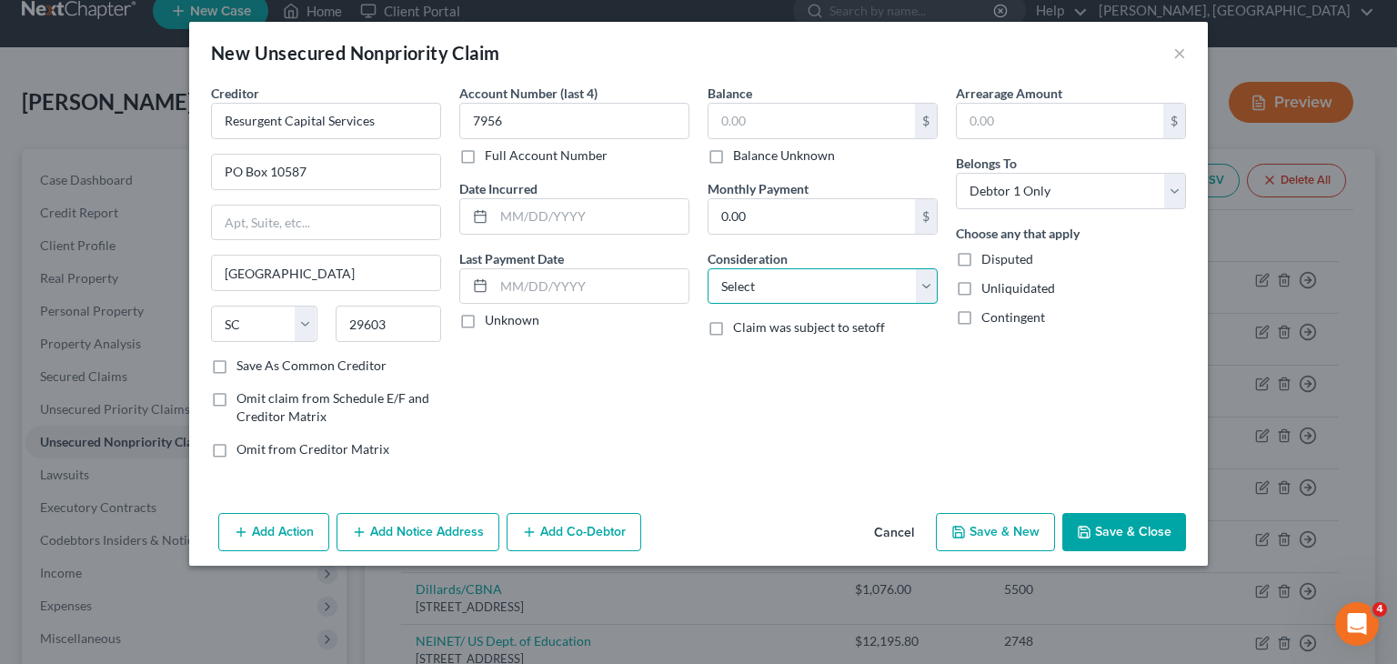
click at [922, 290] on select "Select Cable / Satellite Services Collection Agency Credit Card Debt Debt Couns…" at bounding box center [823, 286] width 230 height 36
select select "1"
click at [708, 268] on select "Select Cable / Satellite Services Collection Agency Credit Card Debt Debt Couns…" at bounding box center [823, 286] width 230 height 36
click at [819, 114] on input "text" at bounding box center [812, 121] width 207 height 35
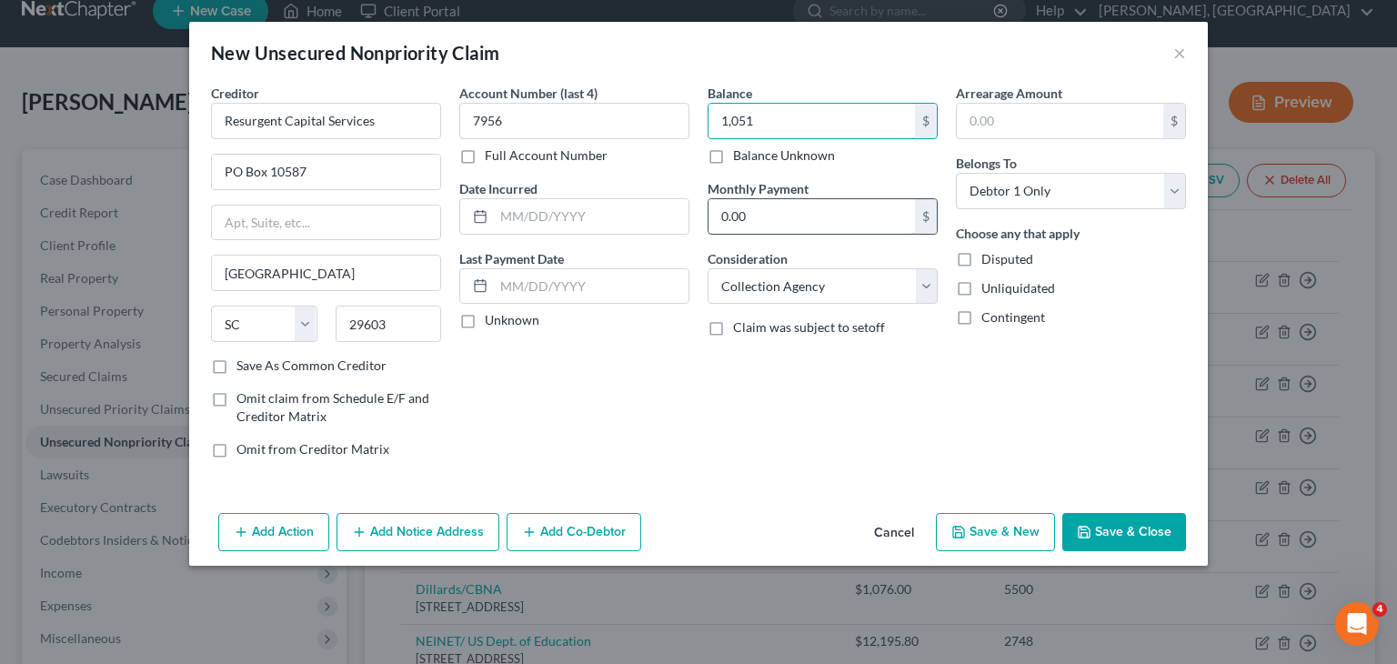
type input "1,051"
click at [822, 214] on input "0.00" at bounding box center [812, 216] width 207 height 35
click at [237, 365] on label "Save As Common Creditor" at bounding box center [312, 366] width 150 height 18
click at [244, 365] on input "Save As Common Creditor" at bounding box center [250, 363] width 12 height 12
click at [982, 537] on button "Save & New" at bounding box center [995, 532] width 119 height 38
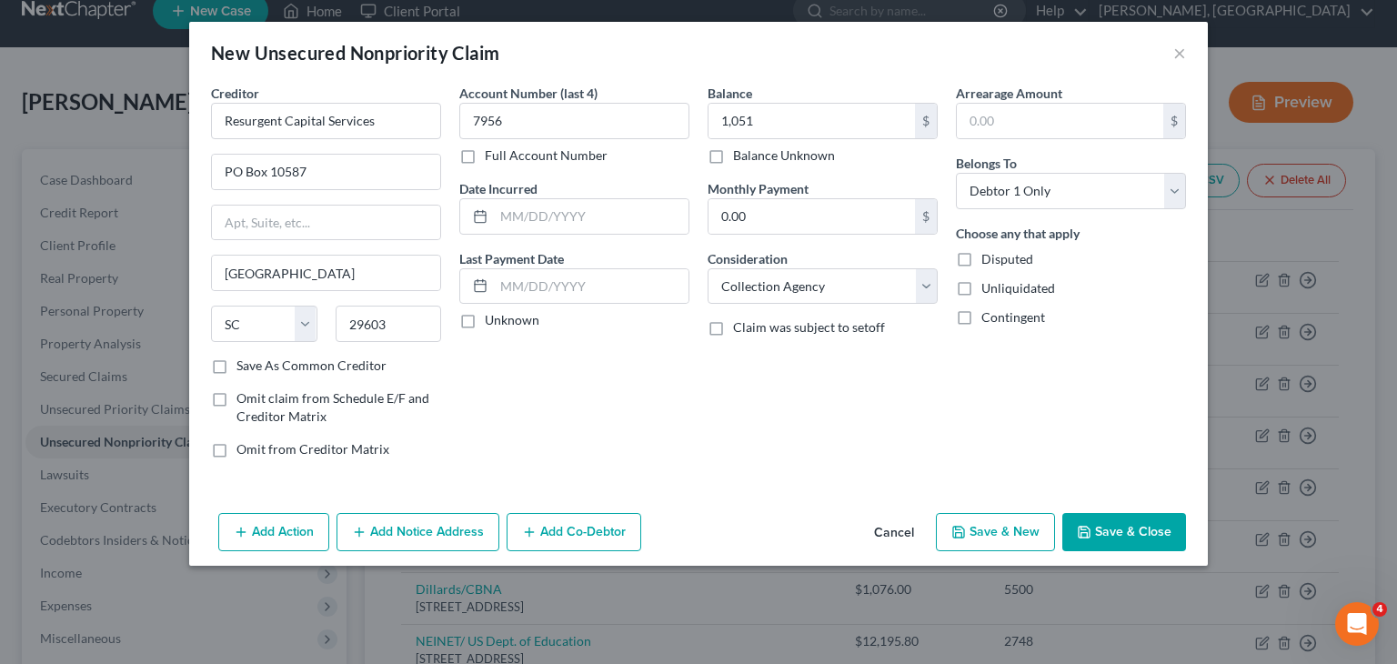
checkbox input "false"
select select "0"
type input "1,051.00"
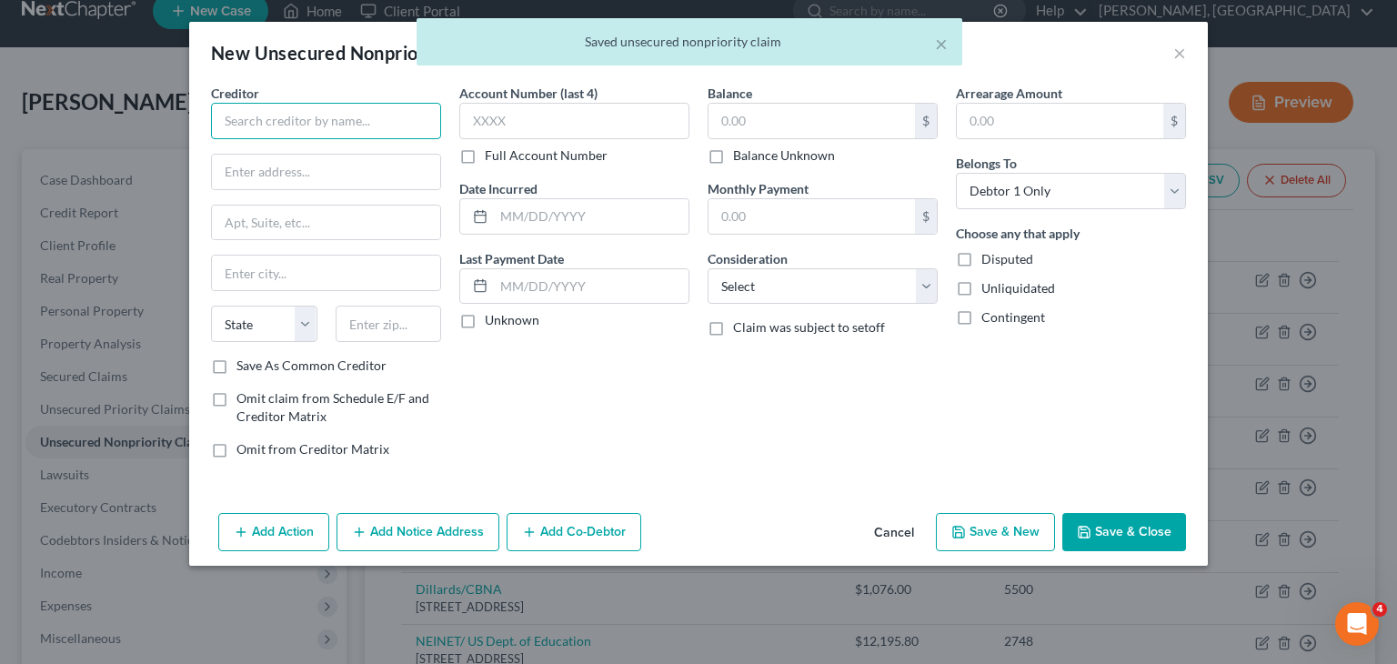
click at [342, 131] on input "text" at bounding box center [326, 121] width 230 height 36
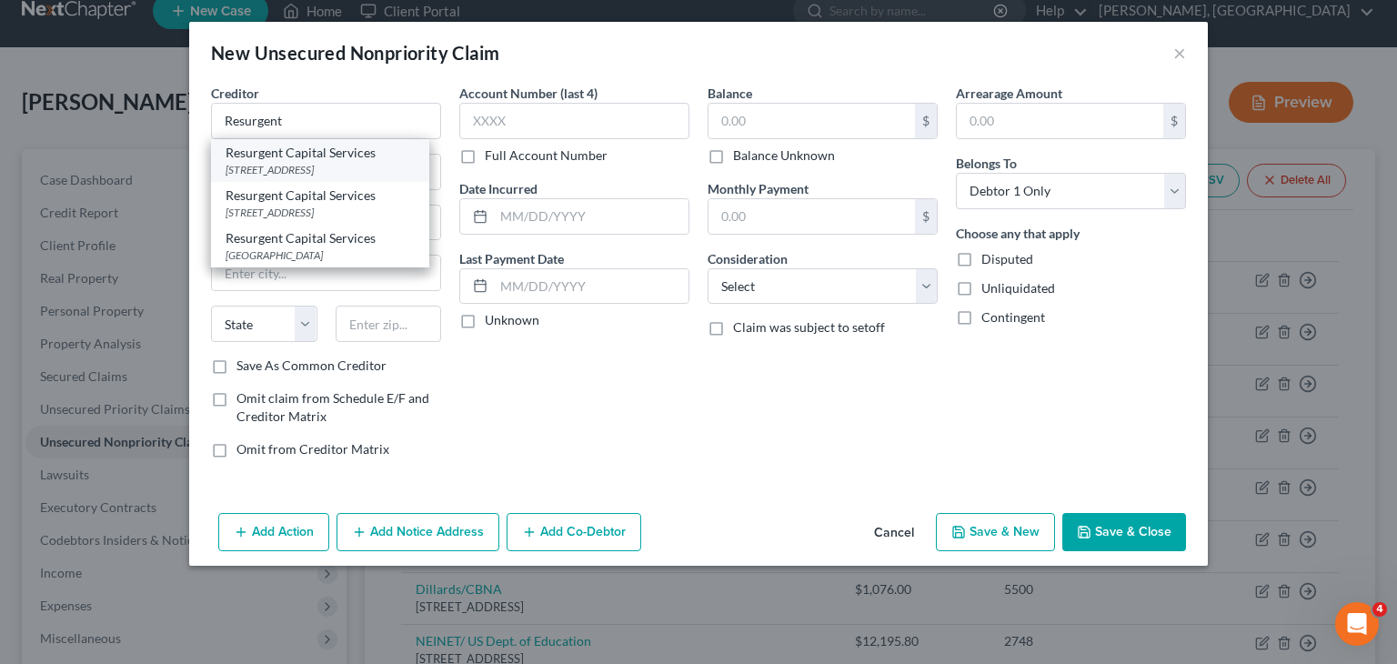
click at [342, 157] on div "Resurgent Capital Services" at bounding box center [320, 153] width 189 height 18
type input "Resurgent Capital Services"
type input "PO Box 10587"
type input "[GEOGRAPHIC_DATA]"
select select "42"
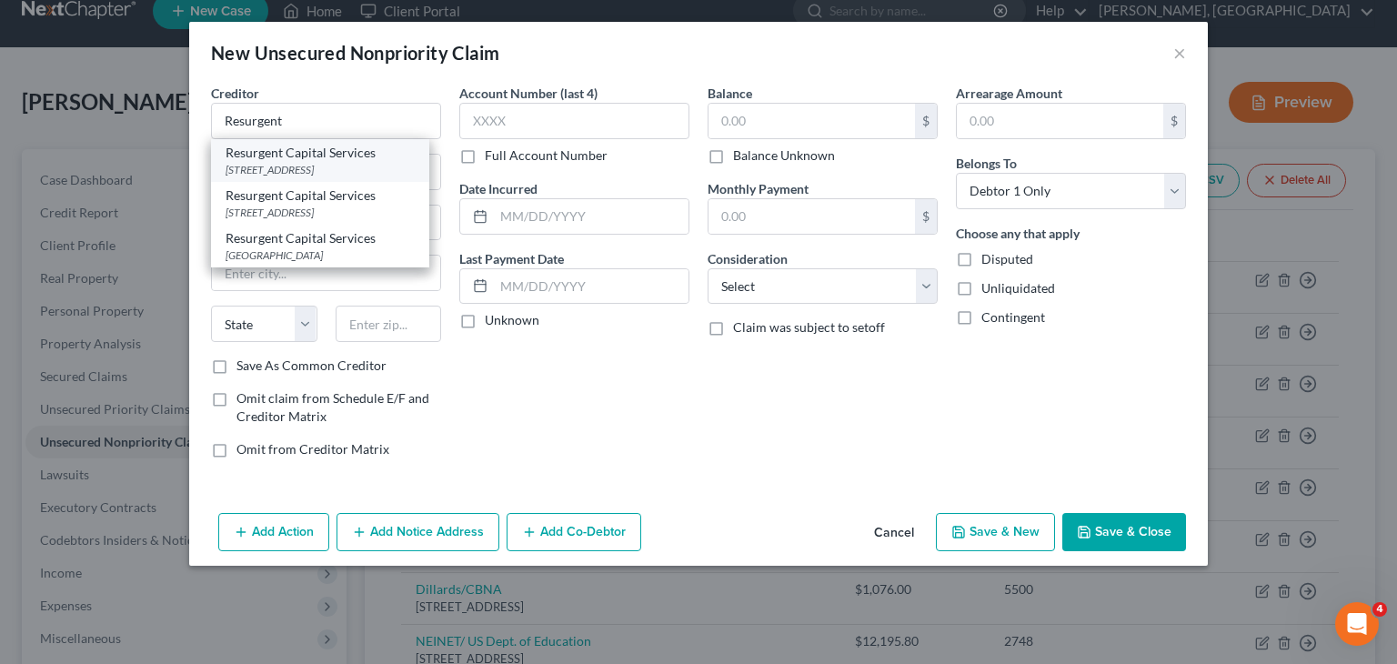
type input "29603"
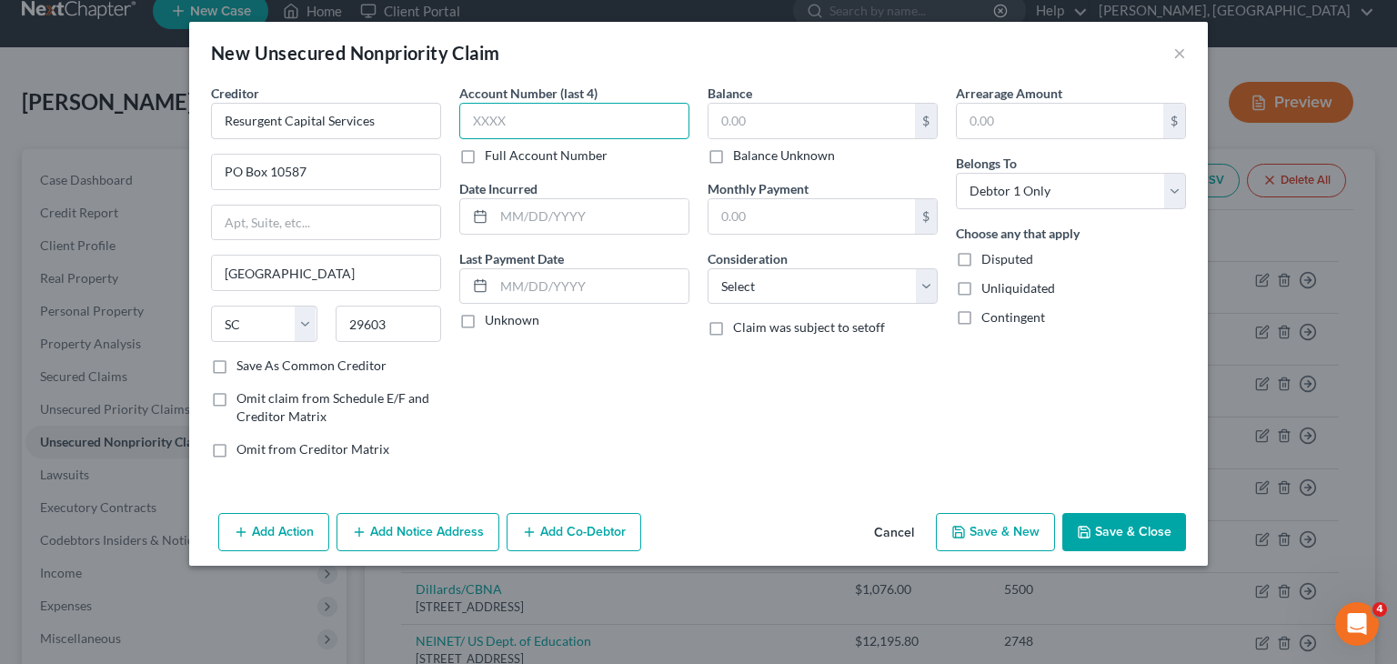
click at [512, 129] on input "text" at bounding box center [574, 121] width 230 height 36
type input "6001"
click at [742, 119] on input "text" at bounding box center [812, 121] width 207 height 35
click at [742, 119] on input "1,045.15" at bounding box center [812, 121] width 207 height 35
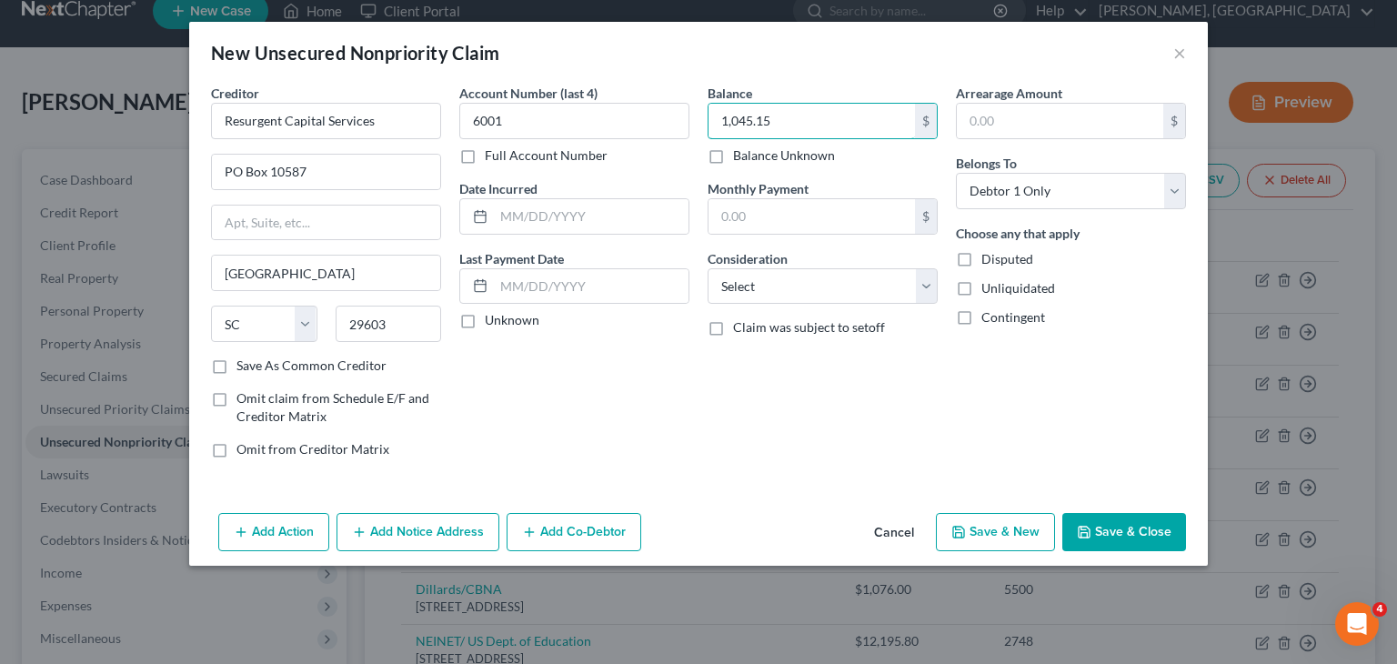
type input "1,045.15"
click at [1014, 534] on button "Save & New" at bounding box center [995, 532] width 119 height 38
select select "0"
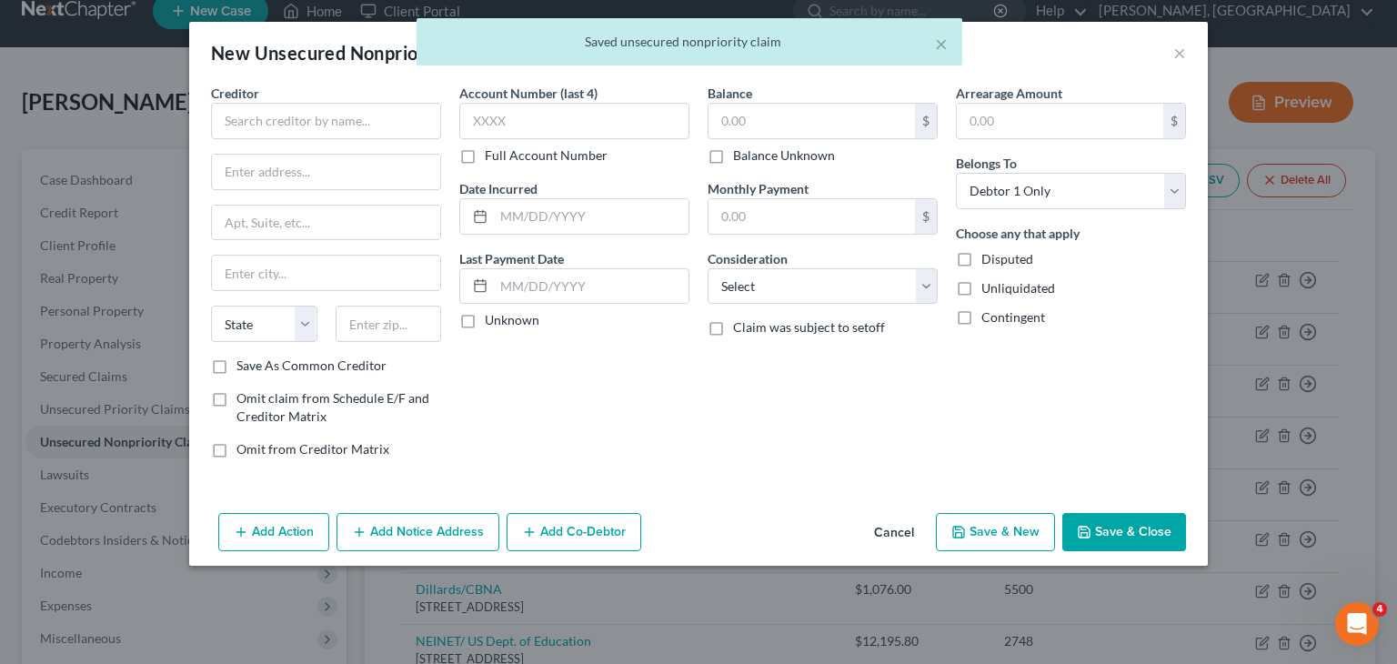
click at [910, 530] on button "Cancel" at bounding box center [894, 533] width 69 height 36
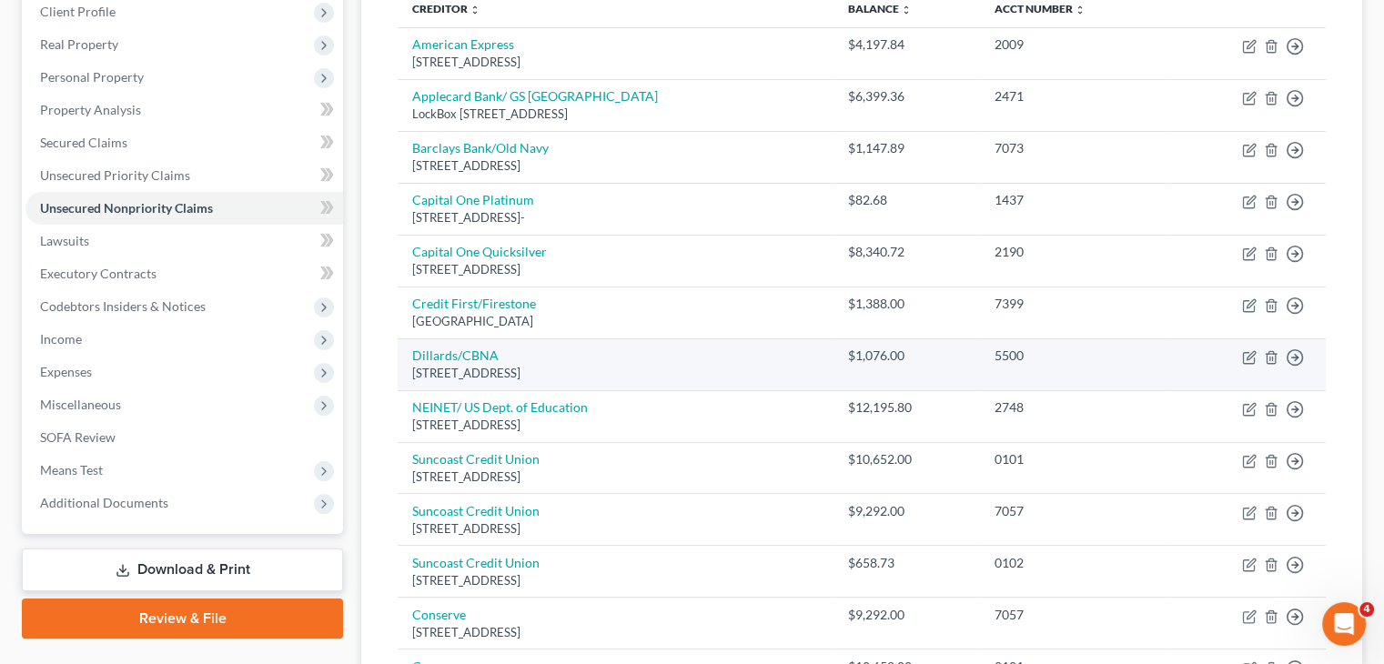
scroll to position [257, 0]
